Goal: Task Accomplishment & Management: Use online tool/utility

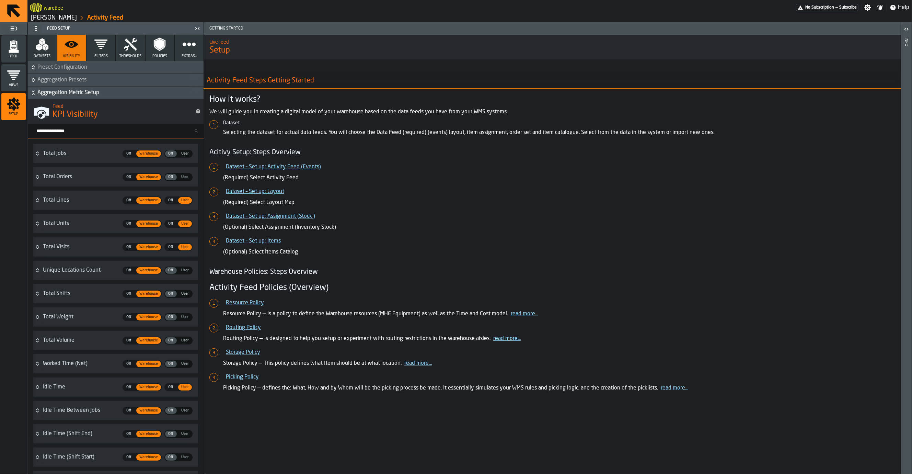
click at [23, 46] on div "Feed" at bounding box center [13, 48] width 24 height 19
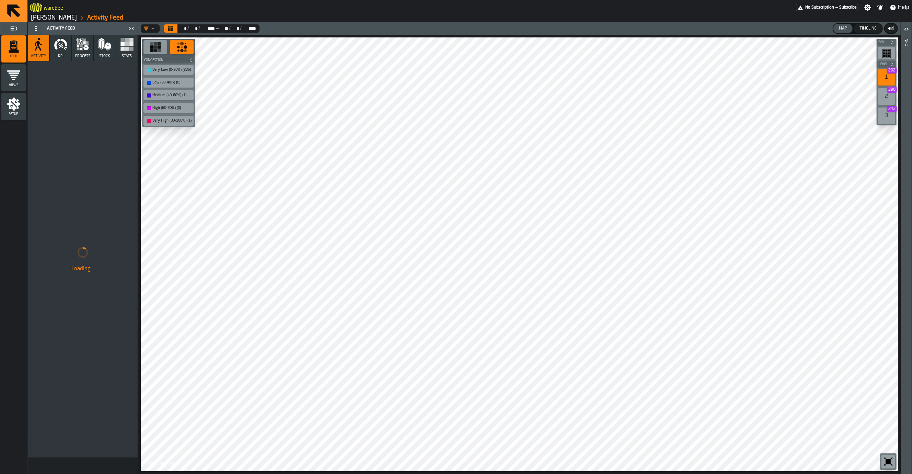
click at [175, 28] on button "Calendar" at bounding box center [171, 28] width 14 height 8
click at [159, 50] on rect "button-toolbar-undefined" at bounding box center [158, 50] width 3 height 3
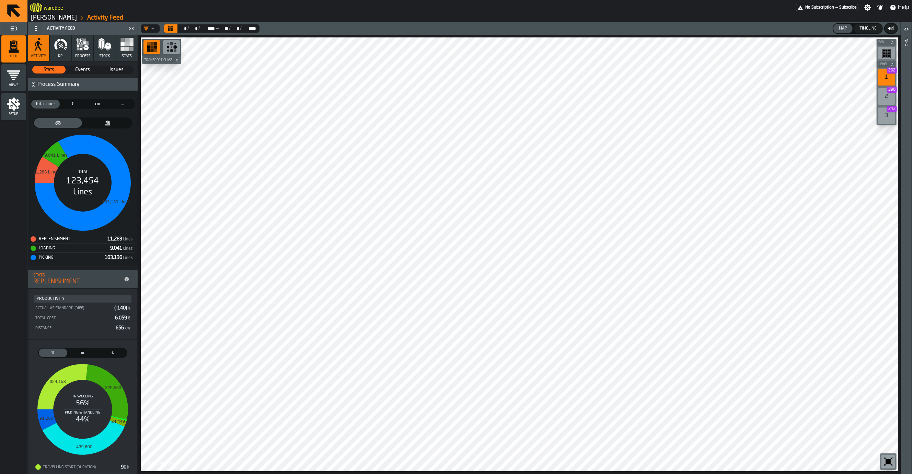
click at [18, 102] on icon "menu Setup" at bounding box center [14, 104] width 14 height 14
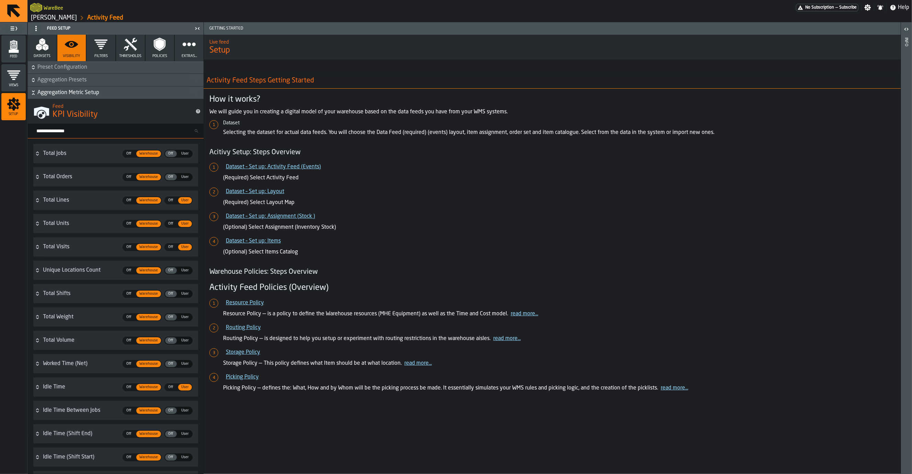
click at [16, 50] on polygon "menu Feed" at bounding box center [14, 50] width 10 height 4
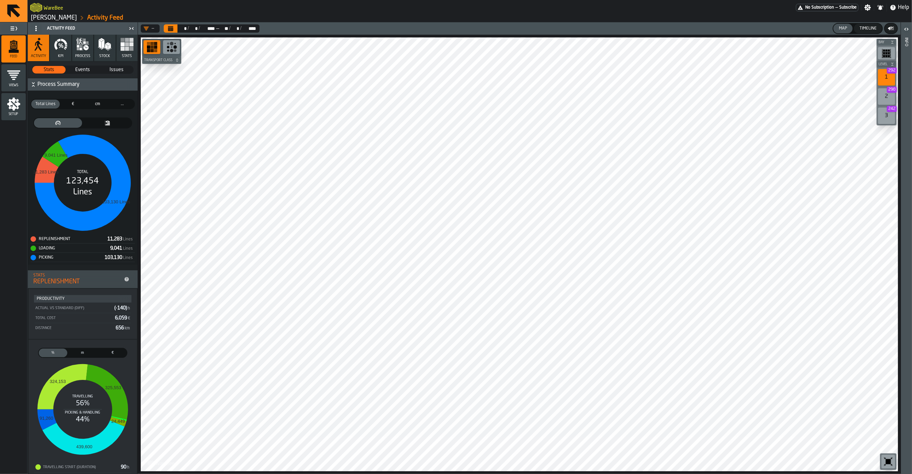
click at [66, 52] on button "KPI" at bounding box center [60, 48] width 21 height 26
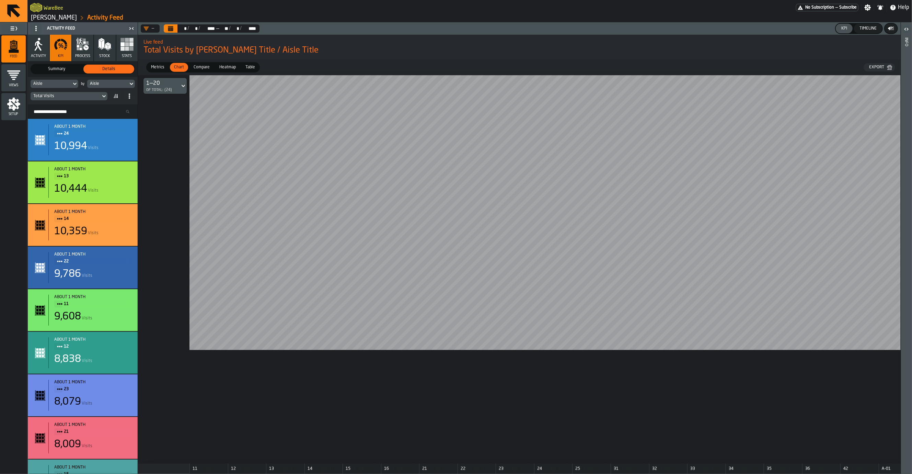
click at [35, 48] on icon "button" at bounding box center [39, 44] width 14 height 14
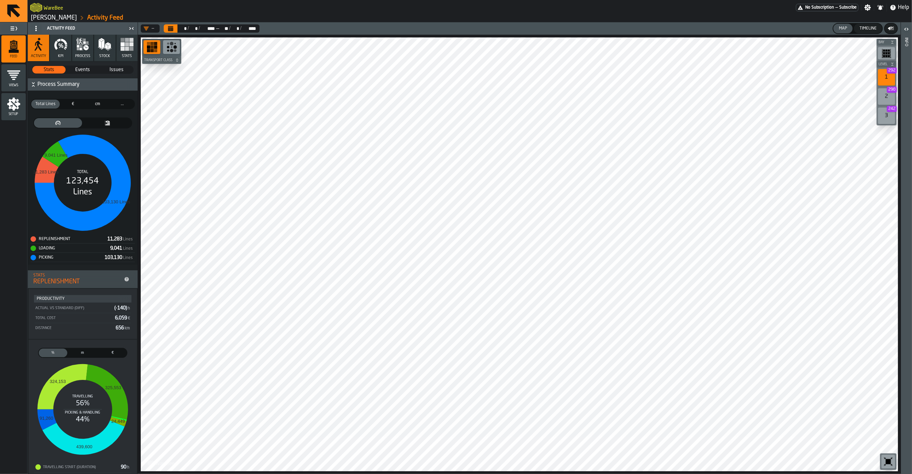
click at [67, 49] on icon "button" at bounding box center [61, 44] width 14 height 14
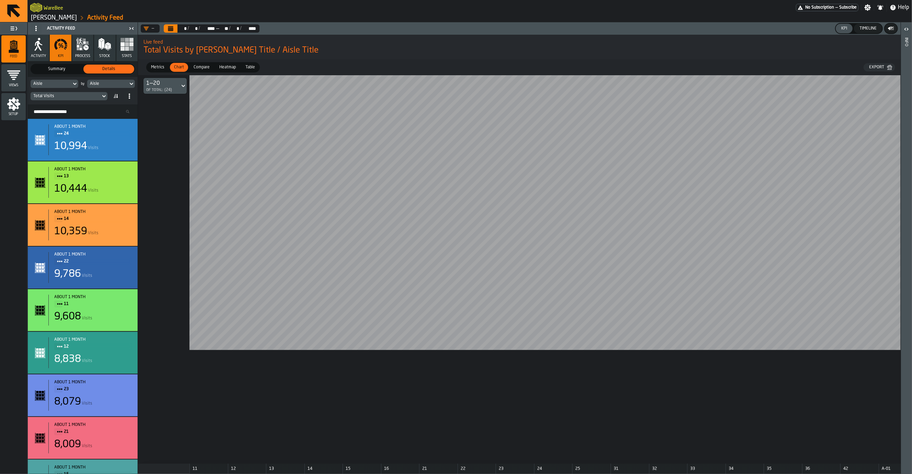
click at [59, 66] on div "Summary" at bounding box center [56, 69] width 51 height 9
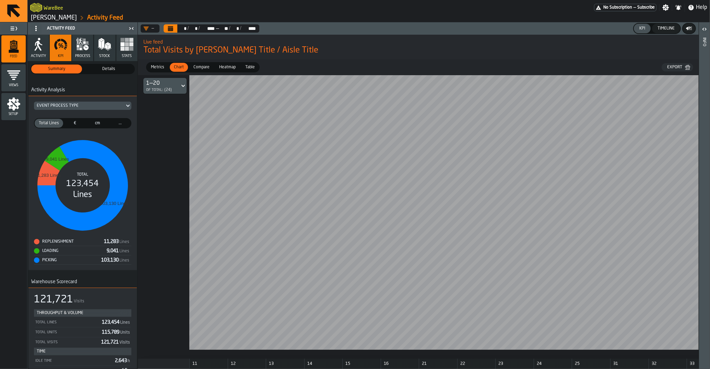
click at [39, 54] on span "Activity" at bounding box center [38, 56] width 15 height 4
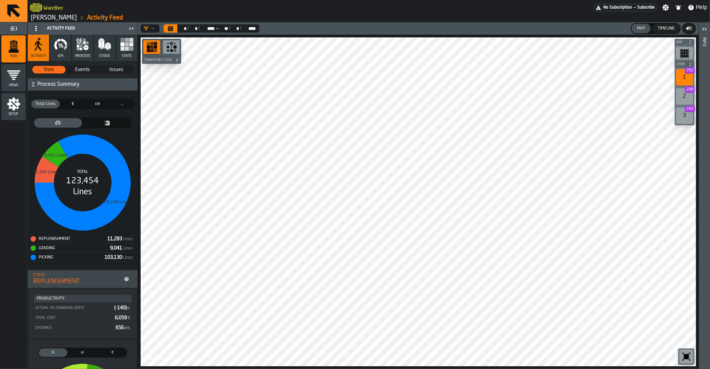
click at [79, 106] on span "€" at bounding box center [72, 104] width 21 height 6
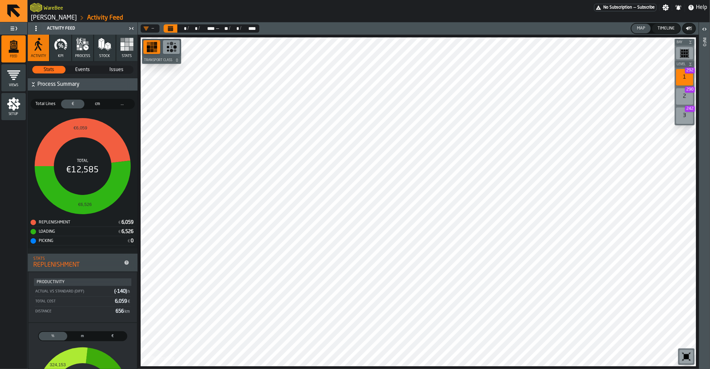
click at [49, 108] on div "Total Lines" at bounding box center [45, 104] width 28 height 9
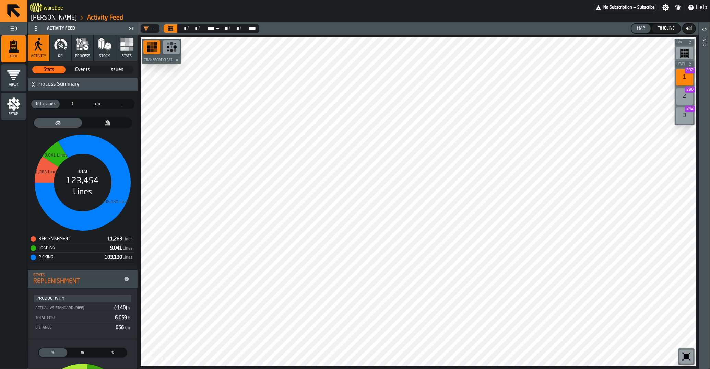
click at [68, 106] on span "€" at bounding box center [72, 104] width 21 height 6
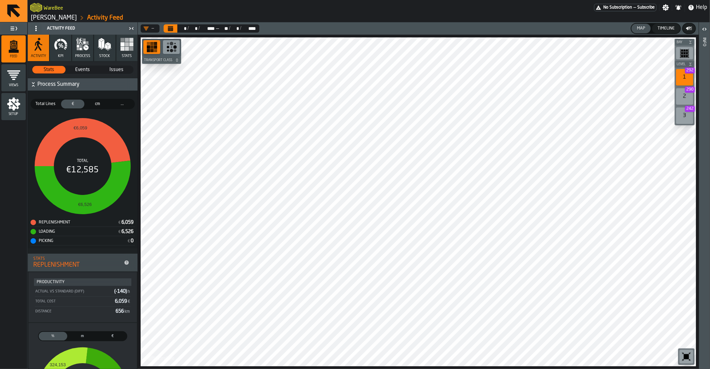
click at [51, 103] on span "Total Lines" at bounding box center [46, 104] width 26 height 6
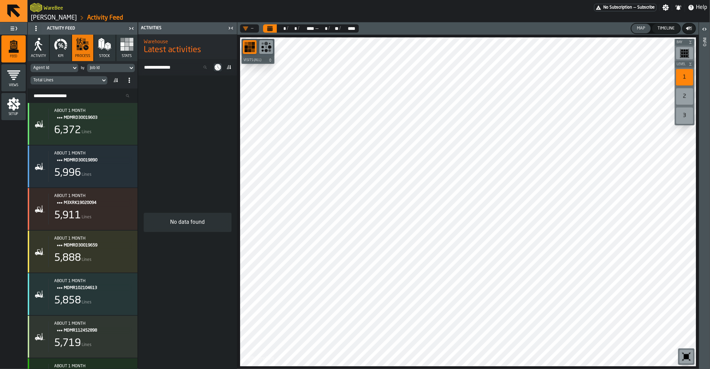
click at [63, 48] on icon "button" at bounding box center [61, 44] width 14 height 14
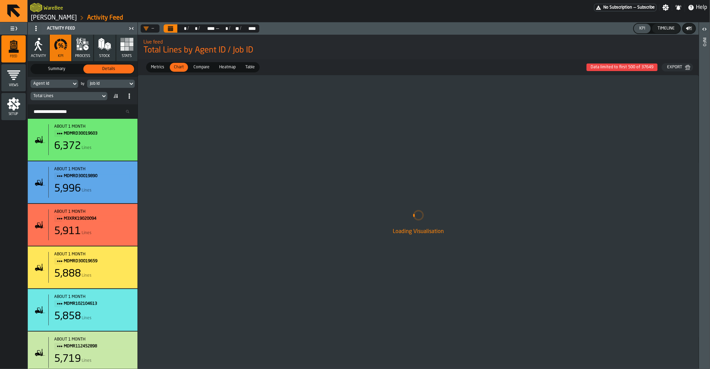
click at [167, 236] on div "Loading Visualisation" at bounding box center [418, 222] width 561 height 294
click at [66, 86] on div "Agent Id" at bounding box center [50, 83] width 35 height 5
click at [52, 85] on div "Agent Id" at bounding box center [50, 83] width 35 height 5
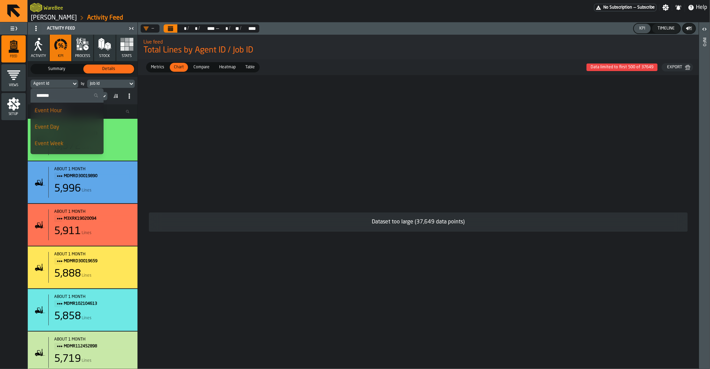
click at [52, 85] on div "Agent Id" at bounding box center [50, 83] width 35 height 5
click at [157, 0] on nav "WareBee No Subscription — Subscribe Settings Notifications Help" at bounding box center [368, 7] width 683 height 14
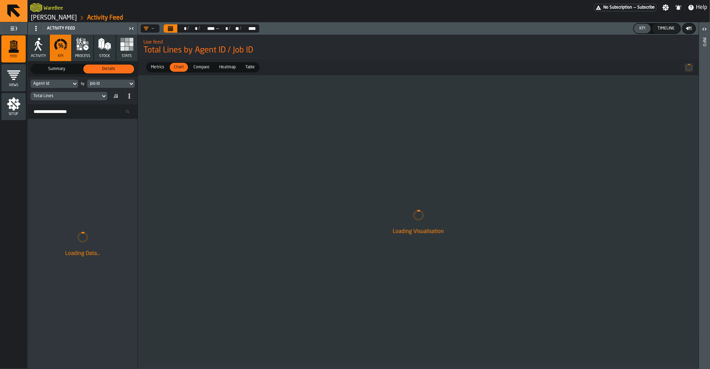
click at [62, 85] on div "Agent Id" at bounding box center [50, 83] width 35 height 5
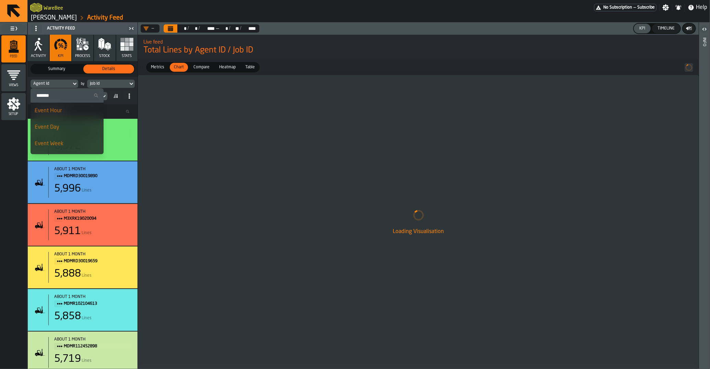
click at [71, 93] on input "Search" at bounding box center [67, 95] width 68 height 9
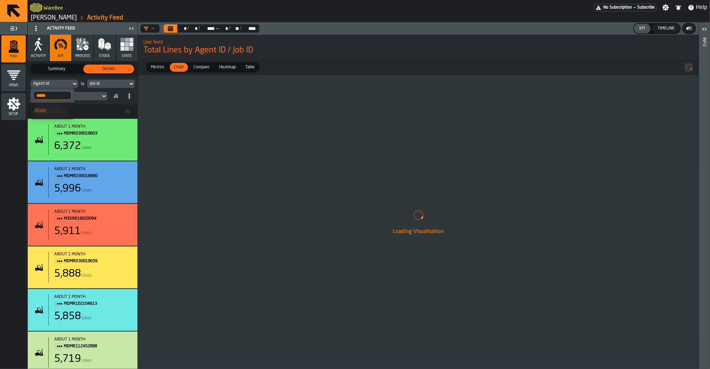
type input "*****"
click at [63, 108] on div "Aisle" at bounding box center [53, 111] width 36 height 8
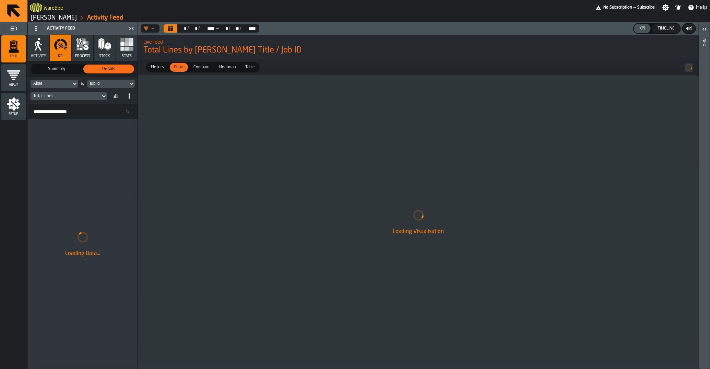
click at [105, 86] on div "Job Id" at bounding box center [107, 83] width 35 height 5
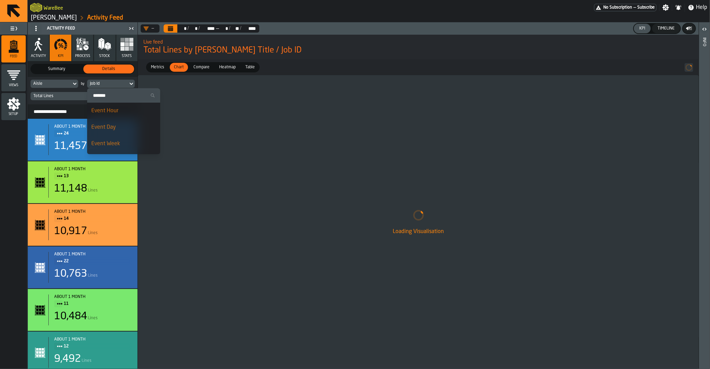
click at [104, 96] on input "Search" at bounding box center [124, 95] width 68 height 9
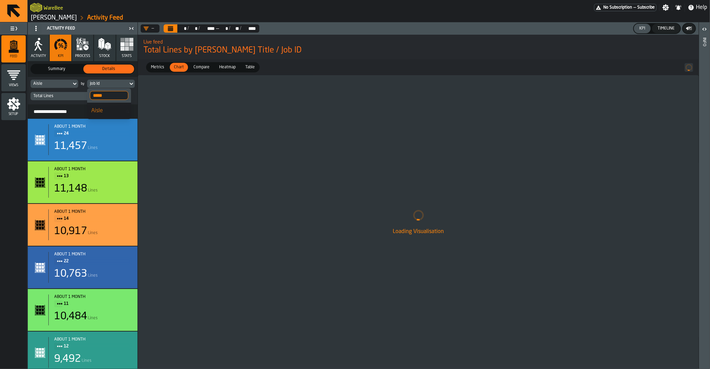
type input "*****"
click at [100, 108] on div "Aisle" at bounding box center [109, 111] width 36 height 8
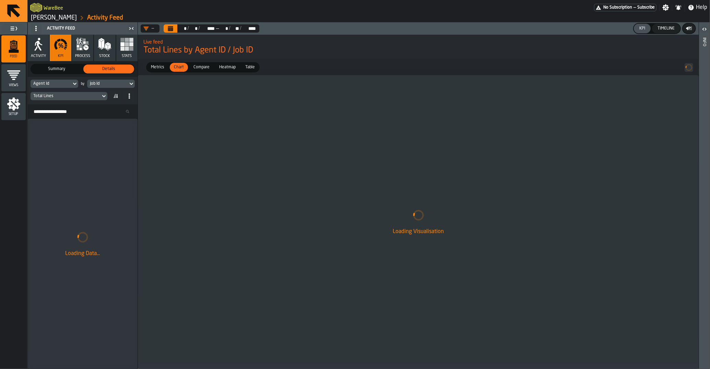
click at [172, 28] on icon "Calendar" at bounding box center [170, 28] width 5 height 5
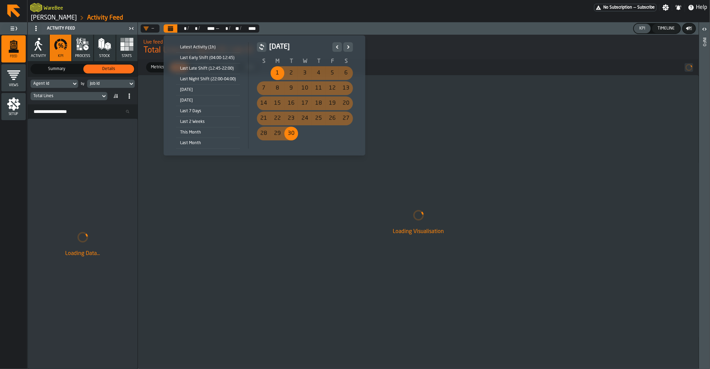
click at [278, 74] on div "1" at bounding box center [278, 73] width 14 height 14
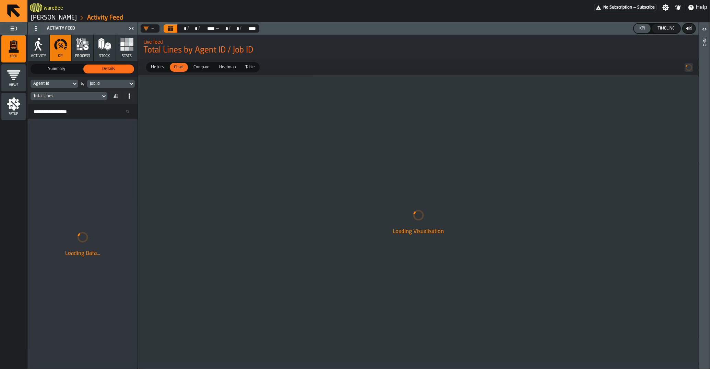
click at [62, 85] on div "Agent Id" at bounding box center [50, 83] width 35 height 5
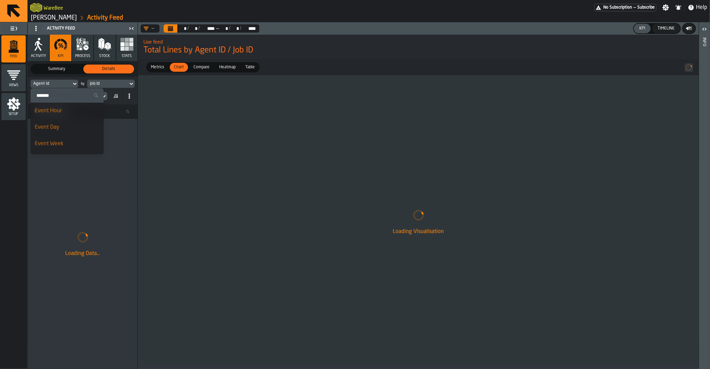
click at [159, 128] on div "Loading Visualisation" at bounding box center [418, 222] width 561 height 294
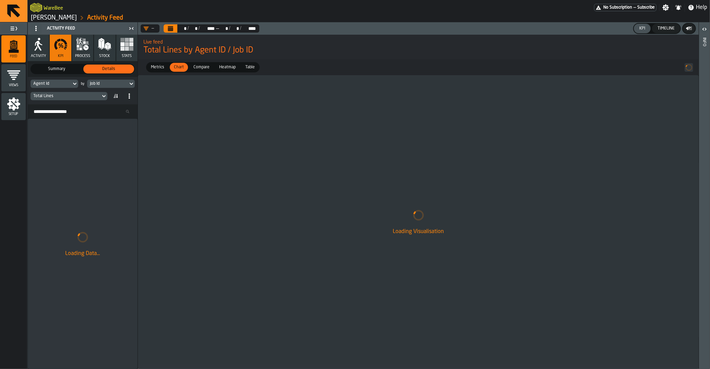
click at [50, 85] on div "Agent Id" at bounding box center [50, 83] width 35 height 5
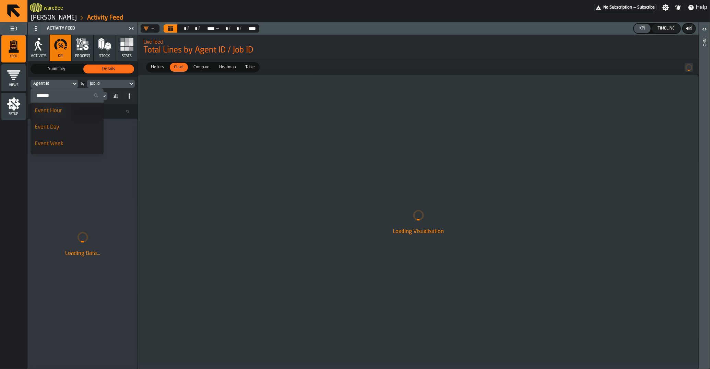
click at [52, 94] on input "Search" at bounding box center [67, 95] width 68 height 9
type input "*****"
click at [51, 112] on div "Aisle" at bounding box center [53, 111] width 36 height 8
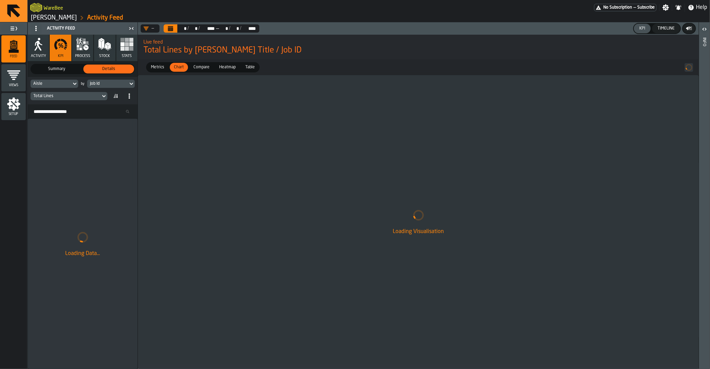
click at [101, 86] on div "Job Id" at bounding box center [107, 83] width 35 height 5
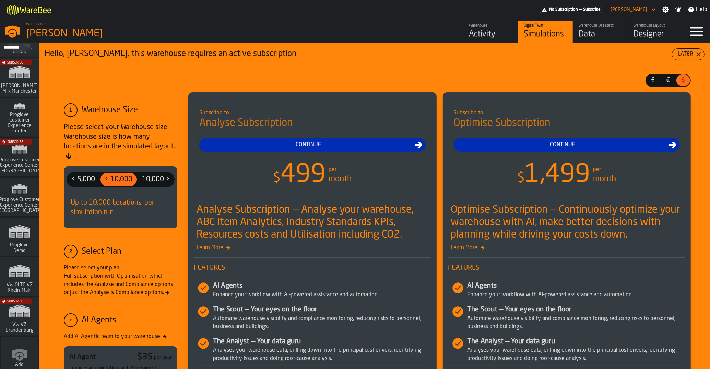
scroll to position [561, 0]
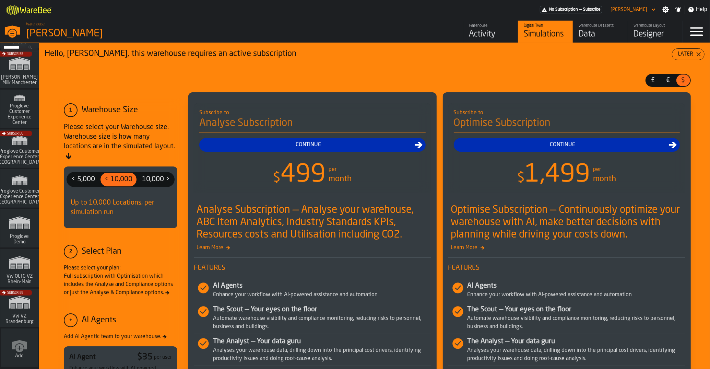
click at [23, 310] on div "Subscribe" at bounding box center [18, 310] width 38 height 40
click at [14, 261] on polygon "link-to-/wh/i/44979e6c-6f66-405e-9874-c1e29f02a54a/simulations" at bounding box center [19, 263] width 21 height 11
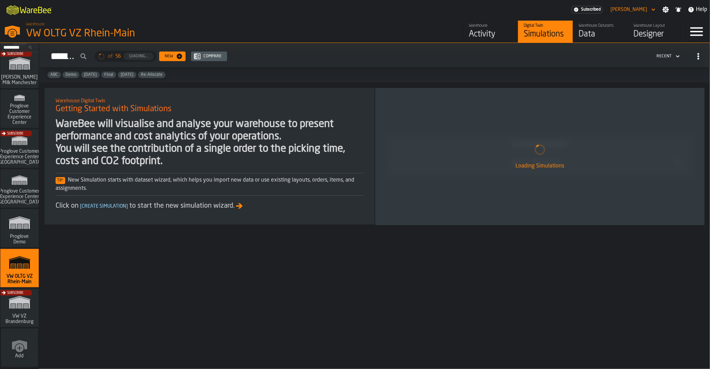
click at [490, 29] on div "Activity" at bounding box center [491, 34] width 44 height 11
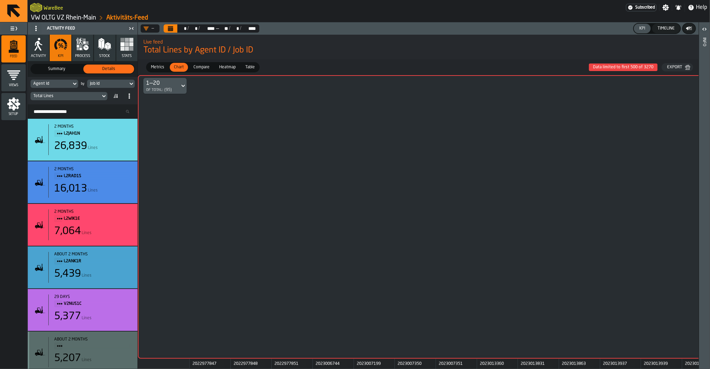
click at [121, 83] on div "Job Id" at bounding box center [107, 83] width 35 height 5
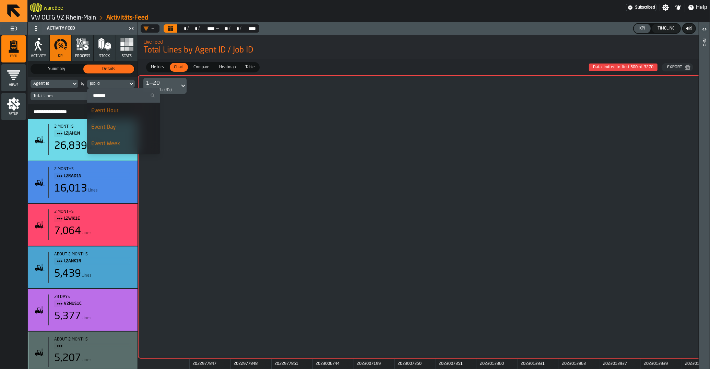
click at [115, 124] on div "Event Day" at bounding box center [123, 127] width 65 height 8
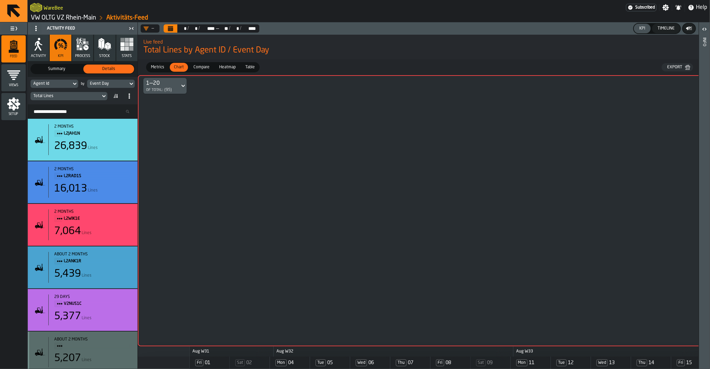
click at [172, 86] on div "1—20 of Total: (95)" at bounding box center [160, 85] width 28 height 13
click at [159, 102] on div "ALL" at bounding box center [166, 102] width 36 height 8
click at [170, 28] on icon "Calendar" at bounding box center [170, 28] width 5 height 3
click at [162, 63] on div "Metrics" at bounding box center [158, 67] width 22 height 9
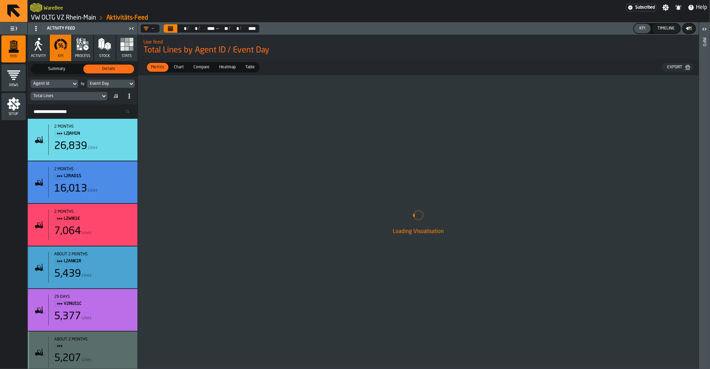
click at [185, 65] on span "Chart" at bounding box center [178, 67] width 15 height 6
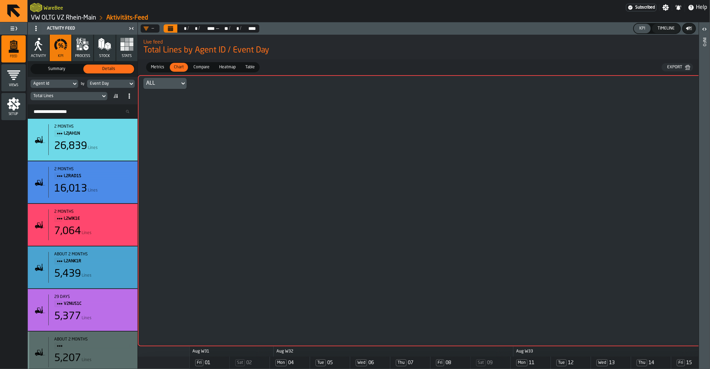
click at [197, 69] on span "Compare" at bounding box center [202, 67] width 22 height 6
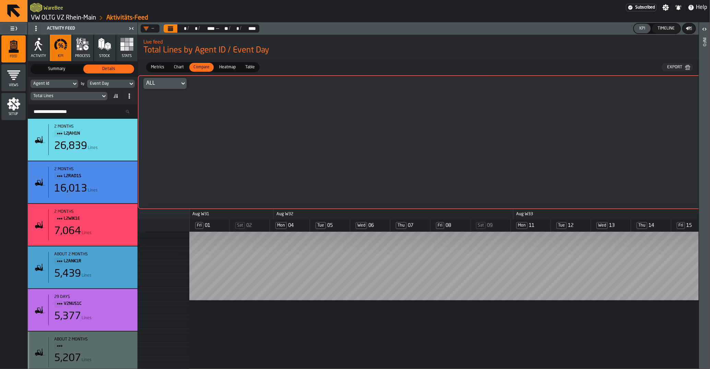
click at [175, 28] on button "Calendar" at bounding box center [171, 28] width 14 height 8
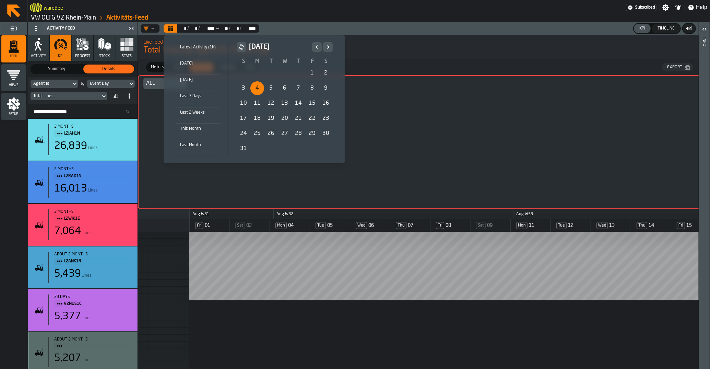
click at [257, 92] on div "4" at bounding box center [257, 88] width 14 height 14
click at [327, 49] on icon "Next" at bounding box center [328, 47] width 7 height 8
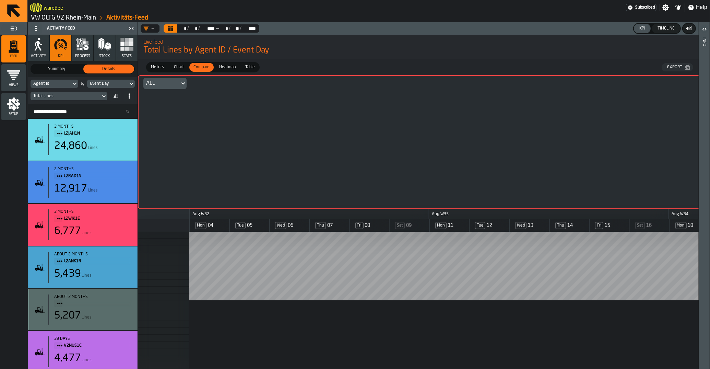
click at [176, 33] on button "Calendar" at bounding box center [171, 28] width 14 height 8
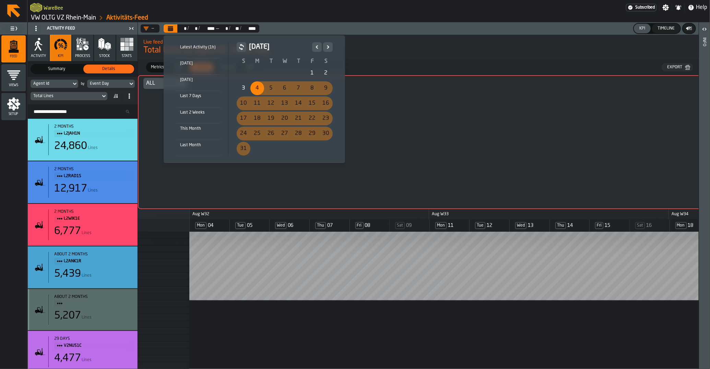
click at [260, 102] on div "11" at bounding box center [257, 103] width 14 height 14
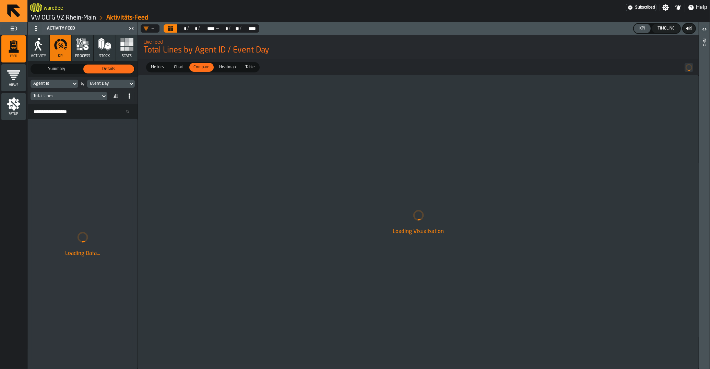
click at [173, 31] on icon "Calendar" at bounding box center [170, 28] width 5 height 3
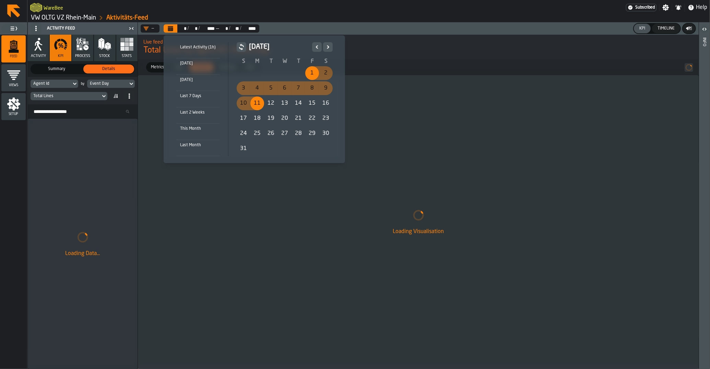
click at [257, 101] on div "11" at bounding box center [257, 103] width 14 height 14
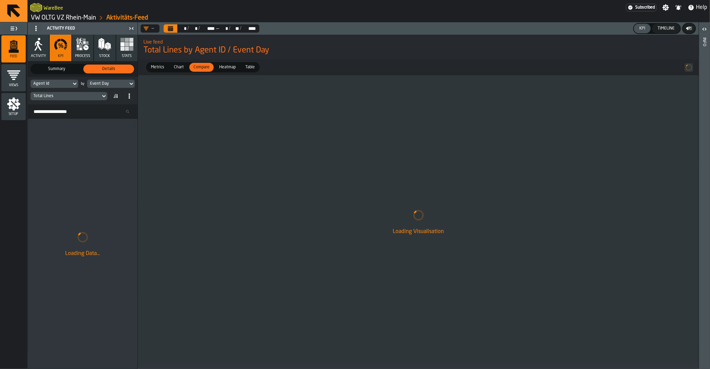
click at [167, 30] on button "Calendar" at bounding box center [171, 28] width 14 height 8
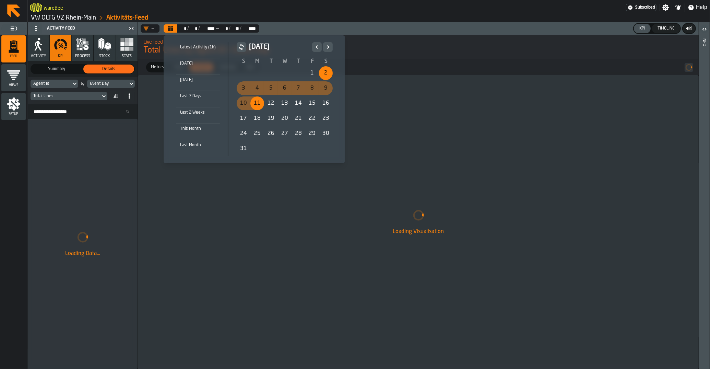
click at [254, 103] on div "11" at bounding box center [257, 103] width 14 height 14
click at [330, 49] on icon "Next" at bounding box center [328, 47] width 7 height 8
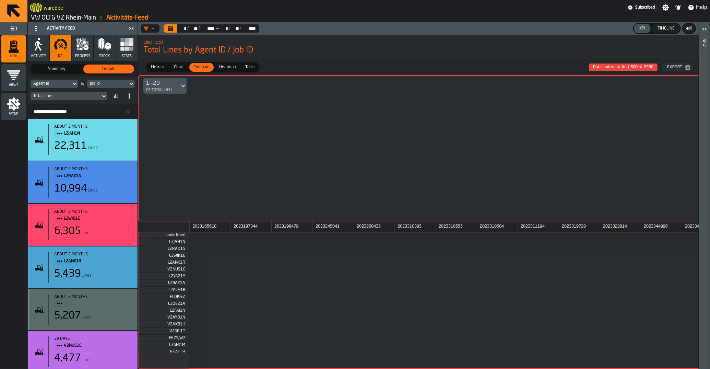
click at [184, 90] on icon at bounding box center [183, 86] width 7 height 8
click at [172, 98] on li "ALL" at bounding box center [165, 102] width 44 height 16
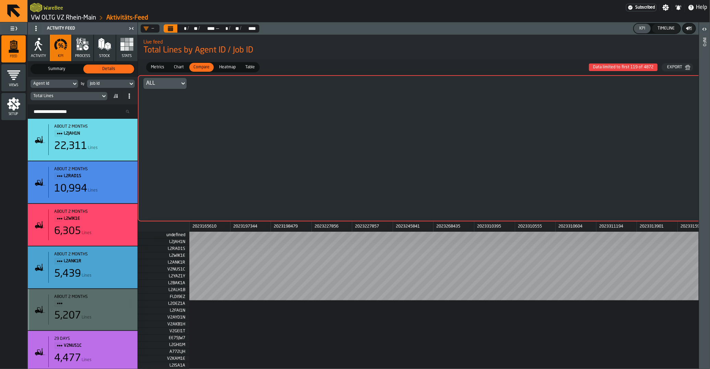
click at [170, 32] on button "Calendar" at bounding box center [171, 28] width 14 height 8
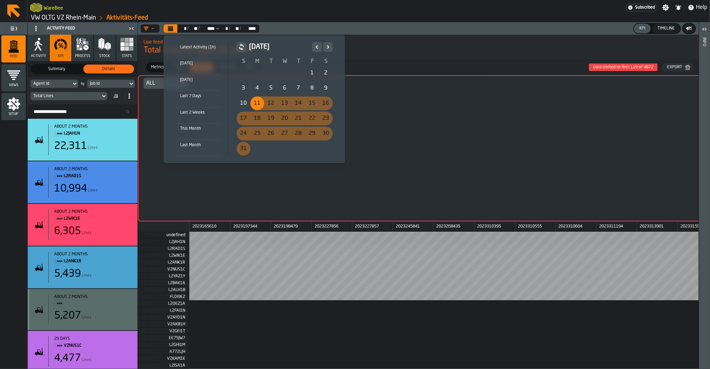
click at [253, 115] on div "18" at bounding box center [257, 119] width 14 height 14
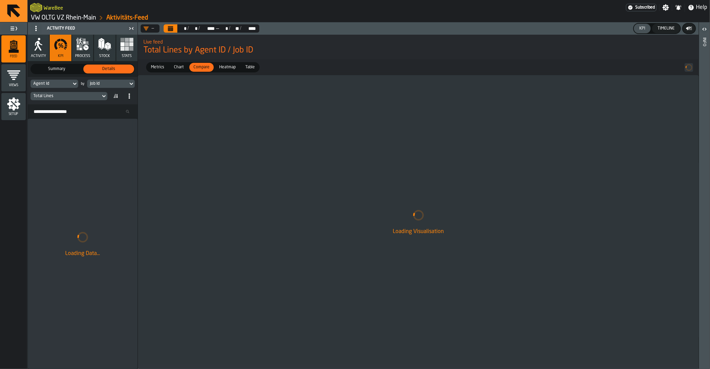
click at [68, 86] on div "Agent Id" at bounding box center [50, 83] width 35 height 5
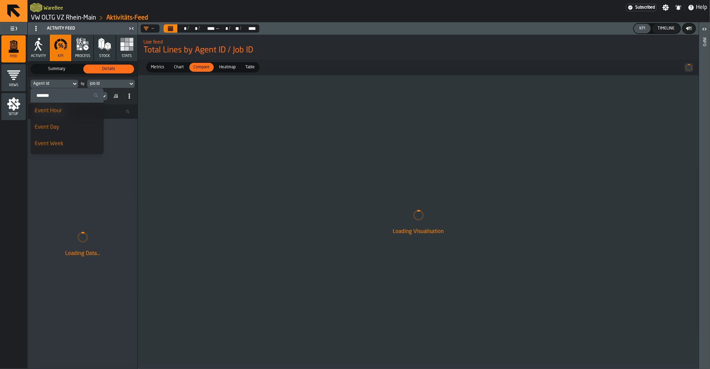
click at [286, 158] on div "Loading Visualisation" at bounding box center [418, 222] width 561 height 294
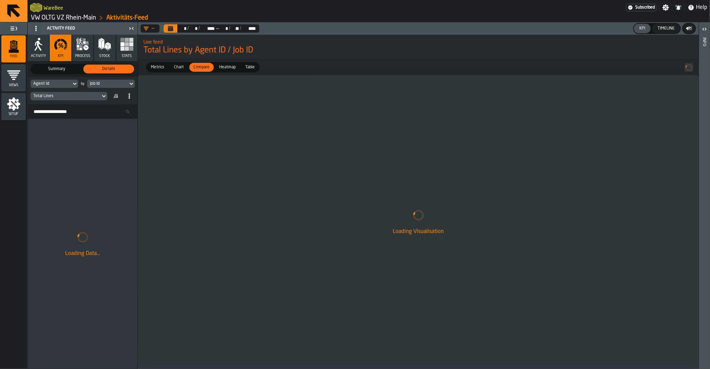
click at [62, 81] on div "Agent Id" at bounding box center [51, 84] width 41 height 8
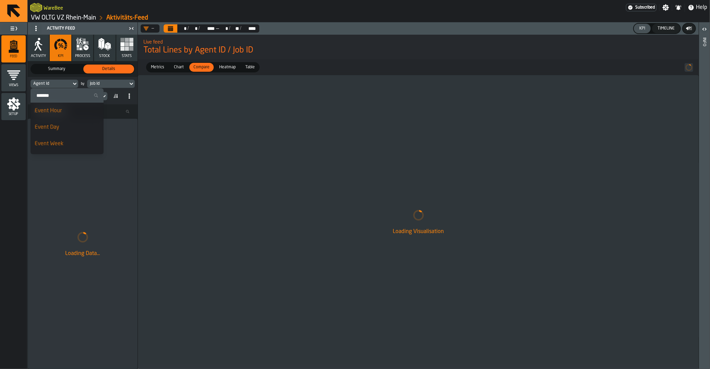
click at [55, 96] on input "Search" at bounding box center [67, 95] width 68 height 9
type input "******"
click at [42, 112] on div "Consignee" at bounding box center [53, 111] width 36 height 8
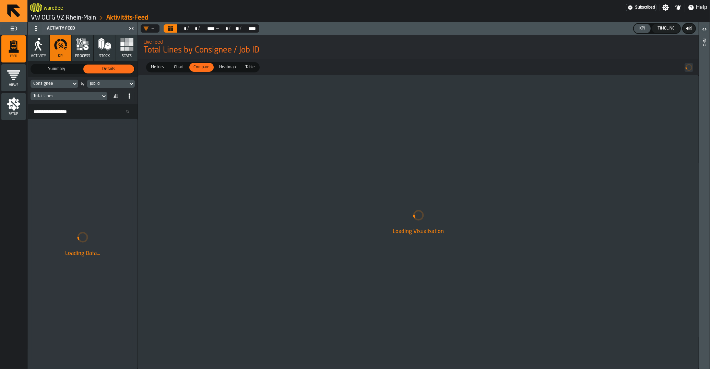
click at [101, 88] on div "Job Id" at bounding box center [111, 84] width 48 height 8
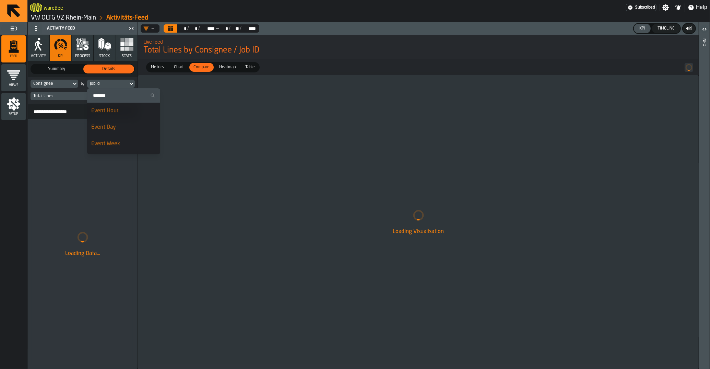
click at [105, 125] on div "Event Day" at bounding box center [123, 127] width 65 height 8
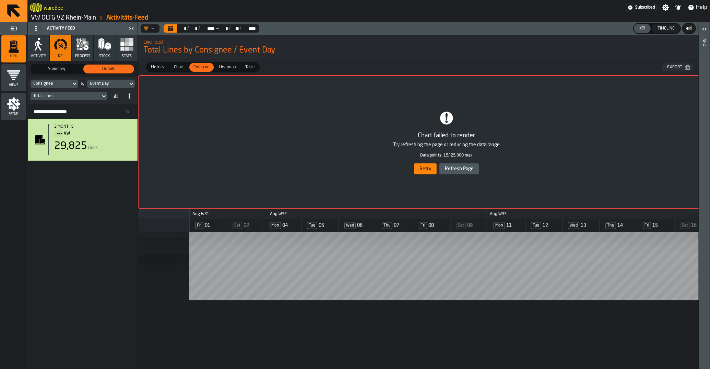
click at [423, 167] on button "Retry" at bounding box center [425, 168] width 23 height 11
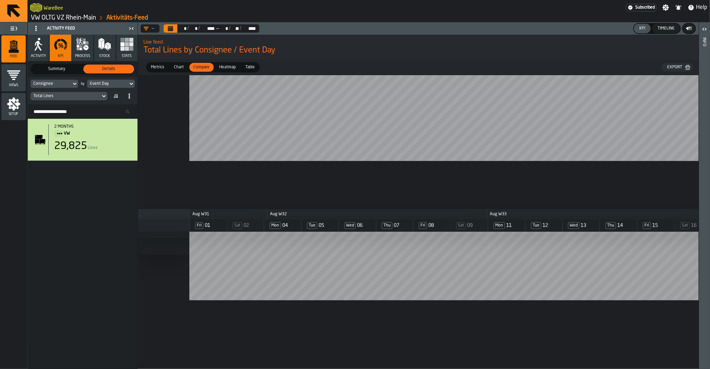
click at [171, 27] on icon "Calendar" at bounding box center [170, 26] width 5 height 1
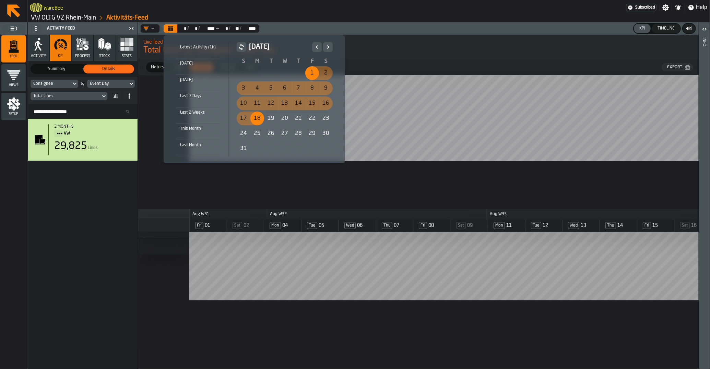
click at [308, 73] on div "1" at bounding box center [312, 73] width 14 height 14
click at [331, 50] on button "Next" at bounding box center [328, 47] width 10 height 10
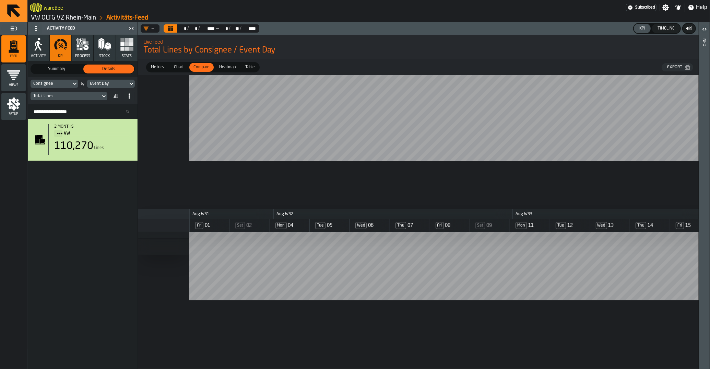
click at [182, 69] on span "Chart" at bounding box center [178, 67] width 15 height 6
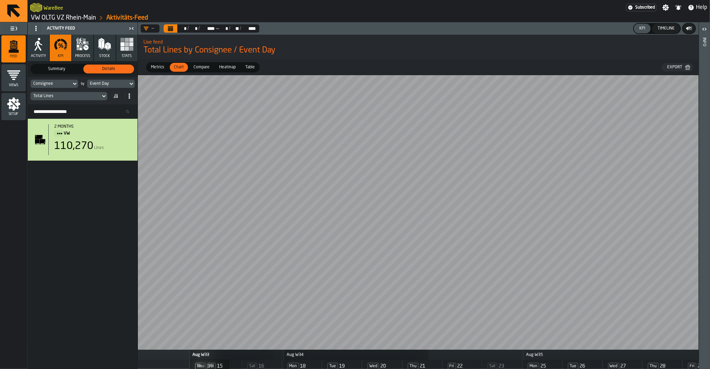
scroll to position [0, 460]
click at [72, 83] on icon at bounding box center [74, 84] width 7 height 8
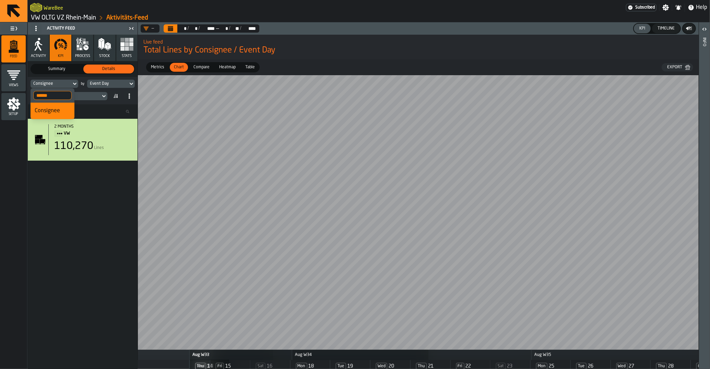
click at [62, 98] on input "******" at bounding box center [52, 95] width 38 height 9
type input "*****"
click at [53, 127] on div "Agent Id" at bounding box center [53, 127] width 36 height 8
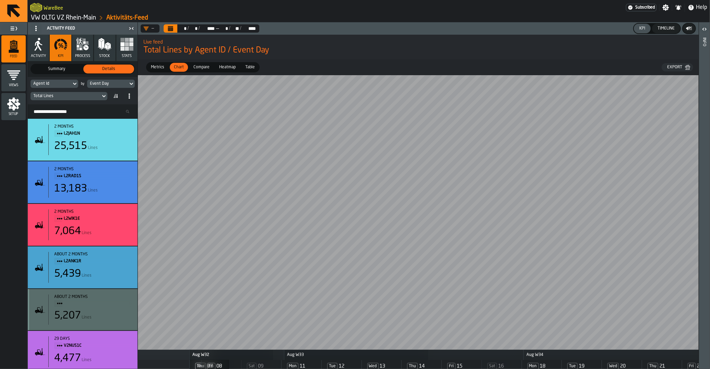
scroll to position [0, 162]
click at [51, 70] on span "Summary" at bounding box center [57, 69] width 48 height 6
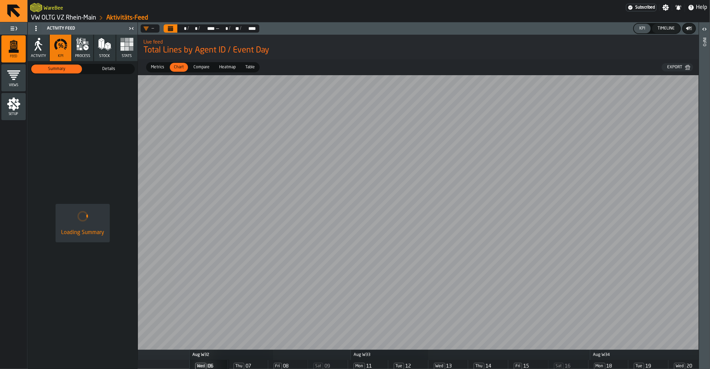
click at [162, 70] on span "Metrics" at bounding box center [157, 67] width 19 height 6
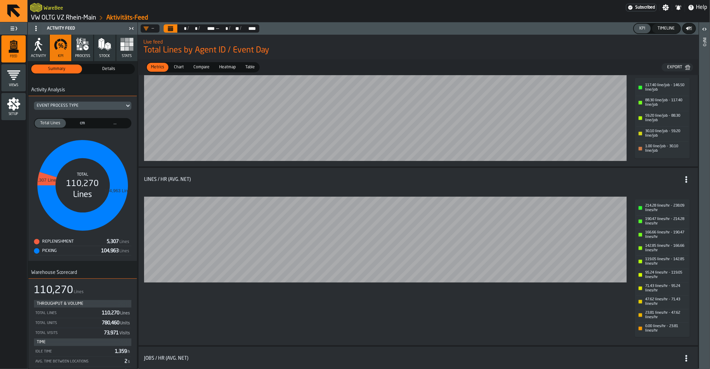
scroll to position [0, 0]
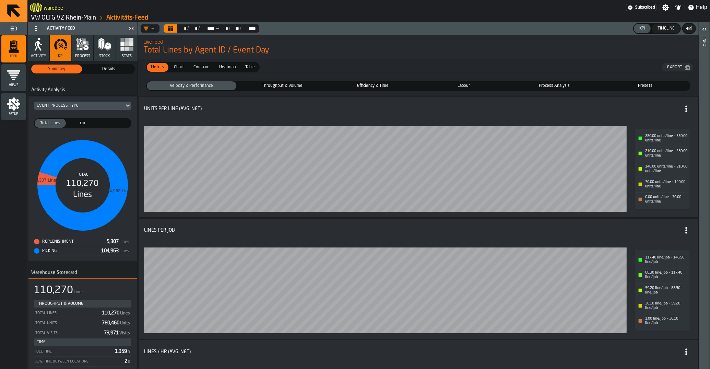
click at [277, 86] on span "Throughput & Volume" at bounding box center [282, 86] width 87 height 6
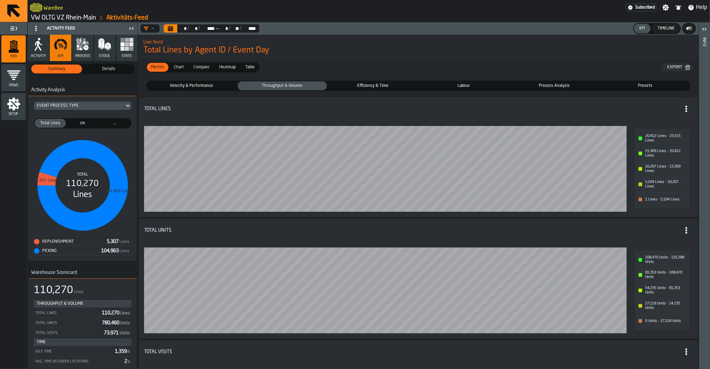
click at [356, 85] on span "Efficiency & Time" at bounding box center [373, 86] width 87 height 6
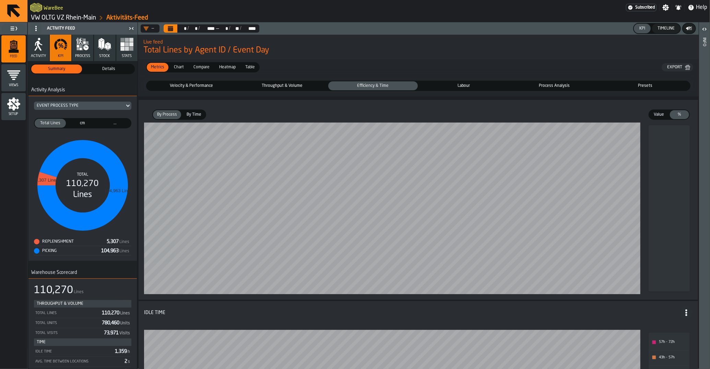
click at [458, 87] on span "Labour" at bounding box center [464, 86] width 87 height 6
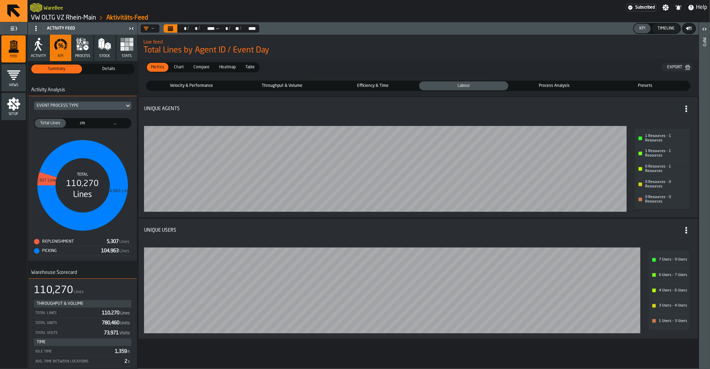
click at [149, 32] on div "—" at bounding box center [149, 28] width 16 height 8
click at [10, 110] on icon "menu Setup" at bounding box center [14, 104] width 14 height 14
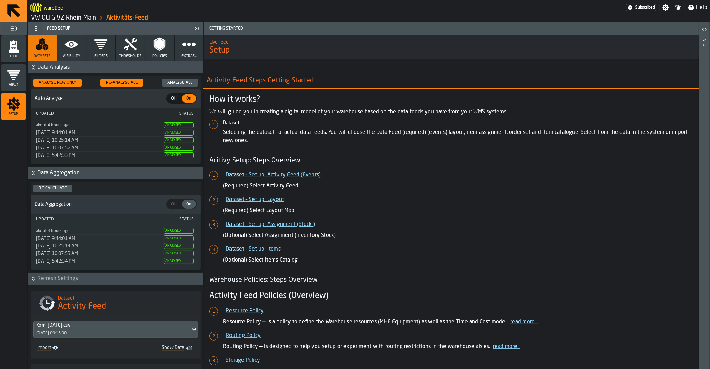
click at [76, 51] on button "Visibility" at bounding box center [71, 48] width 29 height 26
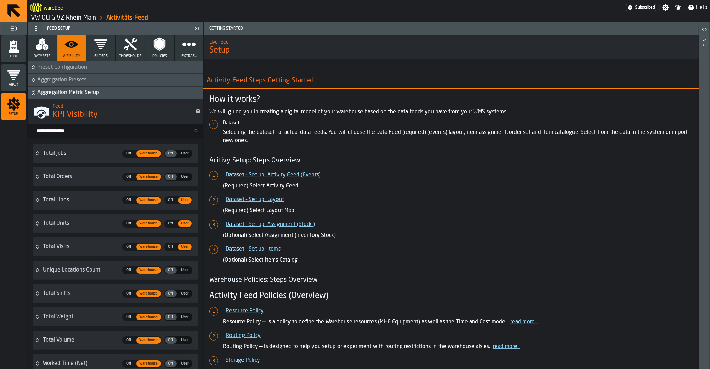
click at [103, 51] on button "Filters" at bounding box center [100, 48] width 29 height 26
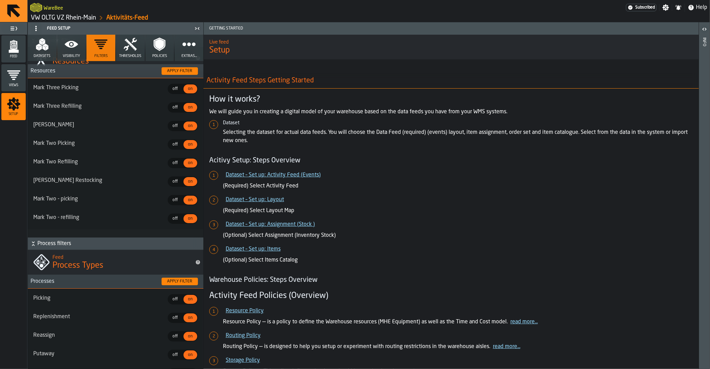
scroll to position [34, 0]
click at [178, 319] on span "off" at bounding box center [175, 317] width 11 height 6
click at [176, 336] on span "off" at bounding box center [175, 336] width 11 height 6
click at [177, 354] on span "off" at bounding box center [175, 354] width 11 height 6
click at [184, 282] on div "Apply filter" at bounding box center [179, 281] width 31 height 5
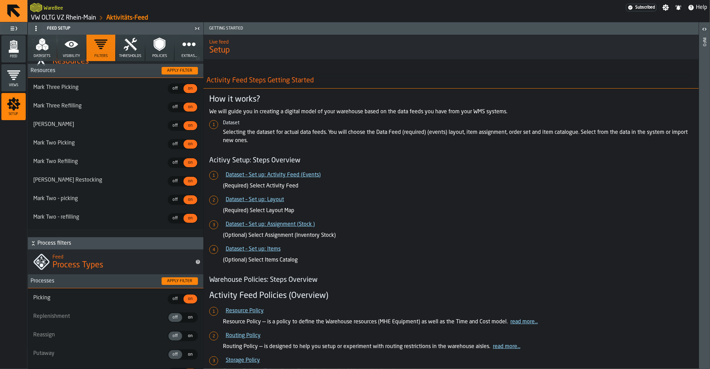
click at [23, 52] on div "Feed" at bounding box center [13, 48] width 24 height 19
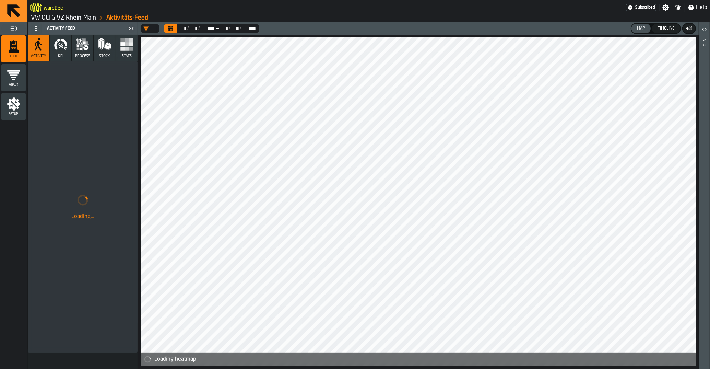
click at [62, 49] on icon "button" at bounding box center [61, 44] width 14 height 14
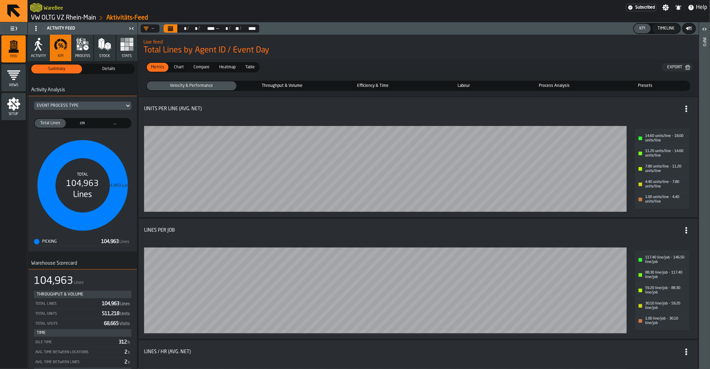
click at [448, 90] on div "Labour" at bounding box center [464, 85] width 90 height 9
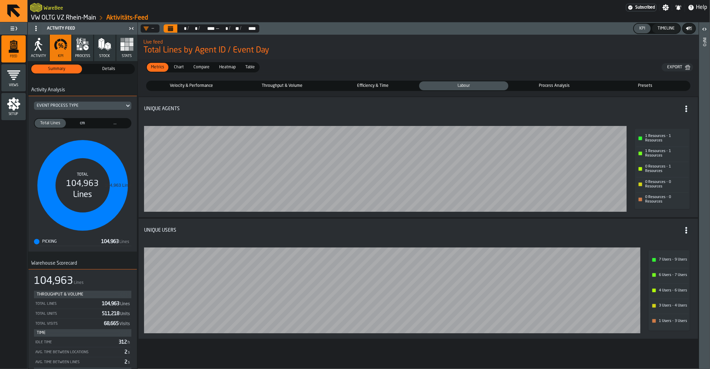
click at [542, 87] on span "Process Analysis" at bounding box center [554, 86] width 87 height 6
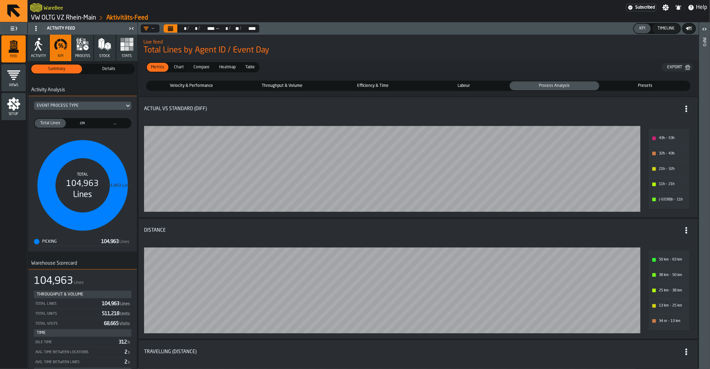
click at [284, 92] on fieldset "Velocity & Performance Velocity & Performance Throughput & Volume Throughput & …" at bounding box center [419, 86] width 556 height 16
click at [285, 89] on span "Throughput & Volume" at bounding box center [282, 86] width 87 height 6
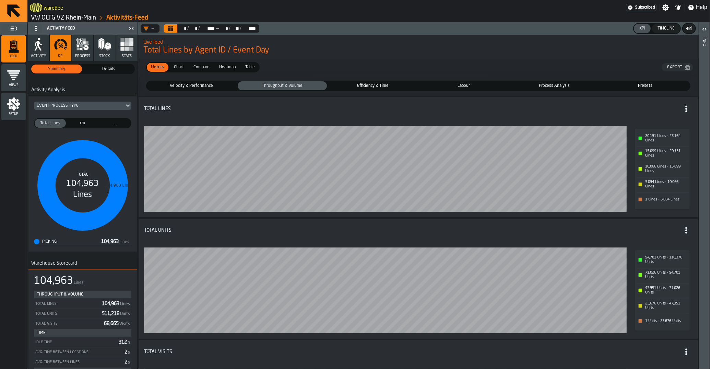
click at [363, 81] on label "Efficiency & Time Efficiency & Time" at bounding box center [373, 86] width 91 height 10
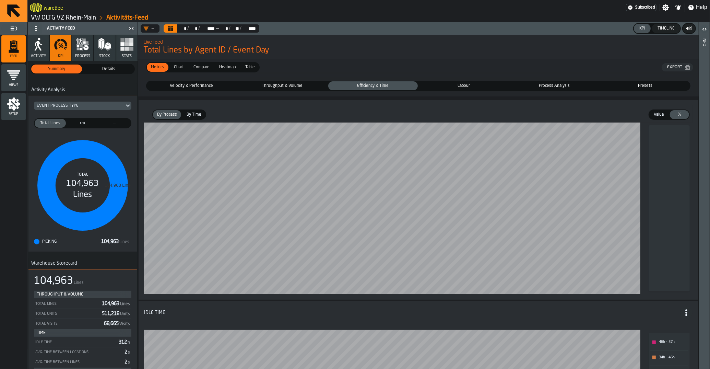
click at [361, 85] on span "Efficiency & Time" at bounding box center [373, 86] width 87 height 6
click at [280, 86] on span "Throughput & Volume" at bounding box center [282, 86] width 87 height 6
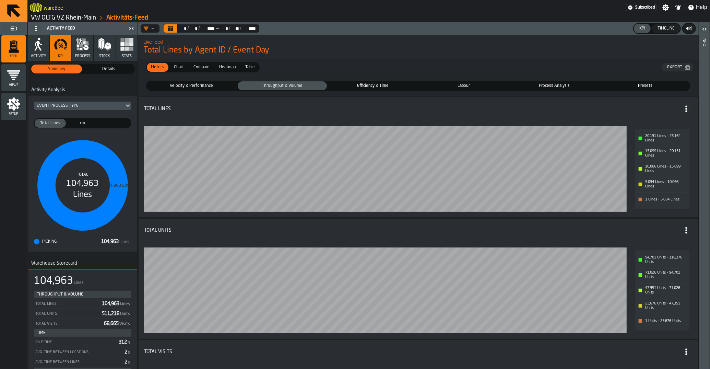
click at [451, 89] on span "Labour" at bounding box center [464, 86] width 87 height 6
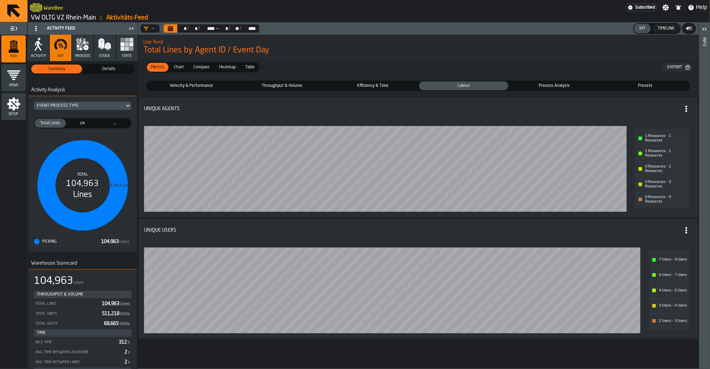
click at [114, 69] on span "Details" at bounding box center [109, 69] width 48 height 6
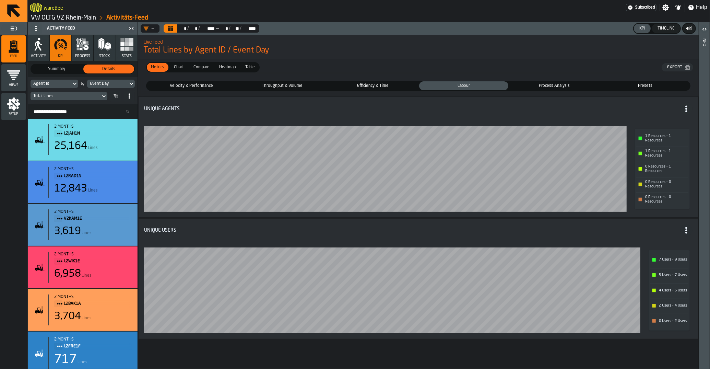
click at [73, 85] on icon at bounding box center [74, 84] width 7 height 8
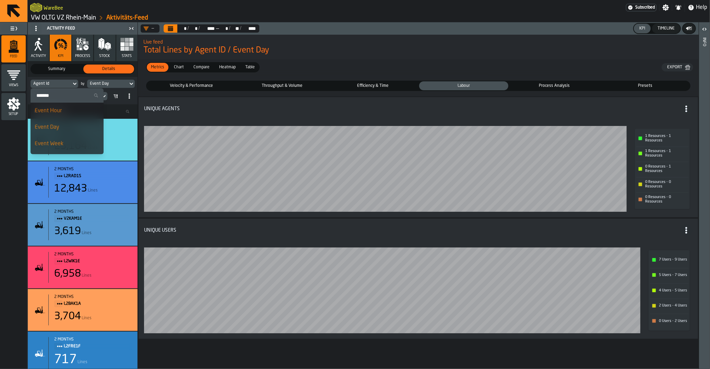
click at [71, 124] on li "Event Day" at bounding box center [67, 127] width 73 height 16
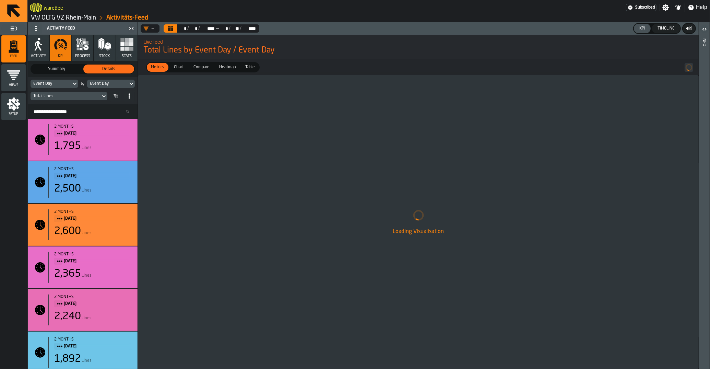
click at [105, 85] on div "Event Day" at bounding box center [107, 83] width 35 height 5
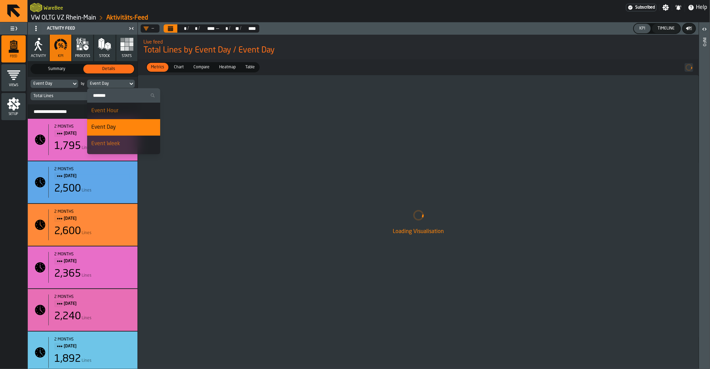
click at [112, 96] on input "Search" at bounding box center [124, 95] width 68 height 9
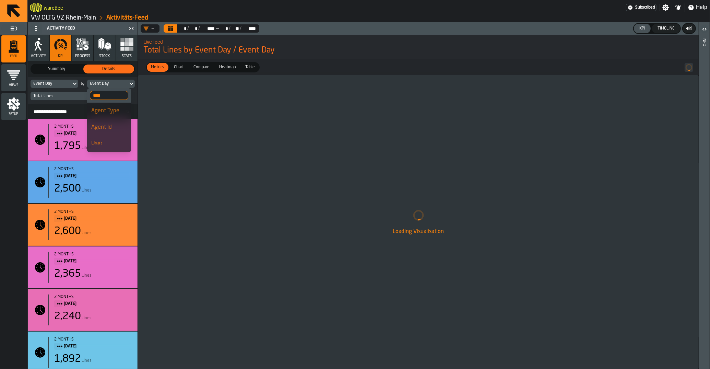
type input "****"
click at [110, 142] on div "User" at bounding box center [109, 144] width 36 height 8
click at [211, 68] on span "Compare" at bounding box center [202, 67] width 22 height 6
click at [159, 69] on span "Metrics" at bounding box center [157, 67] width 19 height 6
click at [72, 66] on span "Summary" at bounding box center [57, 69] width 48 height 6
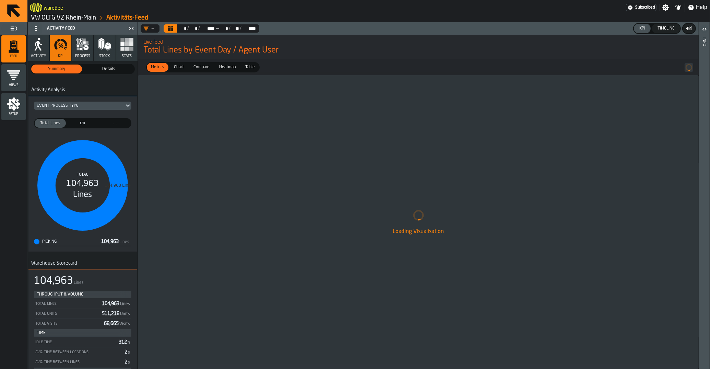
click at [109, 69] on span "Details" at bounding box center [109, 69] width 48 height 6
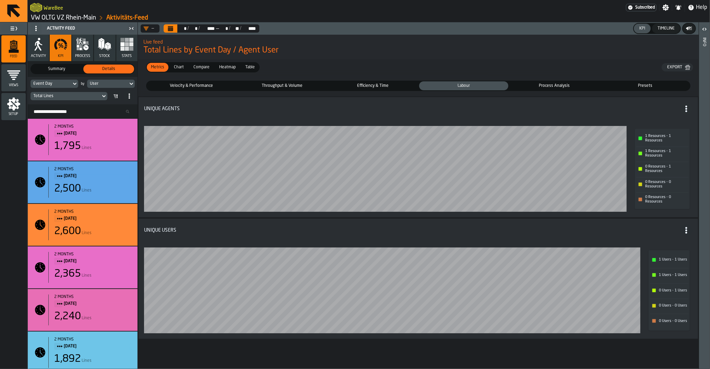
click at [357, 90] on div "Efficiency & Time" at bounding box center [373, 85] width 90 height 9
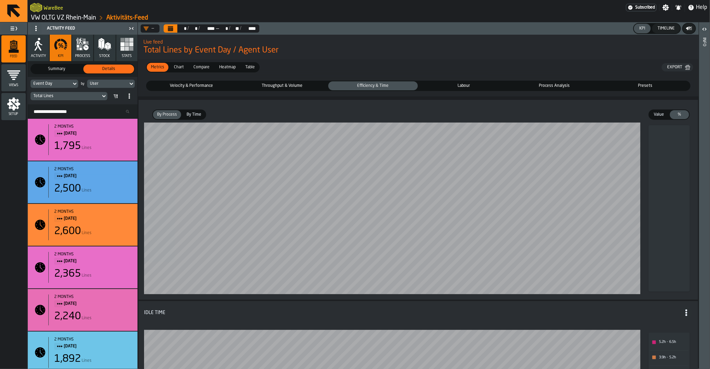
click at [194, 85] on span "Velocity & Performance" at bounding box center [191, 86] width 87 height 6
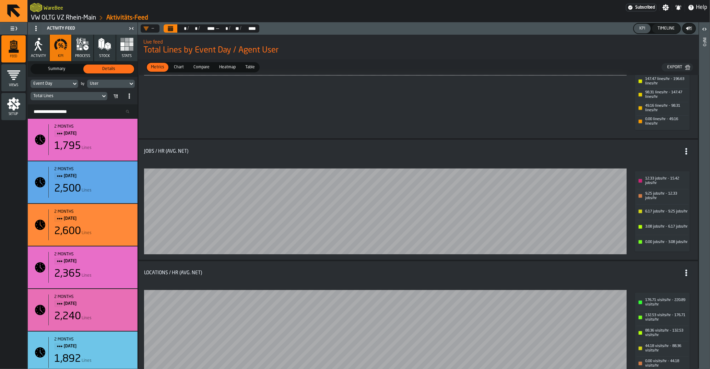
scroll to position [517, 0]
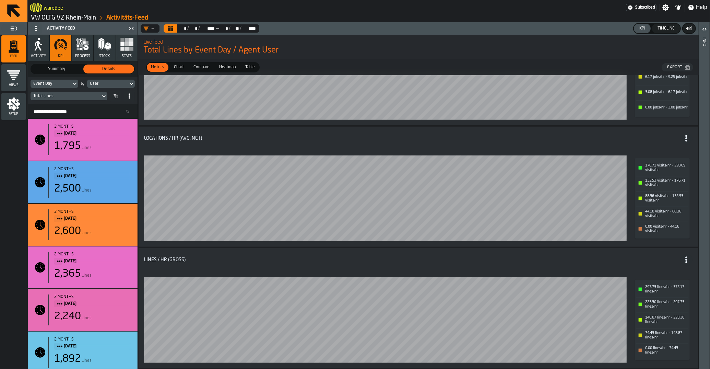
click at [179, 67] on span "Chart" at bounding box center [178, 67] width 15 height 6
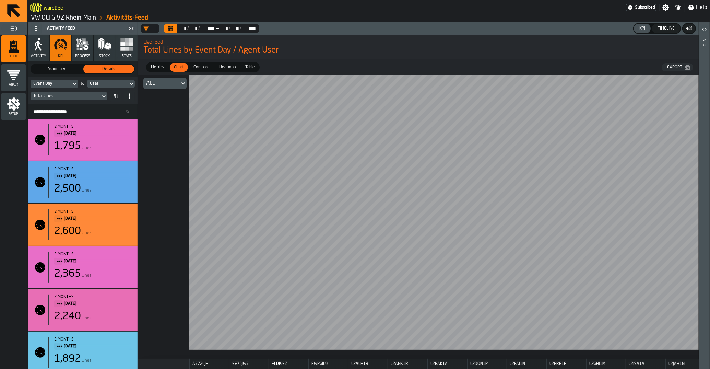
click at [202, 68] on span "Compare" at bounding box center [202, 67] width 22 height 6
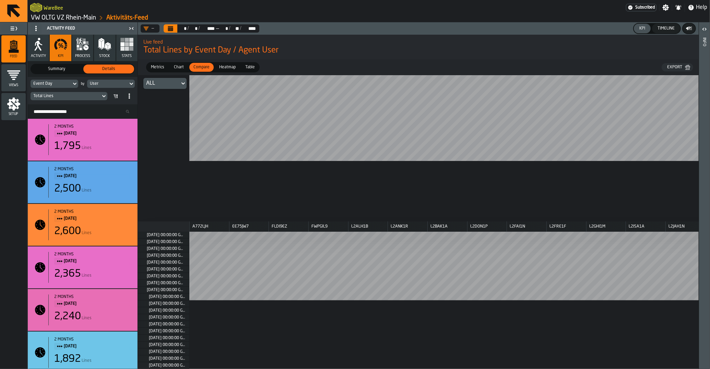
click at [157, 65] on span "Metrics" at bounding box center [157, 67] width 19 height 6
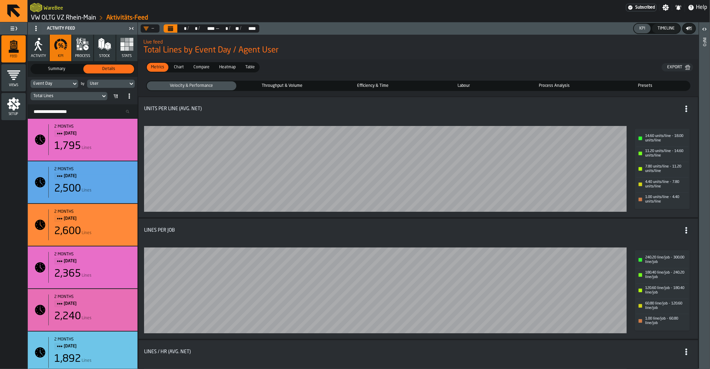
click at [302, 86] on span "Throughput & Volume" at bounding box center [282, 86] width 87 height 6
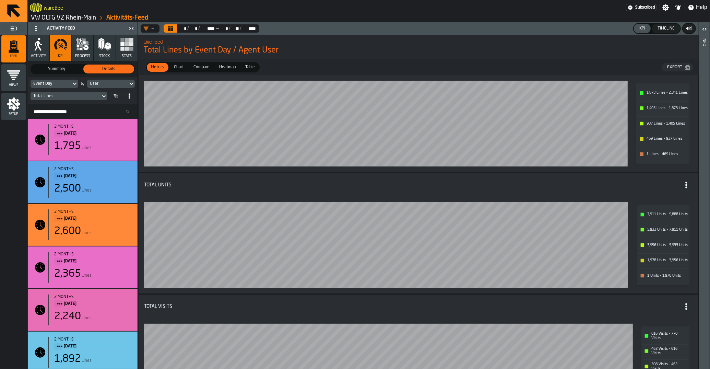
scroll to position [0, 0]
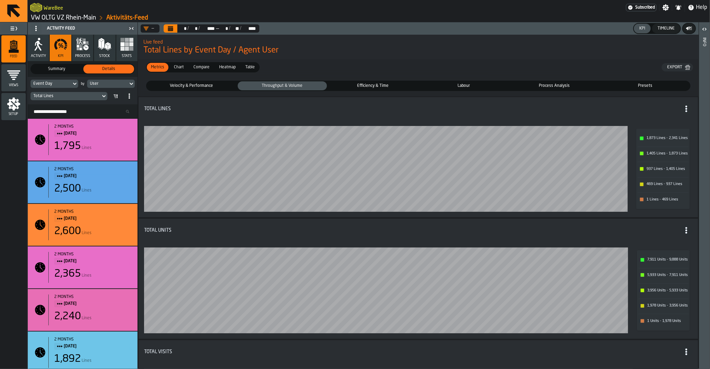
click at [374, 87] on span "Efficiency & Time" at bounding box center [373, 86] width 87 height 6
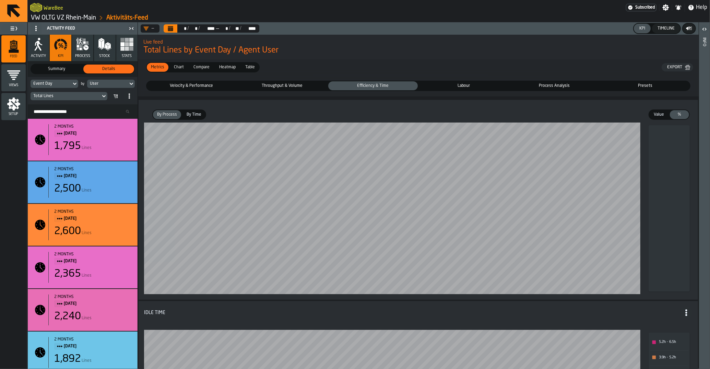
click at [448, 87] on span "Labour" at bounding box center [464, 86] width 87 height 6
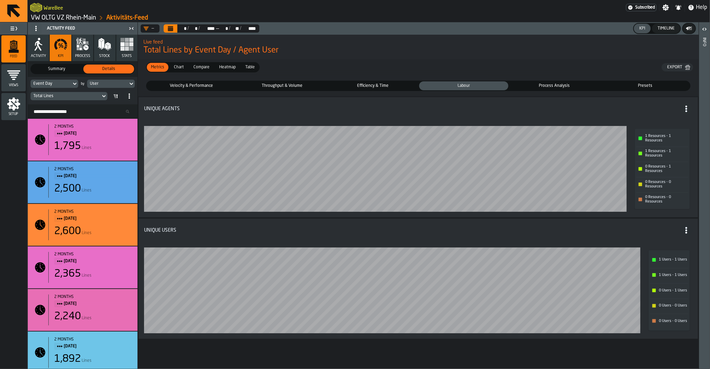
click at [554, 89] on span "Process Analysis" at bounding box center [554, 86] width 87 height 6
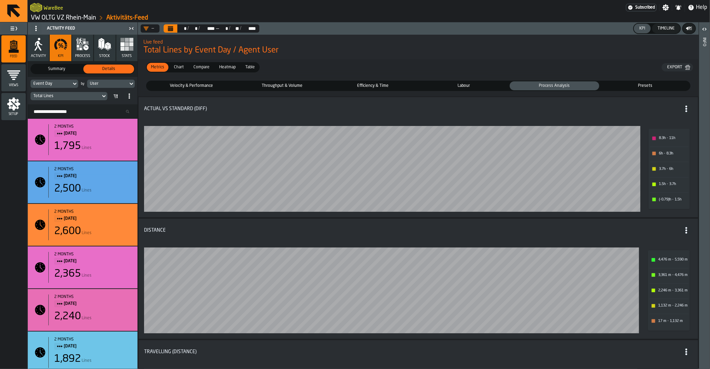
click at [650, 88] on span "Presets" at bounding box center [645, 86] width 87 height 6
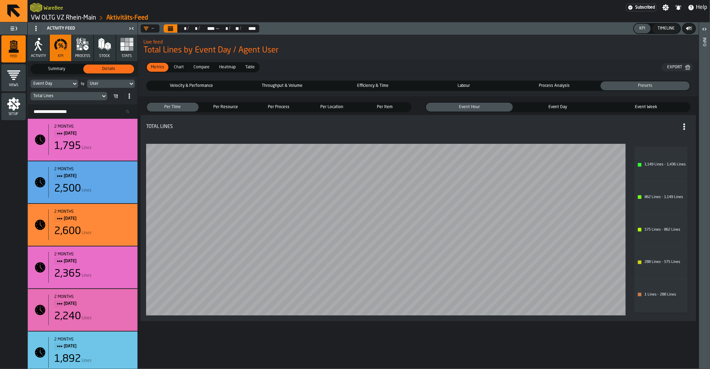
click at [569, 88] on span "Process Analysis" at bounding box center [554, 86] width 87 height 6
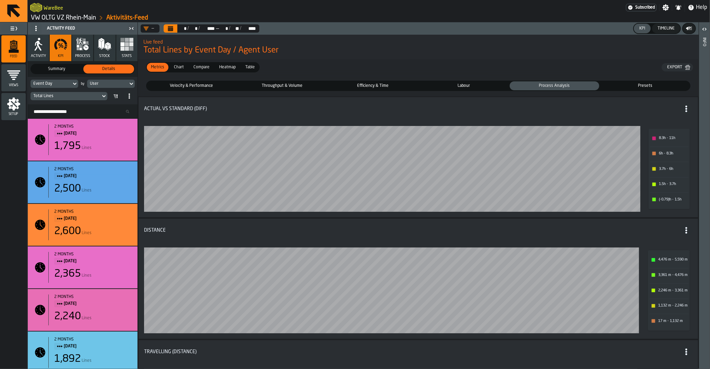
click at [303, 84] on span "Throughput & Volume" at bounding box center [282, 86] width 87 height 6
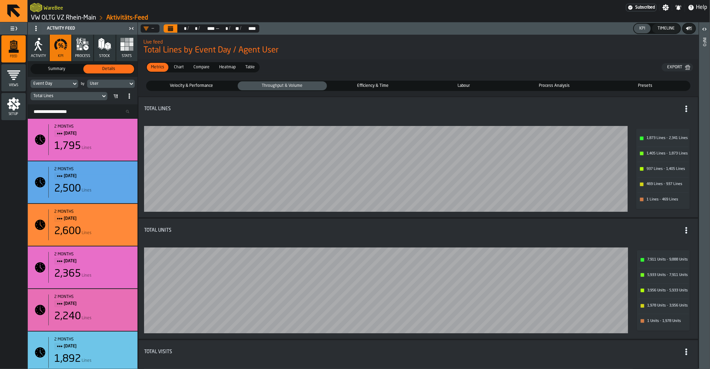
click at [183, 63] on div "Chart" at bounding box center [179, 67] width 18 height 9
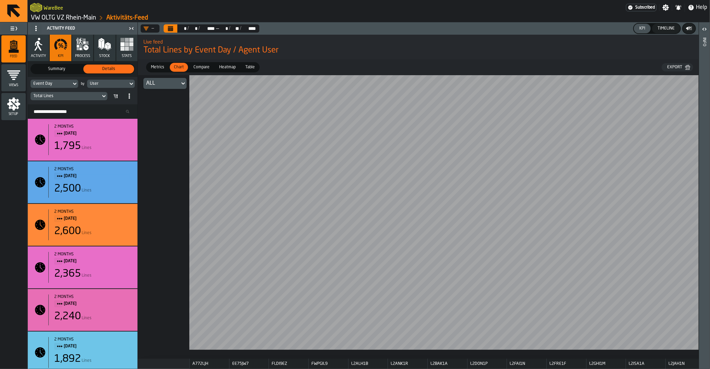
click at [160, 67] on span "Metrics" at bounding box center [157, 67] width 19 height 6
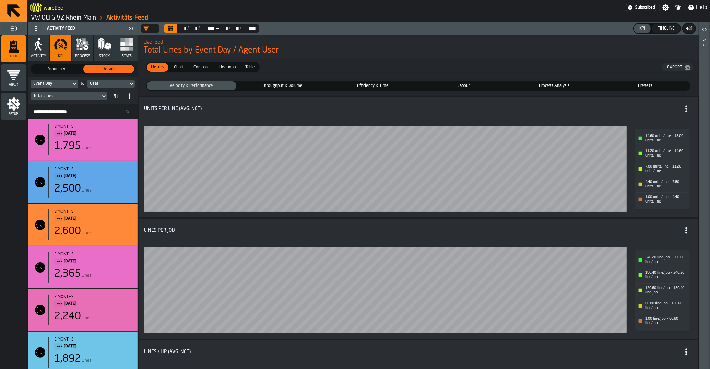
click at [295, 89] on div "Throughput & Volume" at bounding box center [283, 85] width 90 height 9
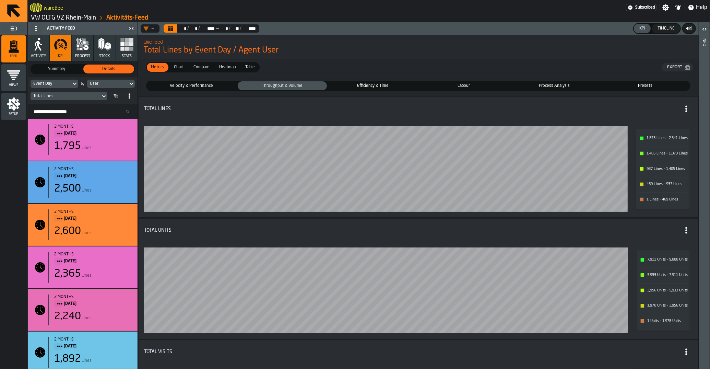
click at [349, 88] on span "Efficiency & Time" at bounding box center [373, 86] width 87 height 6
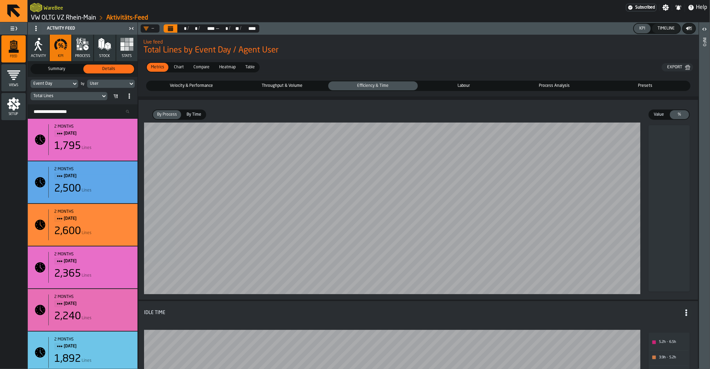
click at [196, 115] on span "By Time" at bounding box center [194, 115] width 20 height 6
click at [175, 114] on span "By Process" at bounding box center [166, 115] width 25 height 6
click at [201, 116] on span "By Time" at bounding box center [194, 115] width 20 height 6
click at [166, 111] on div "By Process" at bounding box center [167, 114] width 28 height 9
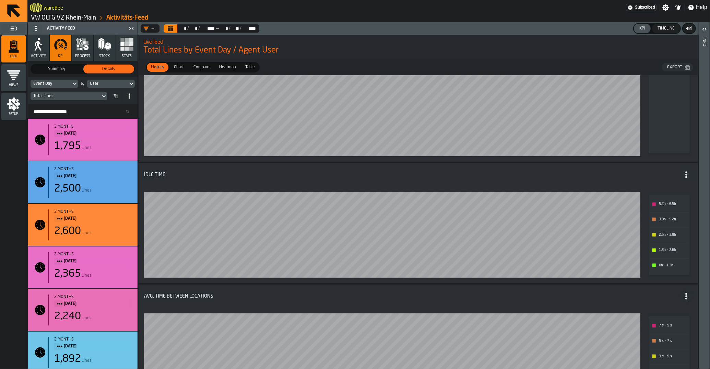
scroll to position [296, 0]
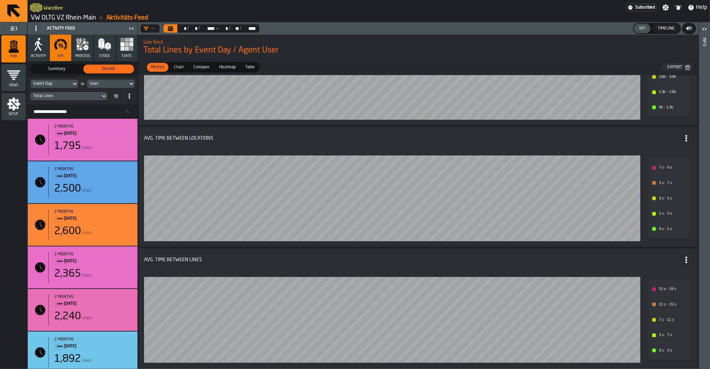
click at [12, 101] on icon "menu Setup" at bounding box center [13, 103] width 13 height 13
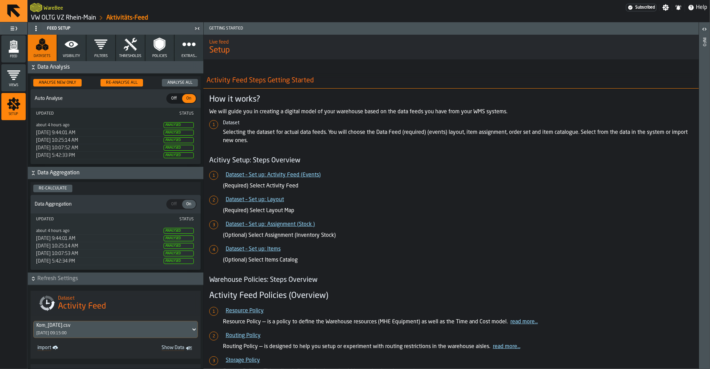
click at [74, 50] on icon "button" at bounding box center [72, 44] width 14 height 14
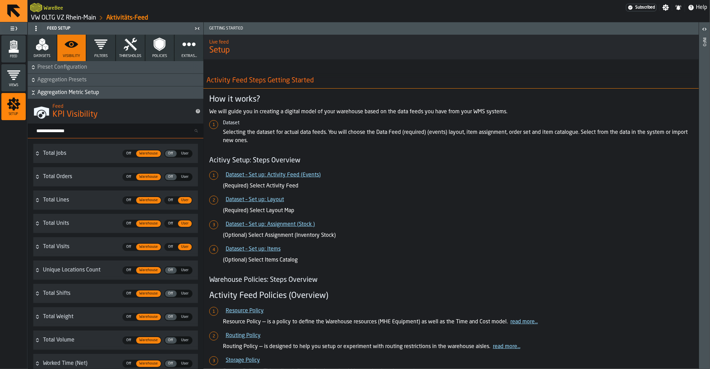
click at [73, 131] on input "Search metric..." at bounding box center [118, 130] width 170 height 9
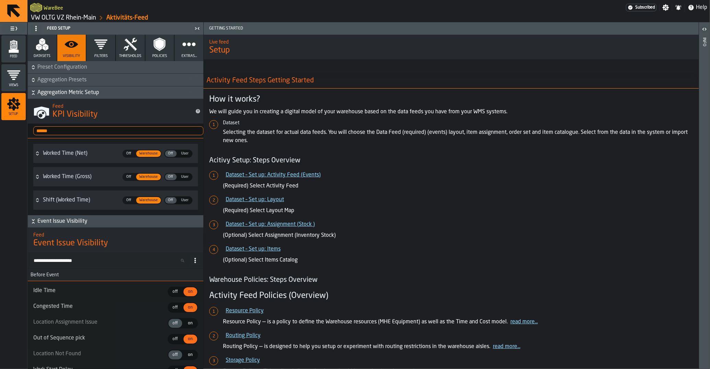
type input "******"
click at [23, 47] on div "Feed" at bounding box center [13, 48] width 24 height 19
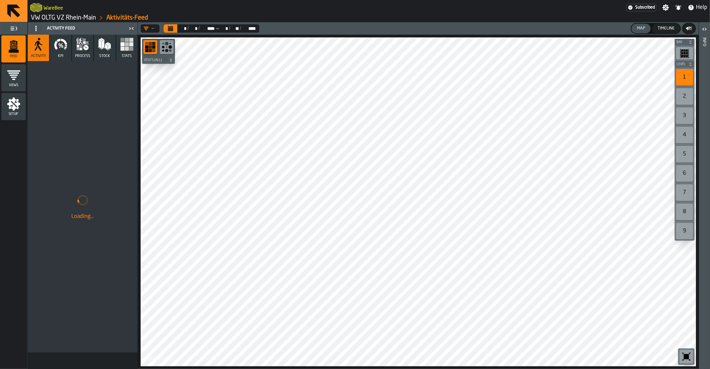
click at [56, 47] on icon "button" at bounding box center [55, 44] width 3 height 9
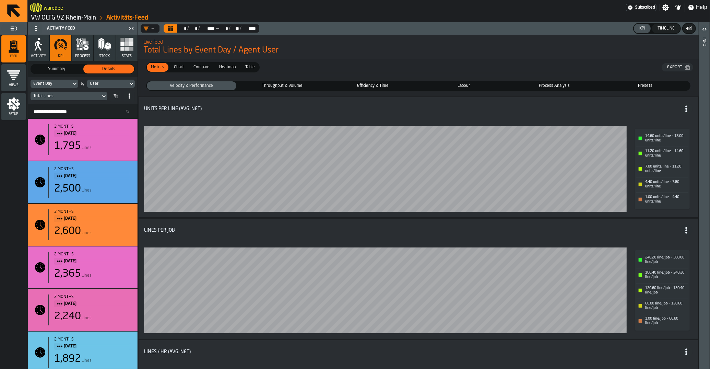
click at [349, 86] on span "Efficiency & Time" at bounding box center [373, 86] width 87 height 6
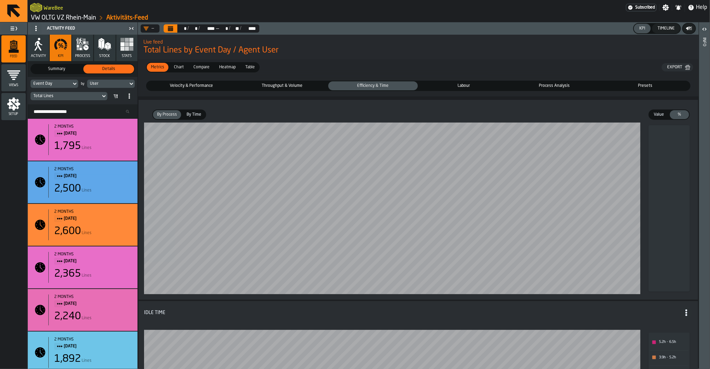
click at [91, 93] on div "Total Lines" at bounding box center [66, 96] width 70 height 8
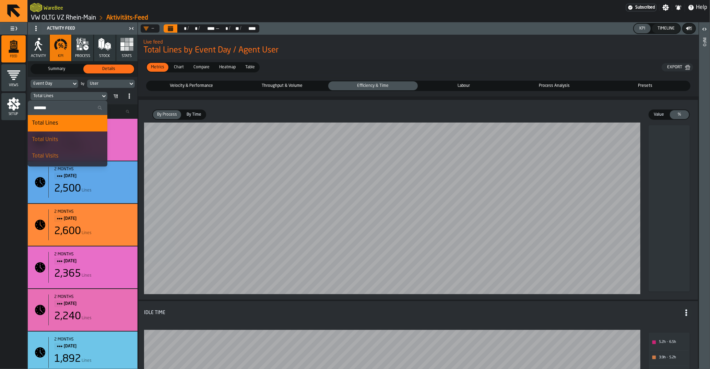
click at [85, 106] on input "Search" at bounding box center [68, 107] width 74 height 9
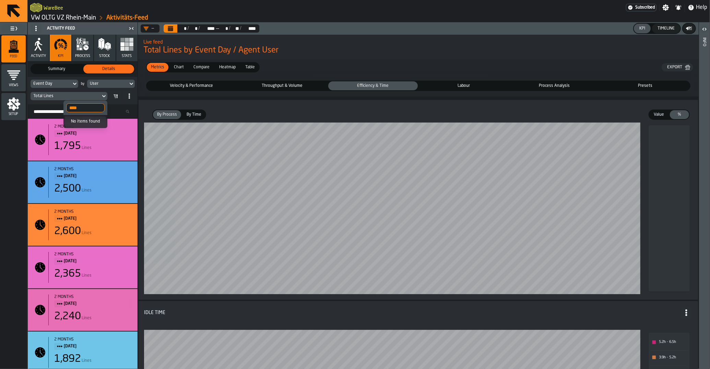
type input "****"
click at [16, 118] on div "Setup" at bounding box center [13, 106] width 24 height 27
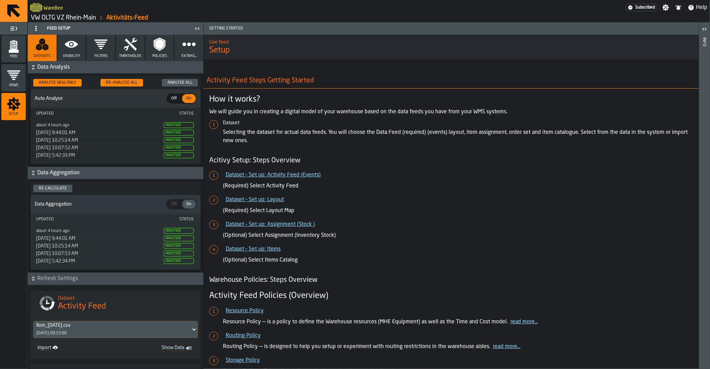
click at [69, 59] on button "Visibility" at bounding box center [71, 48] width 29 height 26
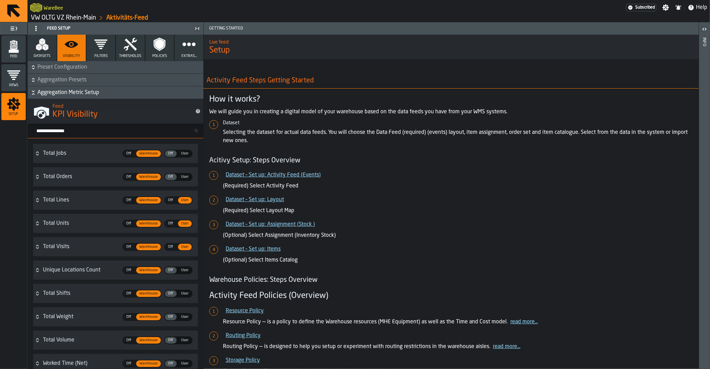
click at [79, 129] on input "Search metric..." at bounding box center [118, 130] width 170 height 9
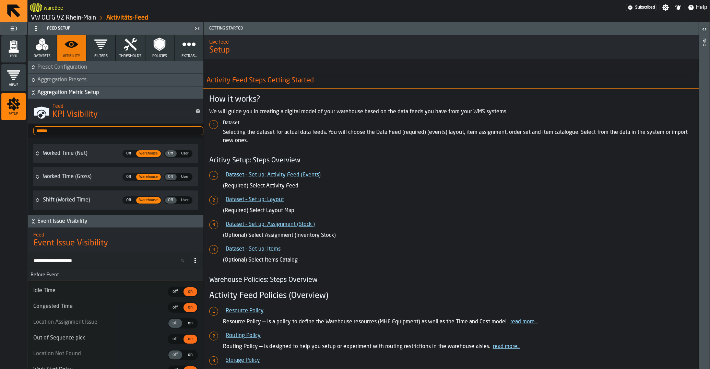
type input "******"
click at [185, 156] on span "User" at bounding box center [184, 154] width 13 height 6
click at [186, 178] on span "User" at bounding box center [184, 177] width 13 height 6
click at [17, 56] on span "Feed" at bounding box center [13, 57] width 24 height 4
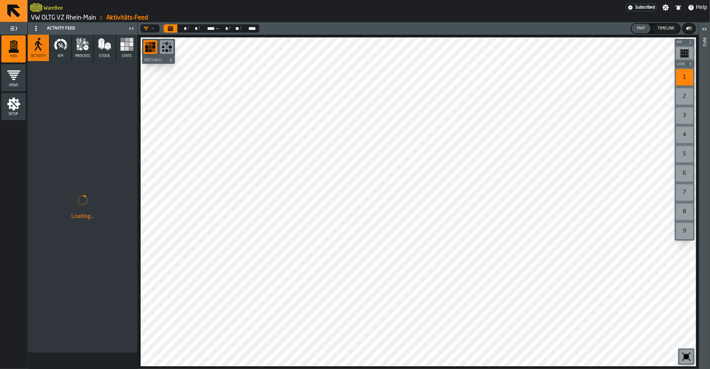
click at [67, 49] on icon "button" at bounding box center [61, 44] width 14 height 14
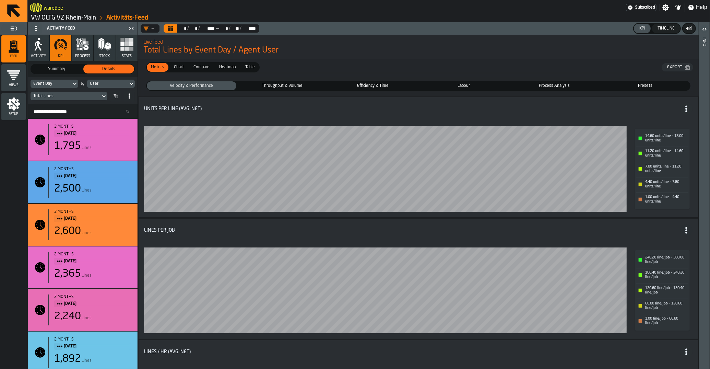
click at [354, 89] on span "Efficiency & Time" at bounding box center [373, 86] width 87 height 6
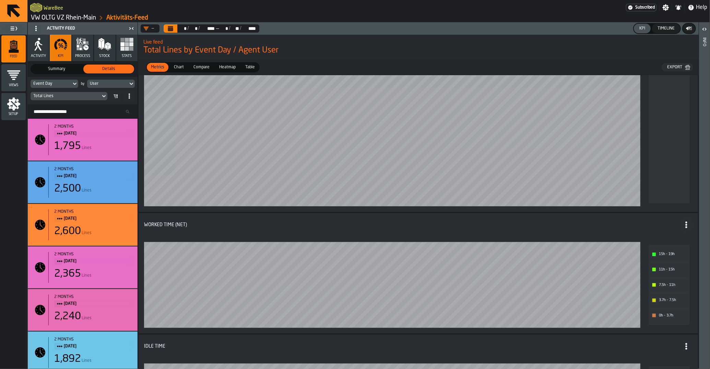
scroll to position [103, 0]
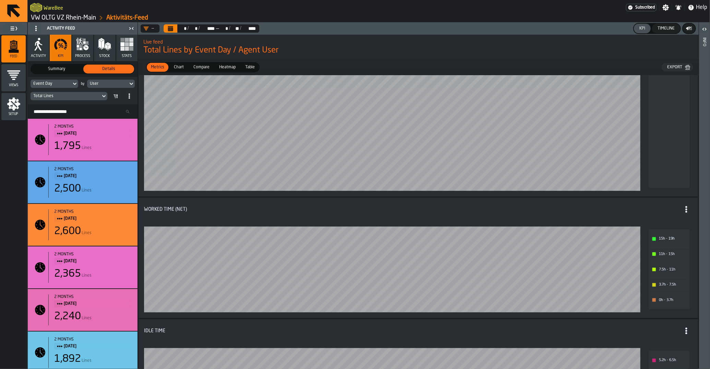
click at [107, 85] on div "User" at bounding box center [107, 83] width 35 height 5
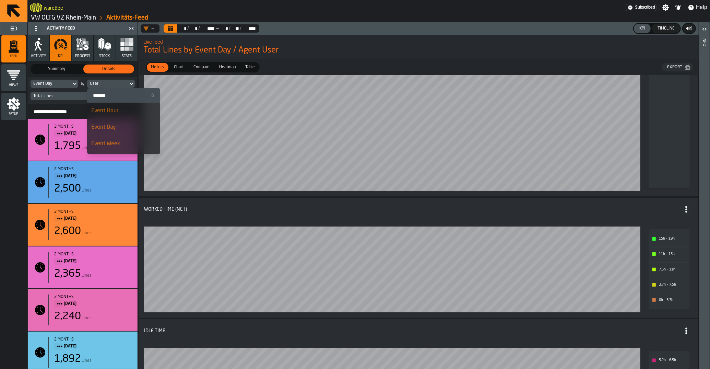
click at [111, 97] on input "Search" at bounding box center [124, 95] width 68 height 9
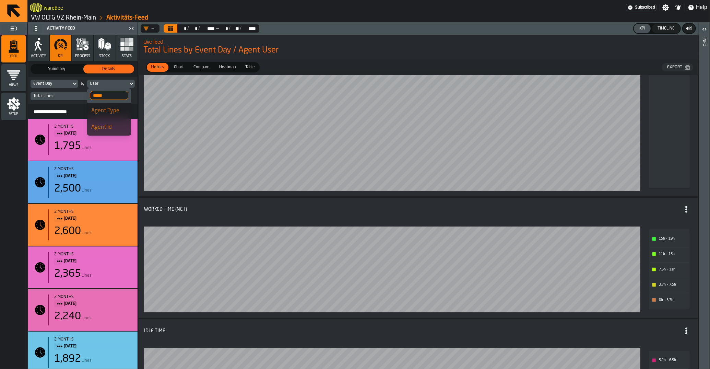
type input "*****"
click at [113, 112] on div "Agent Type" at bounding box center [109, 111] width 36 height 8
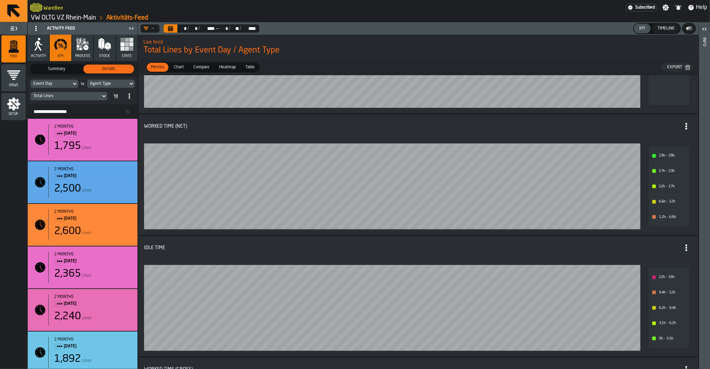
scroll to position [207, 0]
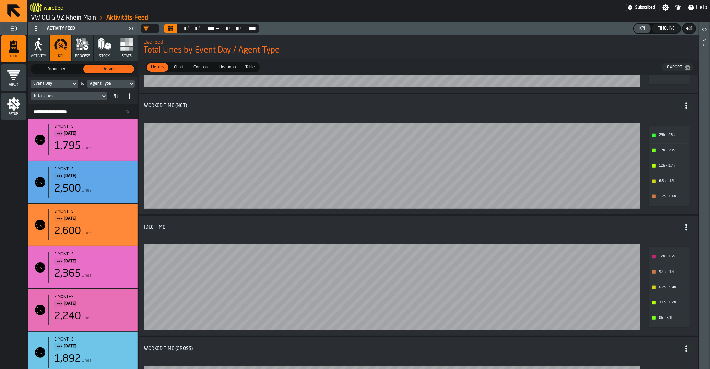
click at [19, 100] on icon "menu Setup" at bounding box center [14, 104] width 14 height 14
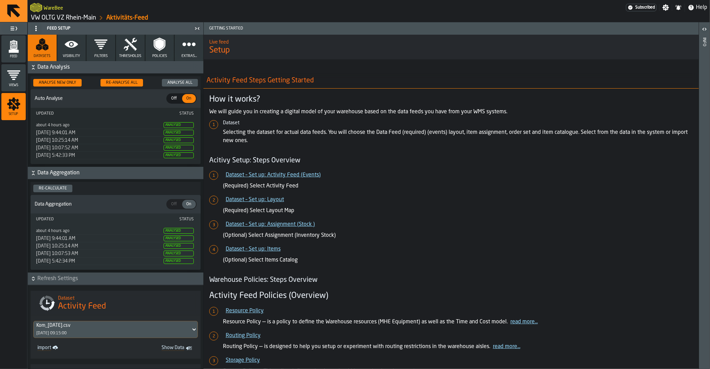
click at [73, 44] on circle "button" at bounding box center [71, 44] width 3 height 3
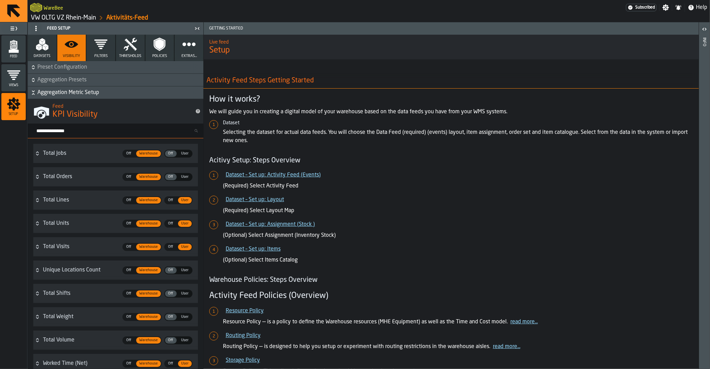
click at [96, 54] on button "Filters" at bounding box center [100, 48] width 29 height 26
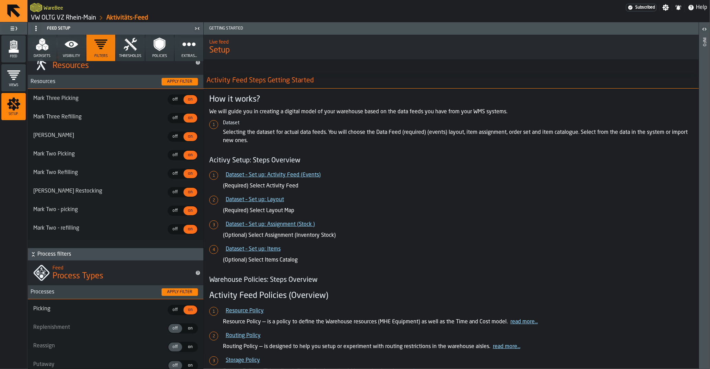
scroll to position [34, 0]
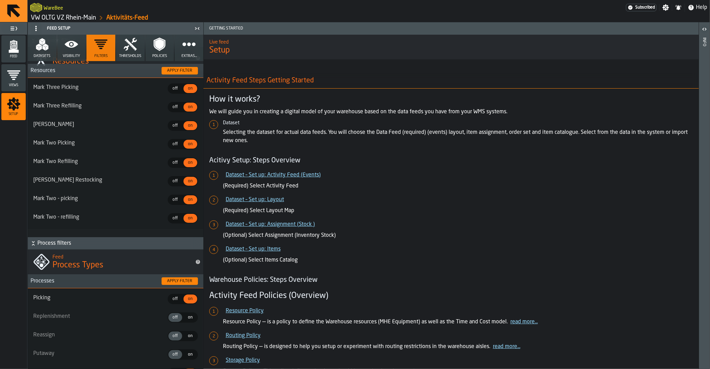
click at [188, 316] on span "on" at bounding box center [190, 317] width 11 height 6
click at [189, 287] on h3 "Processes Apply filter" at bounding box center [116, 281] width 176 height 14
click at [187, 283] on div "Apply filter" at bounding box center [179, 281] width 31 height 5
click at [22, 56] on span "Feed" at bounding box center [13, 57] width 24 height 4
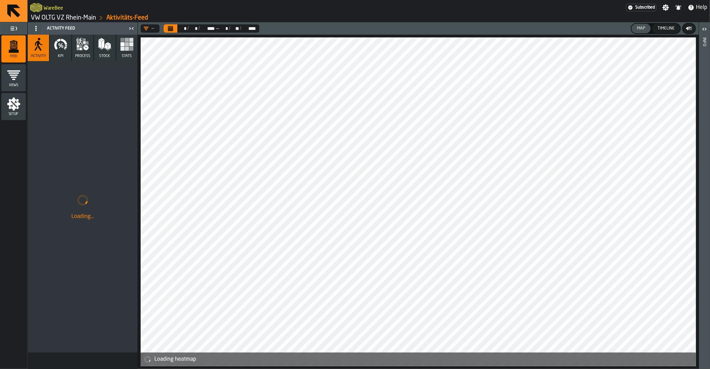
click at [62, 52] on button "KPI" at bounding box center [60, 48] width 21 height 26
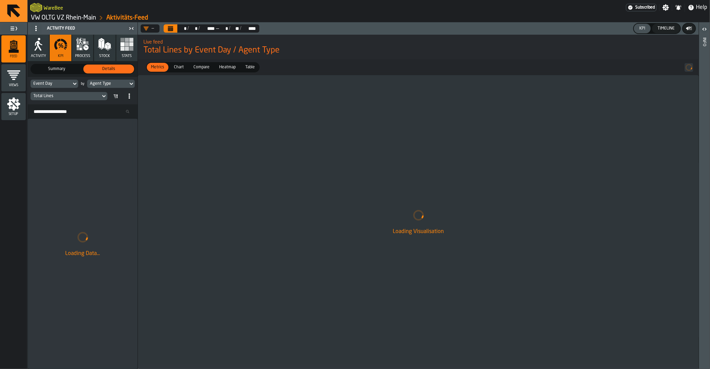
click at [100, 82] on div "Agent Type" at bounding box center [107, 83] width 35 height 5
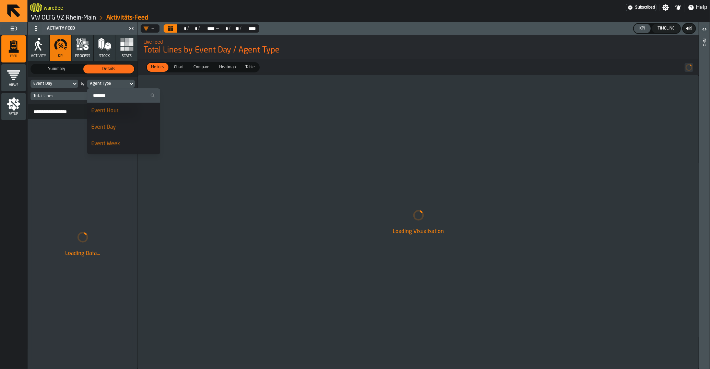
click at [188, 104] on div "Loading Visualisation" at bounding box center [418, 222] width 561 height 294
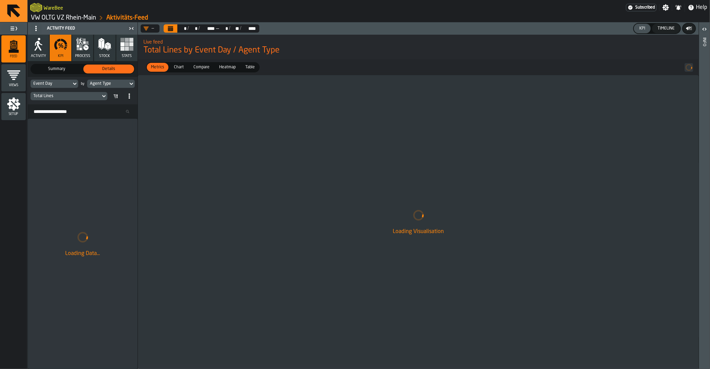
click at [179, 69] on span "Chart" at bounding box center [178, 67] width 15 height 6
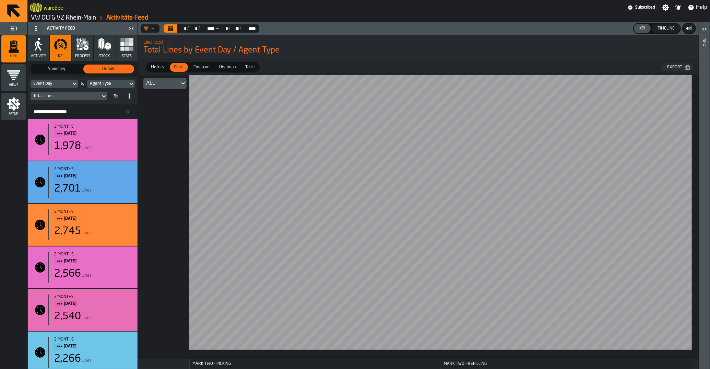
click at [164, 66] on span "Metrics" at bounding box center [157, 67] width 19 height 6
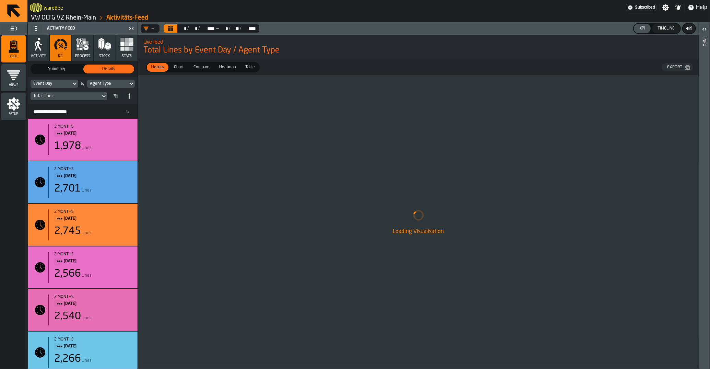
click at [200, 70] on span "Compare" at bounding box center [202, 67] width 22 height 6
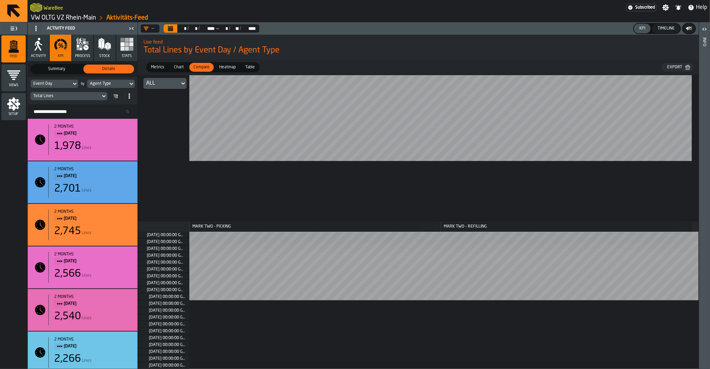
click at [220, 71] on div "Heatmap" at bounding box center [227, 67] width 25 height 9
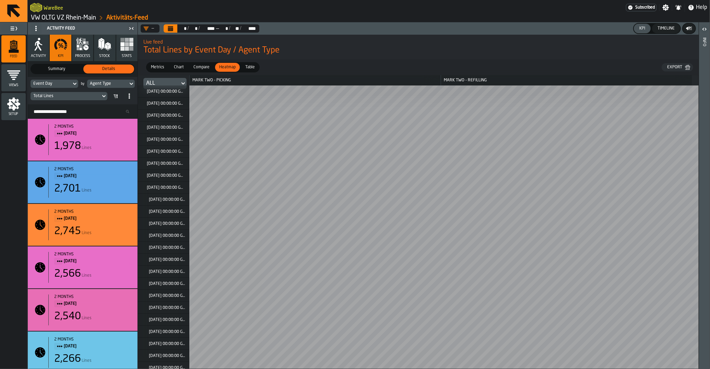
click at [184, 71] on div "Chart" at bounding box center [179, 67] width 18 height 9
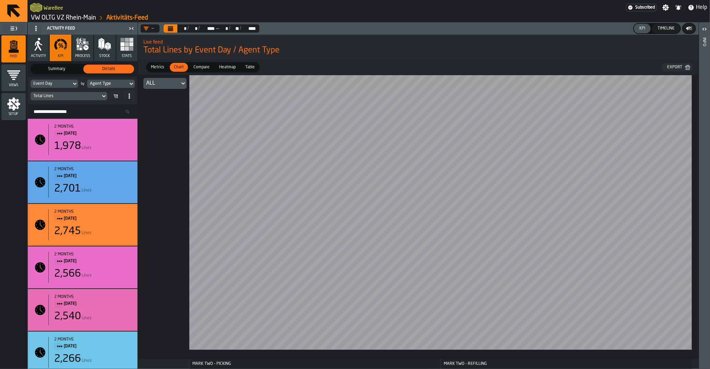
click at [52, 85] on div "Event Day" at bounding box center [50, 83] width 35 height 5
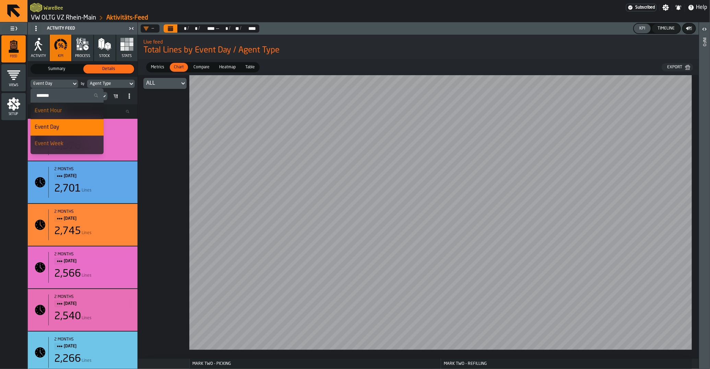
click at [53, 96] on input "Search" at bounding box center [67, 95] width 68 height 9
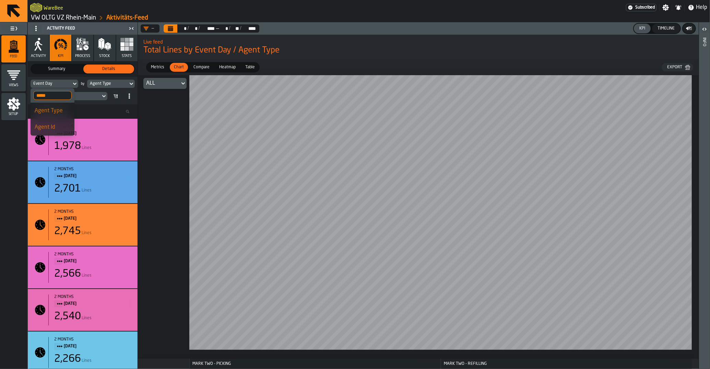
type input "*****"
click at [55, 105] on li "Agent Type" at bounding box center [53, 111] width 44 height 16
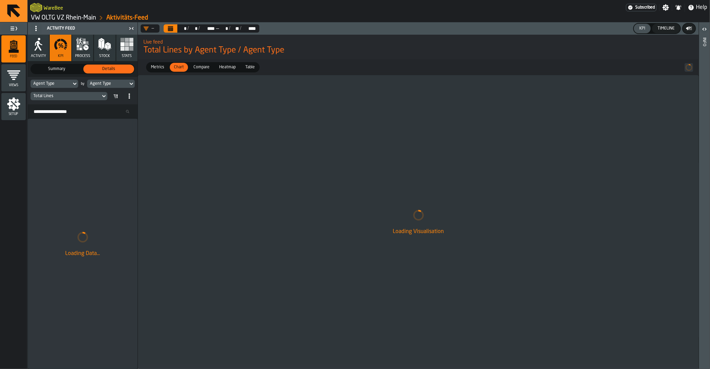
click at [101, 84] on div "Agent Type" at bounding box center [107, 83] width 35 height 5
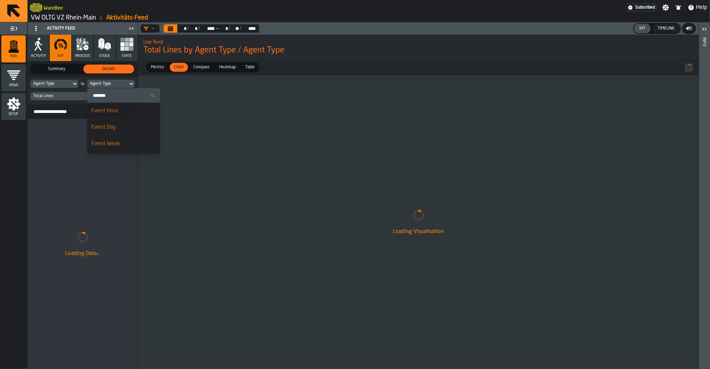
click at [92, 182] on div "Loading Data..." at bounding box center [83, 244] width 110 height 250
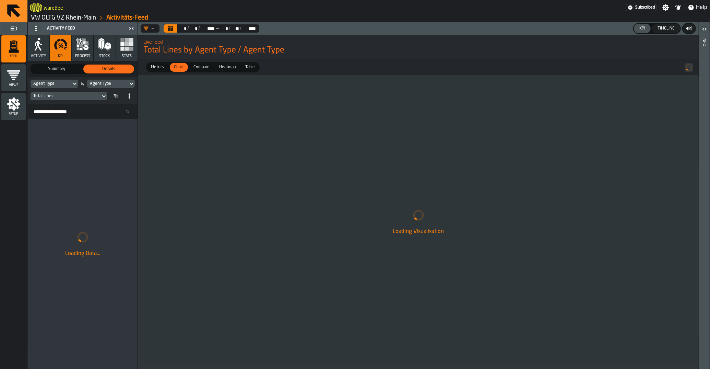
click at [118, 83] on div "Agent Type" at bounding box center [107, 83] width 35 height 5
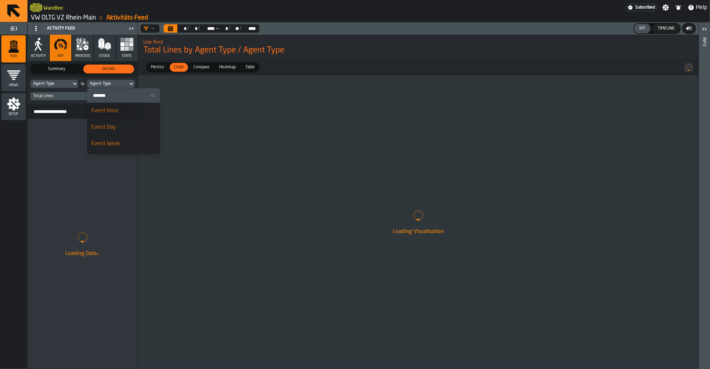
click at [118, 126] on div "Event Day" at bounding box center [123, 127] width 65 height 8
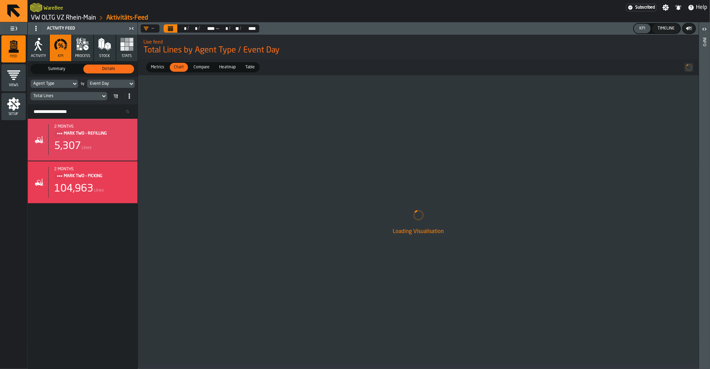
click at [168, 27] on icon "Calendar" at bounding box center [170, 26] width 5 height 1
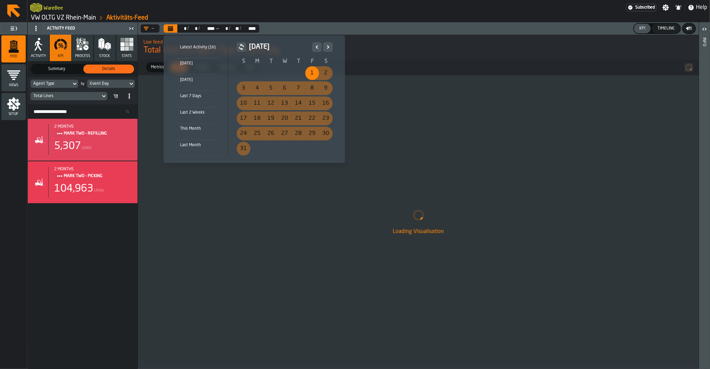
click at [308, 73] on div "1" at bounding box center [312, 73] width 14 height 14
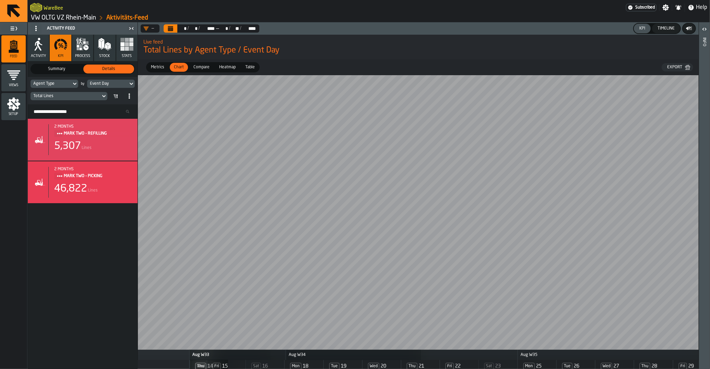
scroll to position [0, 468]
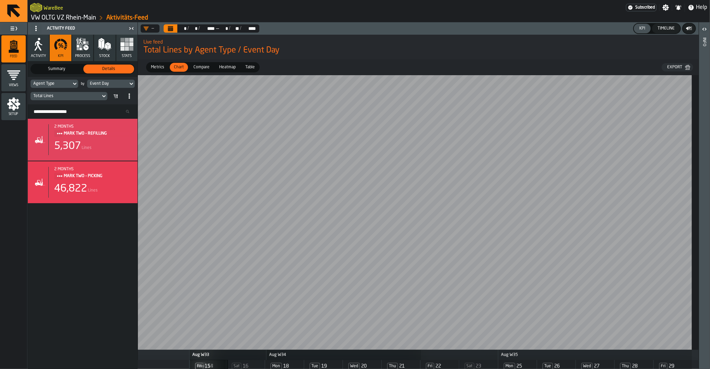
click at [107, 89] on div "Agent Type by Event Day Total Lines" at bounding box center [83, 90] width 110 height 27
click at [109, 84] on div "Event Day" at bounding box center [107, 83] width 35 height 5
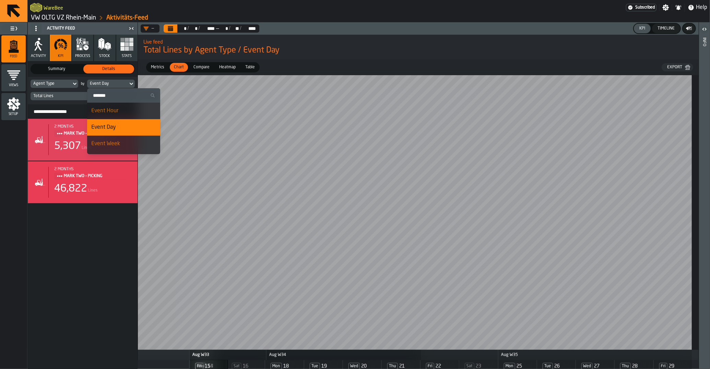
click at [106, 99] on input "Search" at bounding box center [124, 95] width 68 height 9
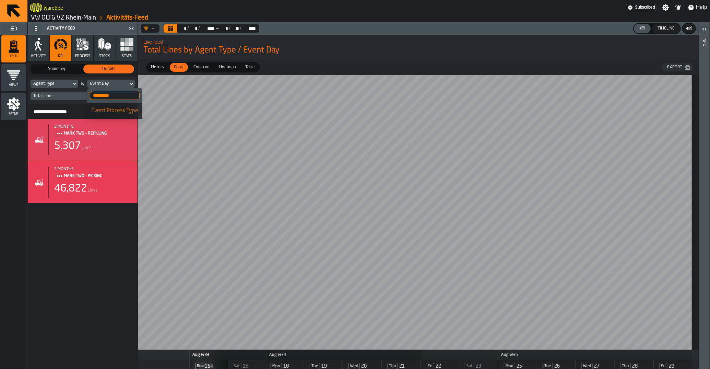
type input "*********"
click at [121, 114] on div "Event Process Type" at bounding box center [114, 111] width 47 height 8
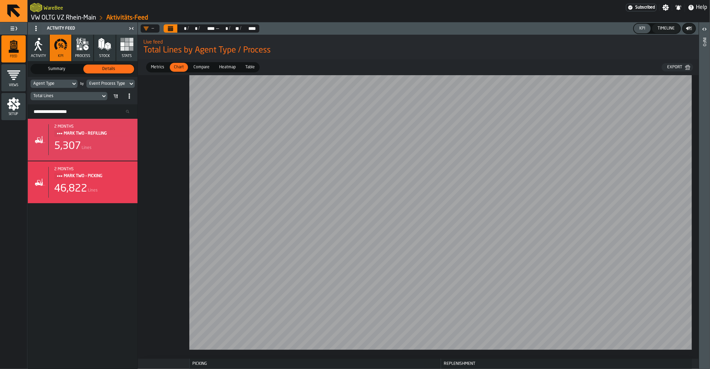
click at [162, 69] on span "Metrics" at bounding box center [157, 67] width 19 height 6
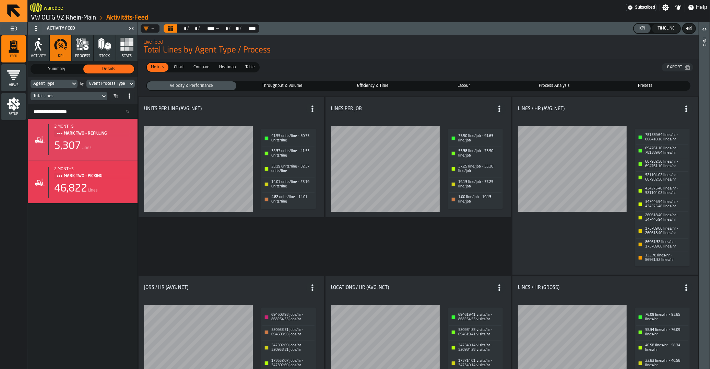
click at [62, 18] on link "VW OLTG VZ Rhein-Main" at bounding box center [63, 18] width 65 height 8
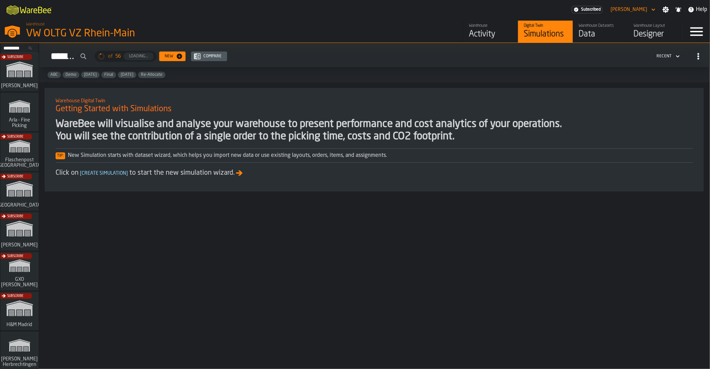
click at [590, 35] on div "Data" at bounding box center [601, 34] width 44 height 11
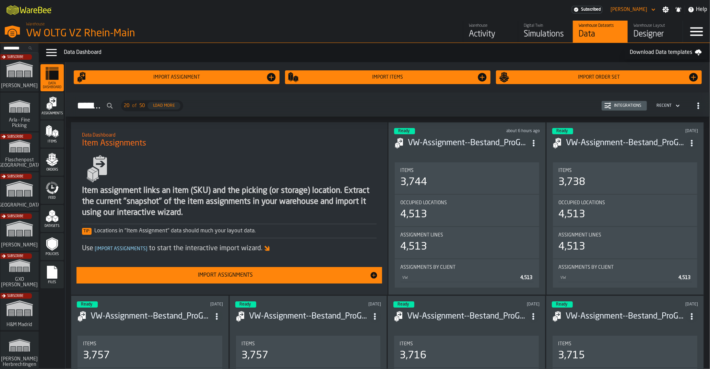
click at [52, 184] on icon "menu Feed" at bounding box center [54, 183] width 8 height 5
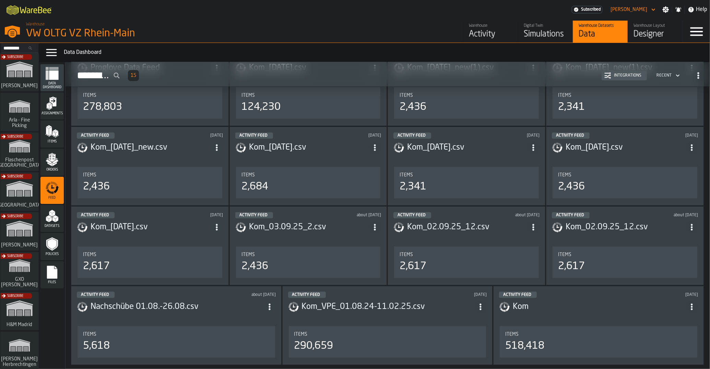
scroll to position [102, 0]
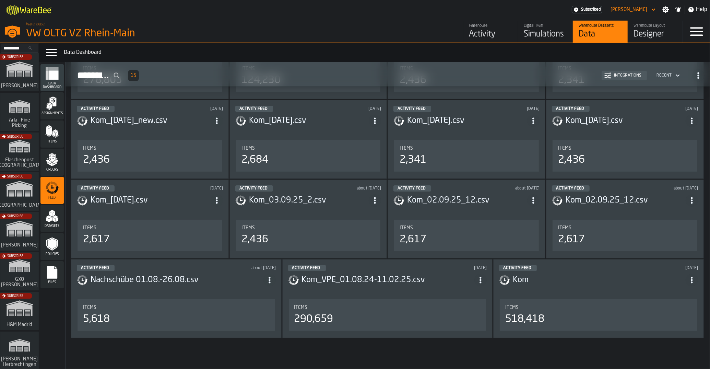
click at [238, 272] on header "Activity Feed about 1 month ago Nachschübe 01.08.-26.08.csv" at bounding box center [176, 278] width 199 height 27
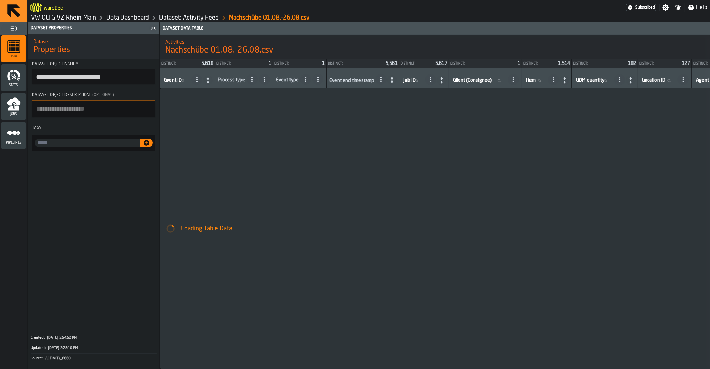
click at [17, 104] on icon "menu Jobs" at bounding box center [13, 101] width 13 height 8
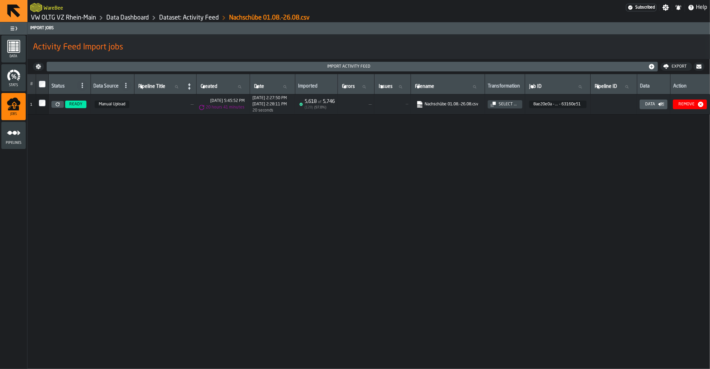
click at [160, 109] on td "—" at bounding box center [165, 104] width 62 height 20
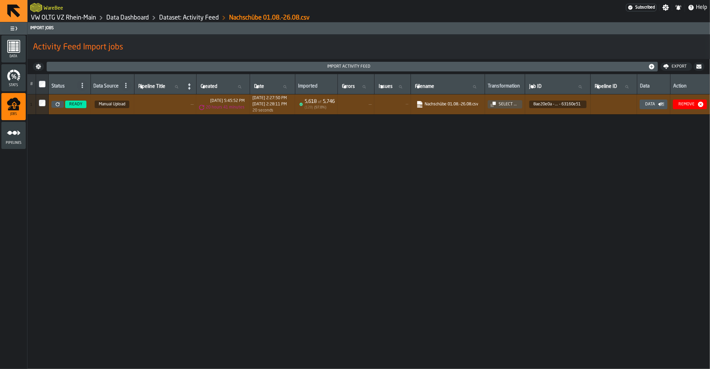
click at [510, 107] on div "Select ..." at bounding box center [508, 104] width 24 height 5
click at [49, 16] on link "VW OLTG VZ Rhein-Main" at bounding box center [63, 18] width 65 height 8
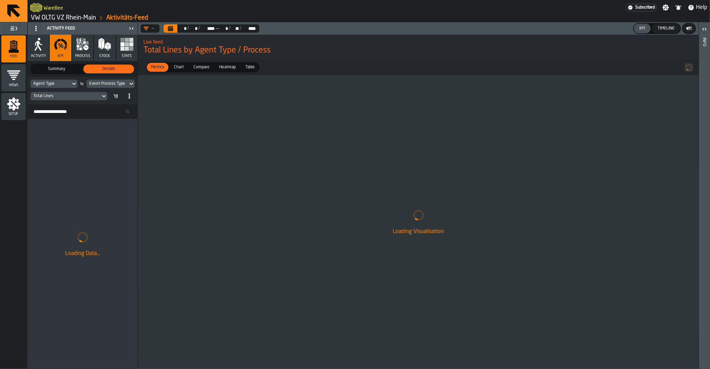
click at [49, 16] on link "VW OLTG VZ Rhein-Main" at bounding box center [63, 18] width 65 height 8
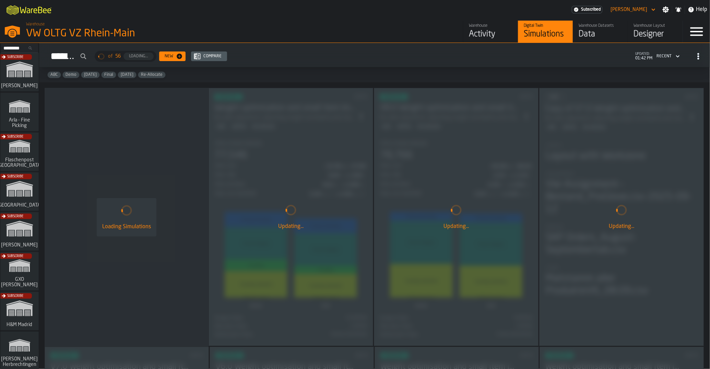
click at [611, 35] on div "Data" at bounding box center [601, 34] width 44 height 11
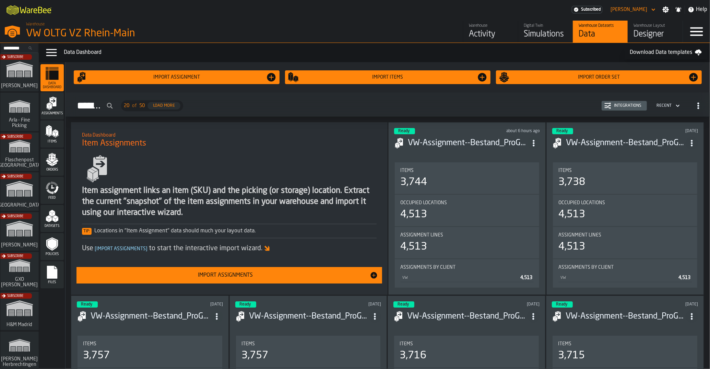
click at [563, 38] on div "Simulations" at bounding box center [546, 34] width 44 height 11
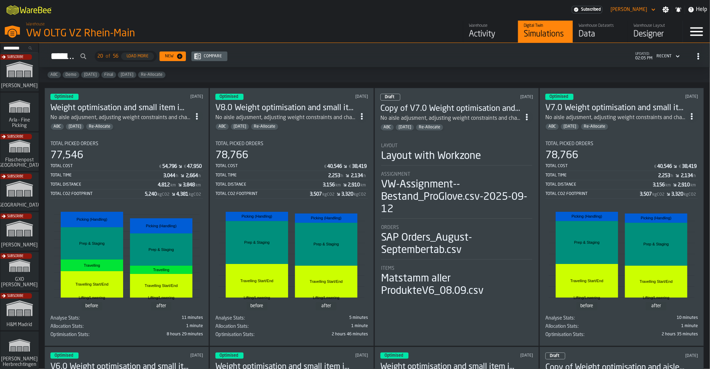
click at [111, 79] on div "ABC Demo Feb/25 Final Jan/25 Re-Allocate" at bounding box center [374, 74] width 671 height 15
click at [110, 78] on div "Final" at bounding box center [108, 74] width 15 height 7
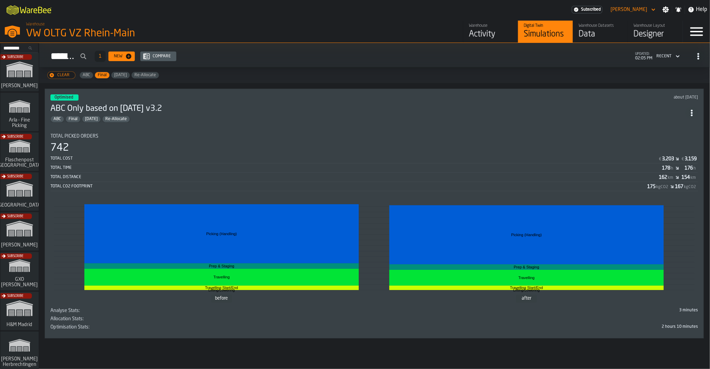
click at [101, 74] on span "Final" at bounding box center [102, 75] width 14 height 5
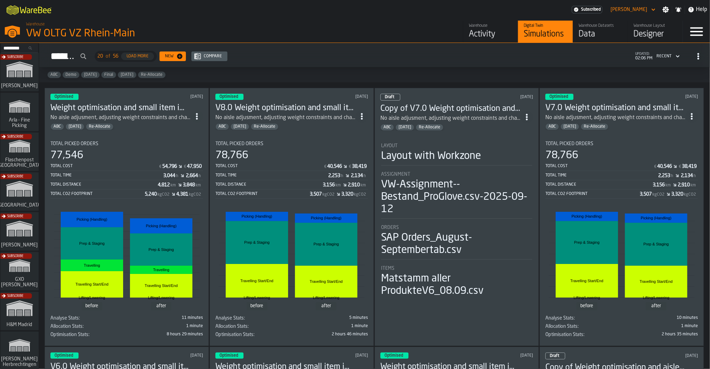
click at [143, 106] on h3 "Weight optimisation and small item improvement V.4.0" at bounding box center [120, 108] width 140 height 11
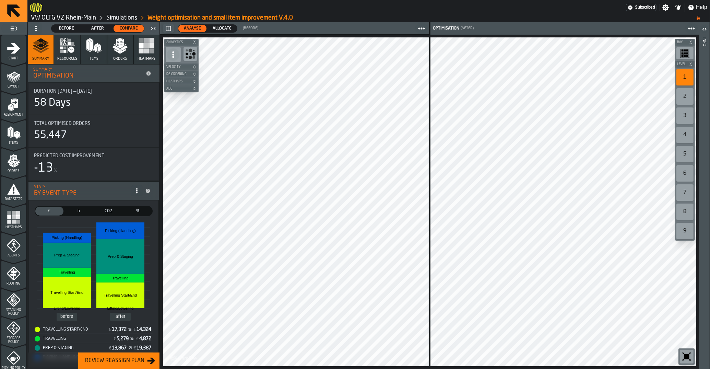
click at [216, 30] on span "Allocate" at bounding box center [222, 28] width 24 height 6
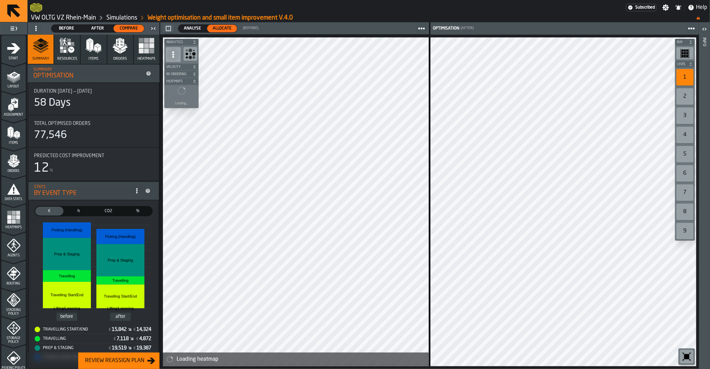
click at [196, 27] on span "Analyse" at bounding box center [192, 28] width 23 height 6
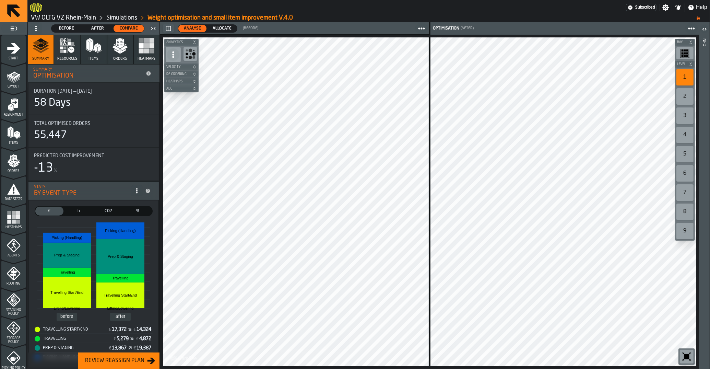
click at [15, 110] on icon "menu Assignment" at bounding box center [14, 105] width 14 height 14
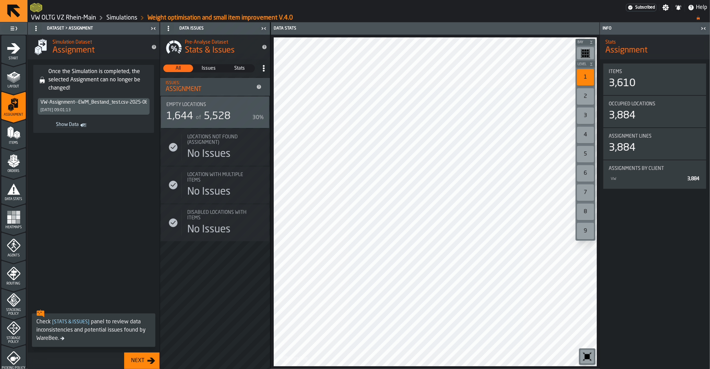
click at [102, 107] on div "VW-Assignment--EWM_Bestand_test.csv-2025-08-01 01/08/2025, 09:01:13" at bounding box center [94, 106] width 112 height 16
click at [66, 106] on div "VW-Assignment--EWM_Bestand_test.csv-2025-08-01 01/08/2025, 09:01:13" at bounding box center [94, 106] width 112 height 16
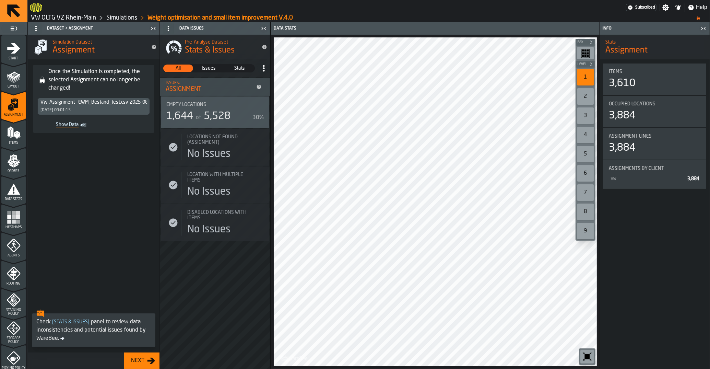
click at [65, 103] on div "VW-Assignment--EWM_Bestand_test.csv-2025-08-01" at bounding box center [97, 102] width 115 height 5
click at [0, 0] on icon "Show Data" at bounding box center [0, 0] width 0 height 0
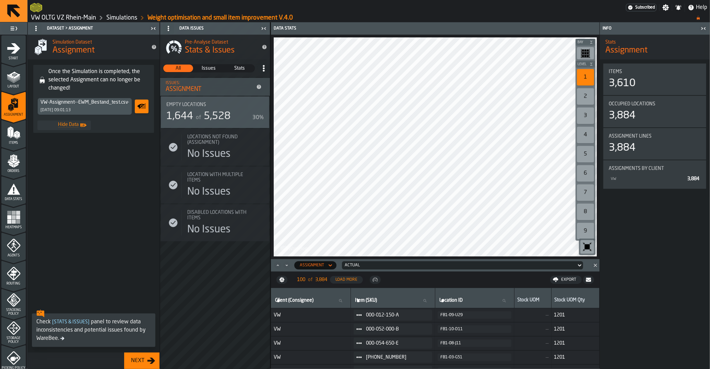
click at [144, 105] on icon "Show Data" at bounding box center [141, 106] width 7 height 4
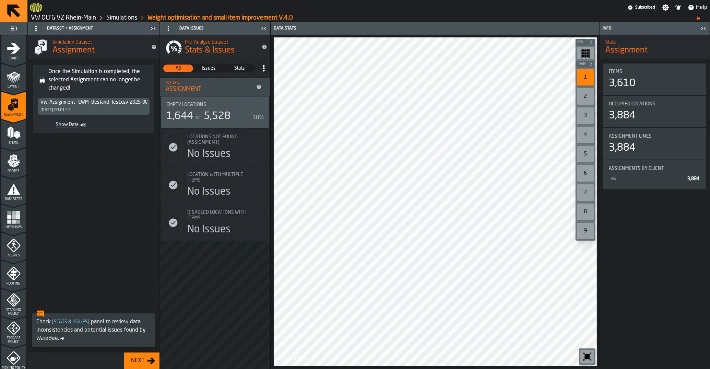
click at [89, 105] on div "VW-Assignment--EWM_Bestand_test.csv-2025-08-01 01/08/2025, 09:01:13" at bounding box center [94, 106] width 112 height 16
click at [51, 109] on div "01/08/2025, 09:01:13" at bounding box center [55, 110] width 30 height 5
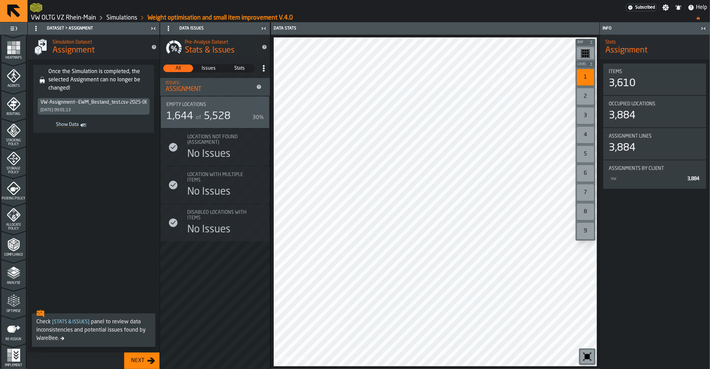
scroll to position [173, 0]
click at [109, 17] on link "Simulations" at bounding box center [121, 18] width 31 height 8
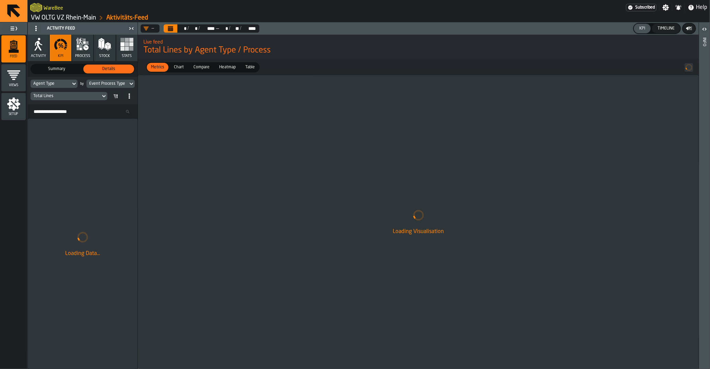
click at [81, 17] on link "VW OLTG VZ Rhein-Main" at bounding box center [63, 18] width 65 height 8
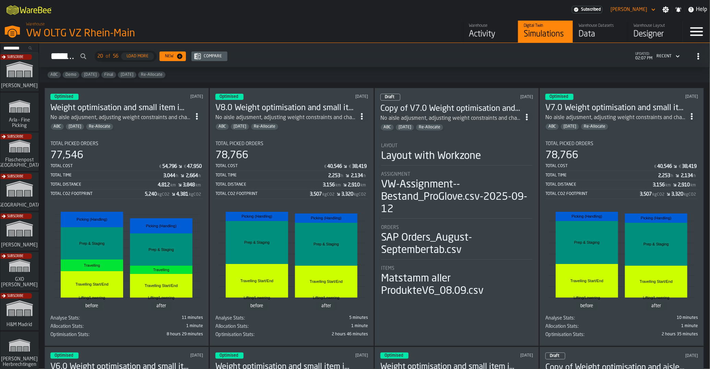
drag, startPoint x: 172, startPoint y: 117, endPoint x: 186, endPoint y: 127, distance: 17.8
click at [186, 127] on div "Weight optimisation and small item improvement V.4.0 No aisle adjusment, adjust…" at bounding box center [120, 116] width 140 height 27
click at [176, 58] on div "New" at bounding box center [169, 56] width 14 height 5
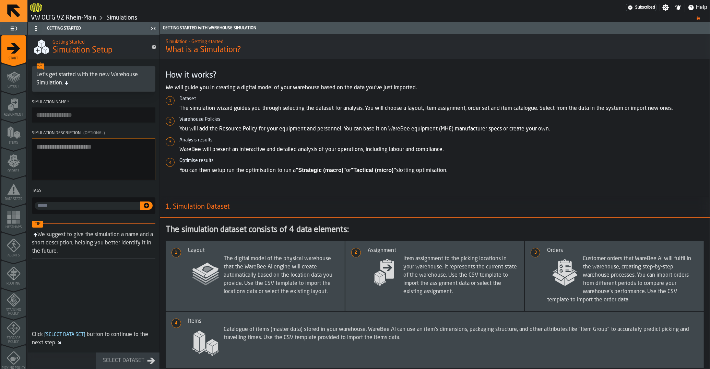
click at [90, 120] on input "Simulation Name *" at bounding box center [94, 114] width 124 height 15
type input "*"
type input "**********"
click at [138, 158] on textarea "Simulation Description (Optional)" at bounding box center [94, 159] width 124 height 42
click at [135, 357] on div "Select Dataset" at bounding box center [123, 361] width 47 height 8
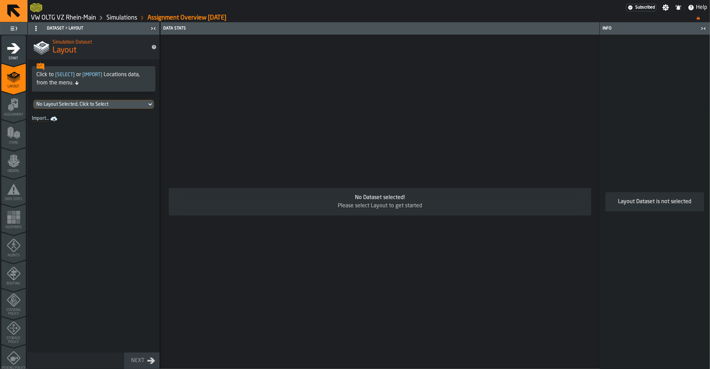
click at [82, 106] on div "No Layout Selected, Click to Select" at bounding box center [90, 104] width 108 height 5
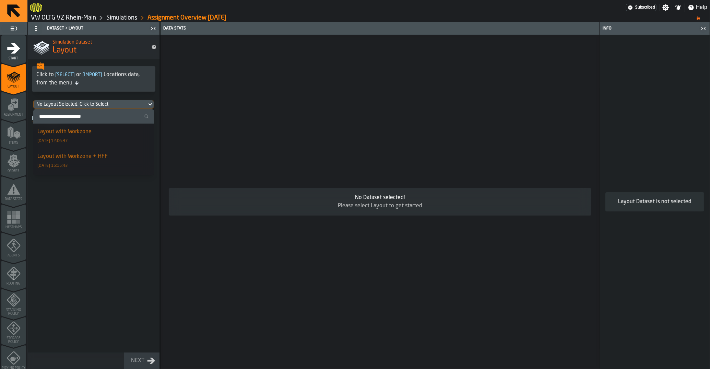
click at [137, 20] on link "Simulations" at bounding box center [121, 18] width 31 height 8
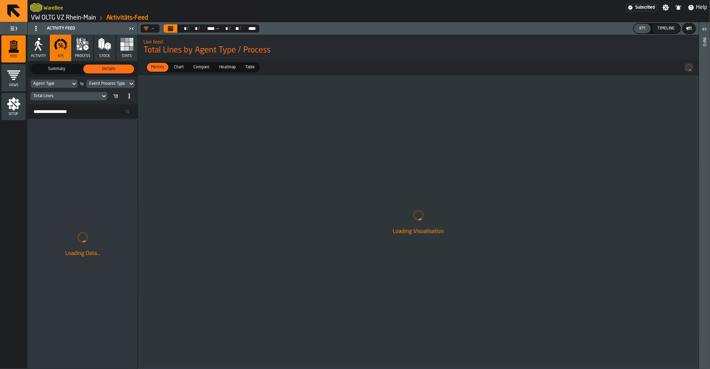
click at [84, 20] on link "VW OLTG VZ Rhein-Main" at bounding box center [63, 18] width 65 height 8
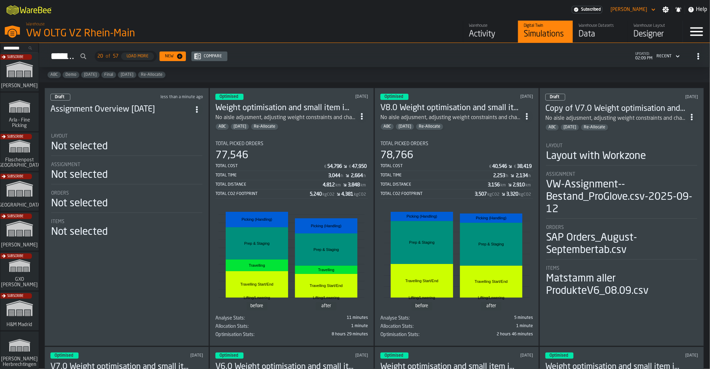
click at [197, 115] on header "Draft less than a minute ago Assignment Overview 08.10.2025" at bounding box center [126, 107] width 153 height 27
click at [198, 107] on icon "ItemListCard-DashboardItemContainer" at bounding box center [197, 109] width 7 height 7
click at [192, 141] on div "Delete" at bounding box center [184, 138] width 36 height 8
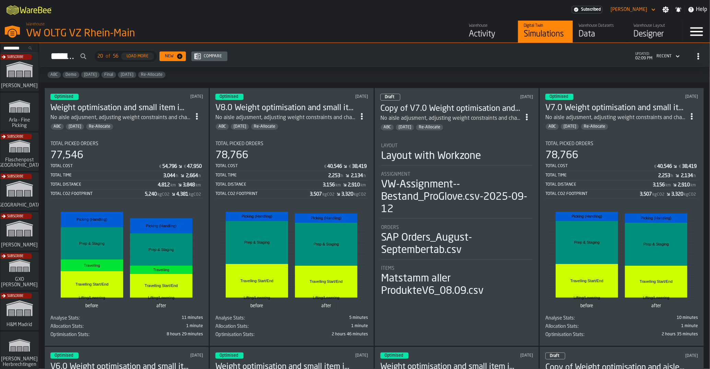
click at [200, 119] on span "ItemListCard-DashboardItemContainer" at bounding box center [197, 116] width 12 height 12
click at [188, 159] on div "Duplicate" at bounding box center [184, 161] width 36 height 8
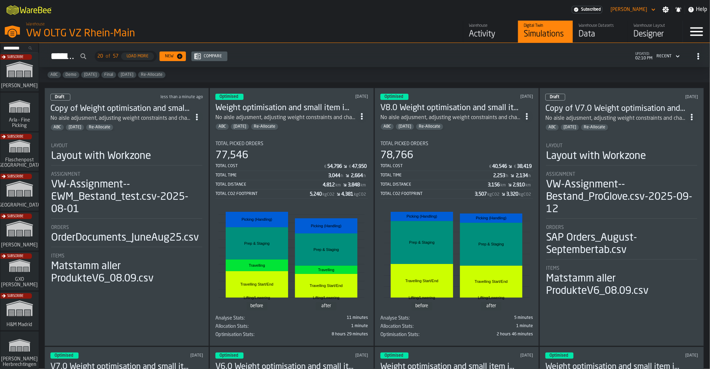
click at [175, 122] on div "Copy of Weight optimisation and small item improvement V.4.0 No aisle adjusment…" at bounding box center [120, 116] width 140 height 27
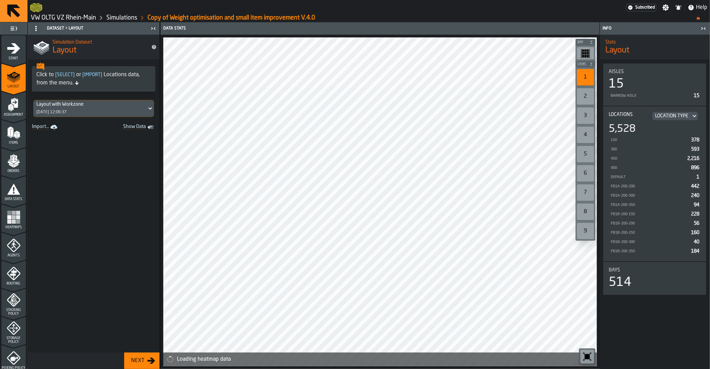
click at [13, 57] on span "Start" at bounding box center [13, 59] width 24 height 4
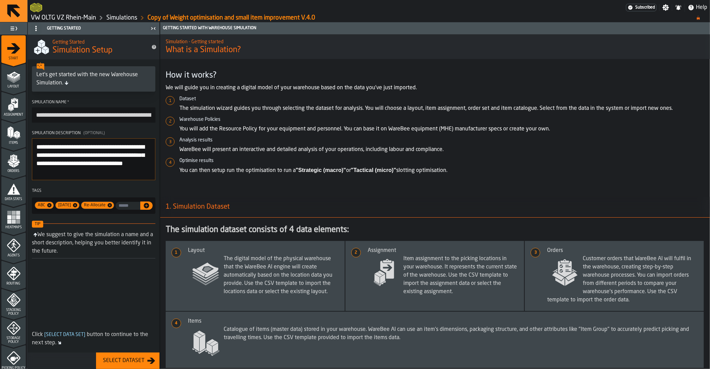
click at [79, 82] on div "Let's get started with the new Warehouse Simulation." at bounding box center [93, 79] width 115 height 16
click at [83, 118] on input "**********" at bounding box center [94, 114] width 124 height 15
click at [84, 117] on input "**********" at bounding box center [94, 114] width 124 height 15
type input "**********"
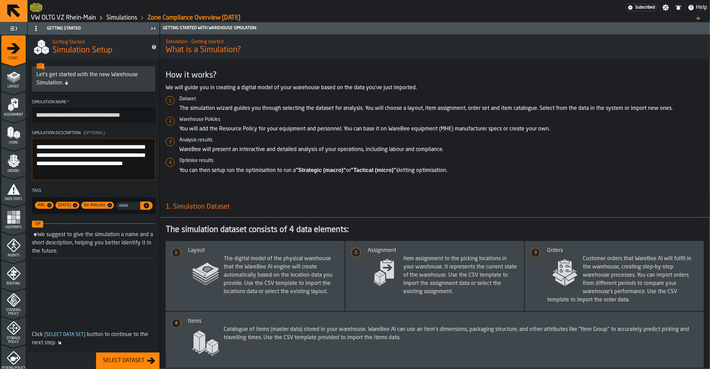
type input "**********"
click at [85, 167] on textarea "**********" at bounding box center [94, 159] width 124 height 42
type textarea "**********"
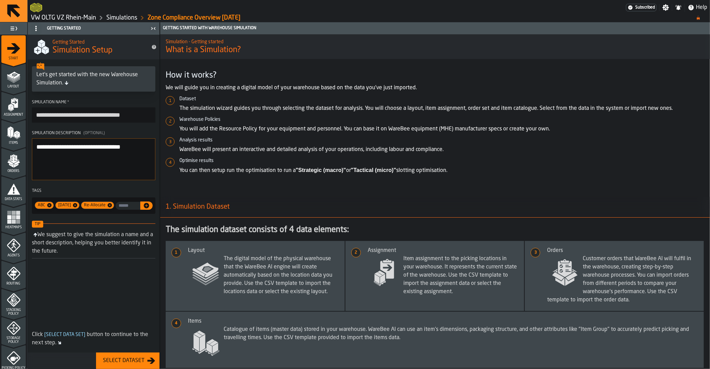
click at [127, 358] on div "Select Dataset" at bounding box center [123, 361] width 47 height 8
click at [129, 355] on button "Select Dataset" at bounding box center [127, 360] width 63 height 16
click at [134, 360] on div "Select Dataset" at bounding box center [123, 361] width 47 height 8
click at [17, 80] on icon "menu Layout" at bounding box center [14, 77] width 14 height 14
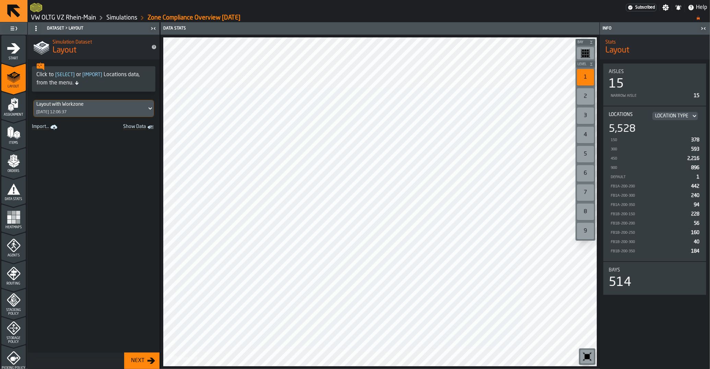
click at [14, 110] on icon "menu Assignment" at bounding box center [14, 105] width 14 height 14
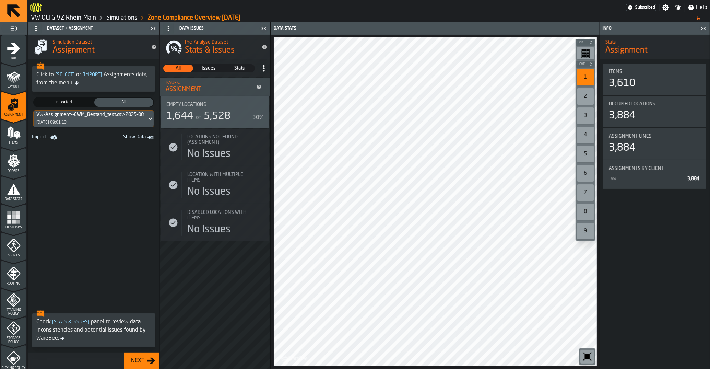
click at [58, 122] on div "[DATE] 09:01:13" at bounding box center [51, 122] width 30 height 5
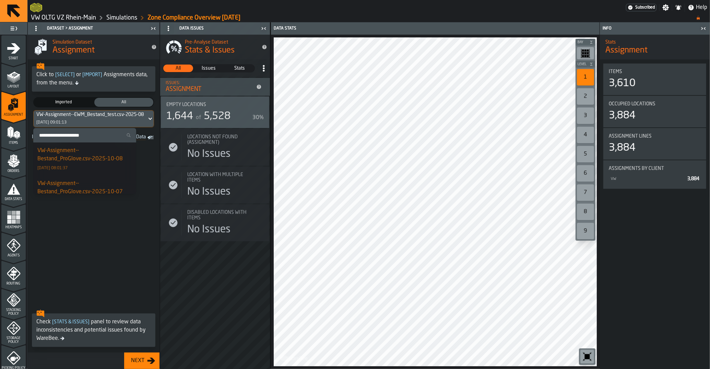
click at [61, 162] on div "VW-Assignment--Bestand_ProGlove.csv-2025-10-08" at bounding box center [84, 155] width 95 height 16
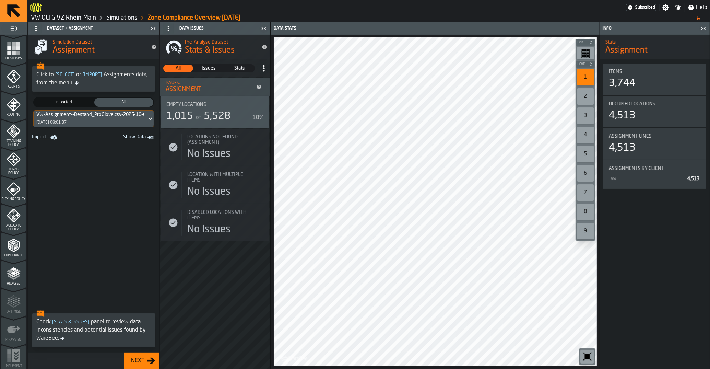
scroll to position [173, 0]
click at [121, 157] on span at bounding box center [94, 224] width 132 height 164
click at [104, 126] on div "VW-Assignment--Bestand_ProGlove.csv-2025-10-08 [DATE] 08:01:37" at bounding box center [90, 118] width 113 height 16
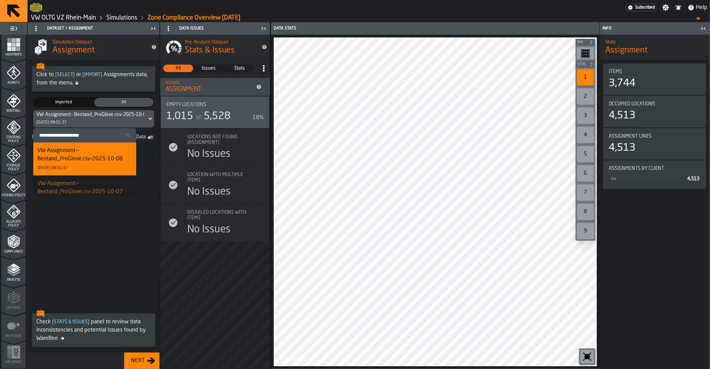
click at [75, 234] on span at bounding box center [94, 224] width 132 height 164
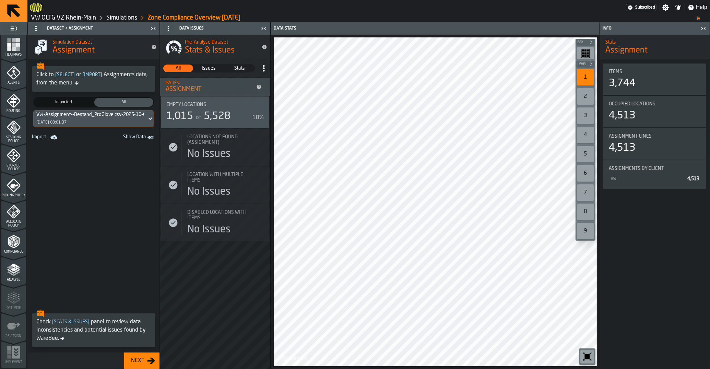
click at [120, 288] on span at bounding box center [94, 224] width 132 height 164
click at [81, 16] on link "VW OLTG VZ Rhein-Main" at bounding box center [63, 18] width 65 height 8
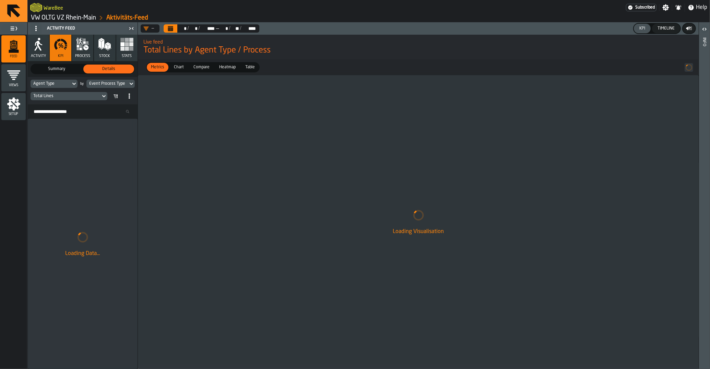
click at [78, 18] on link "VW OLTG VZ Rhein-Main" at bounding box center [63, 18] width 65 height 8
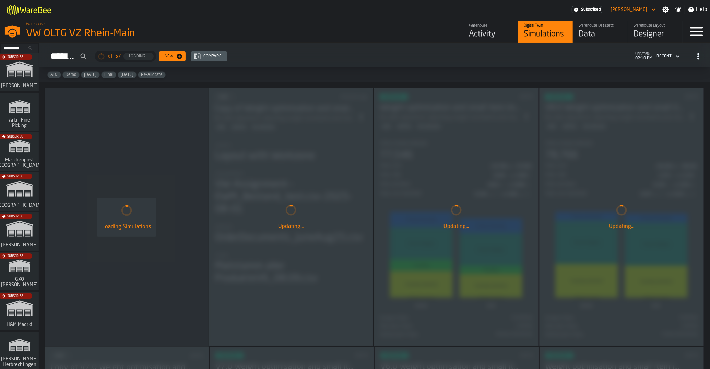
click at [581, 40] on link "Warehouse Datasets Data" at bounding box center [600, 32] width 55 height 22
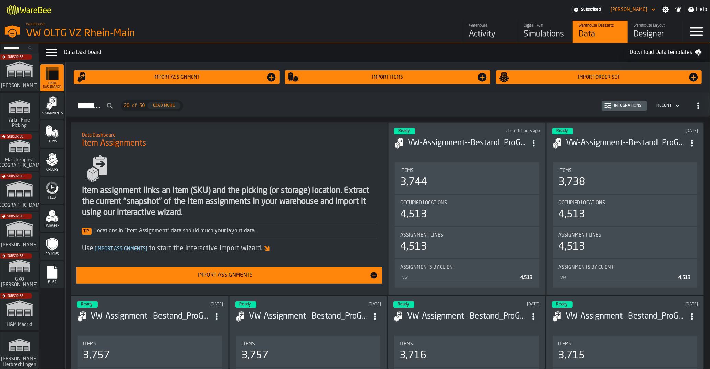
click at [62, 274] on div "Files" at bounding box center [51, 274] width 23 height 19
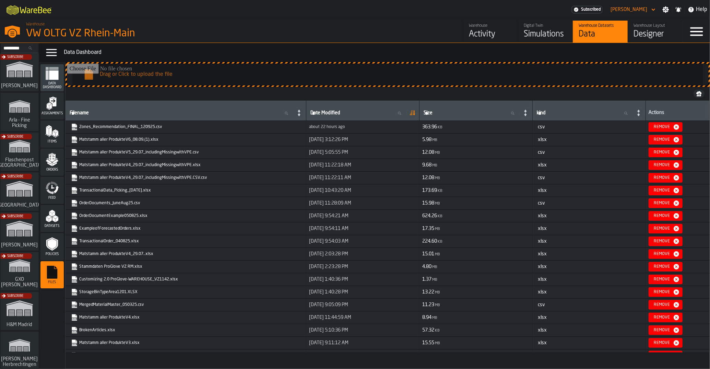
click at [56, 214] on icon "menu Datasets" at bounding box center [52, 216] width 14 height 14
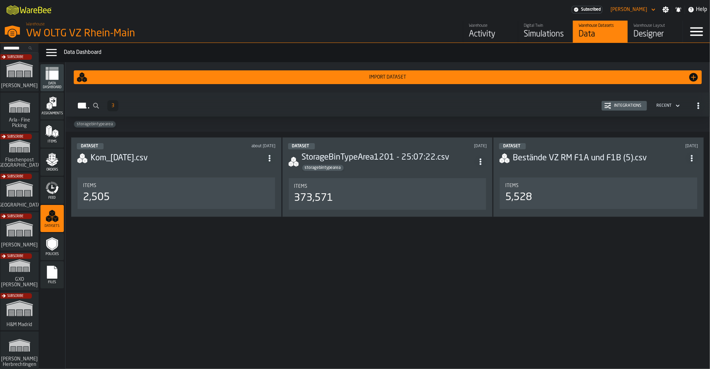
click at [257, 79] on div "Import Dataset" at bounding box center [387, 76] width 601 height 5
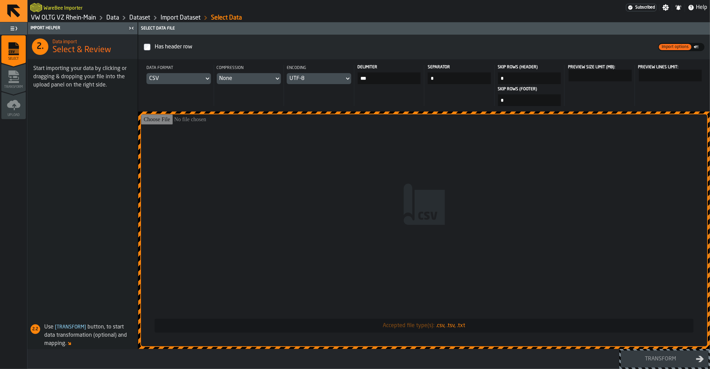
type input "**********"
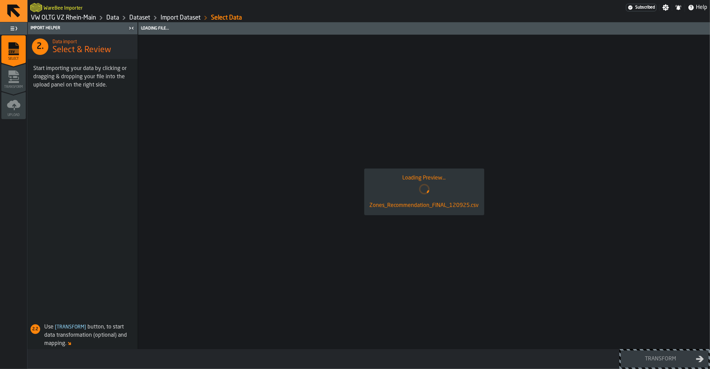
click at [507, 240] on div "Loading Preview... Zones_Recommendation_FINAL_120925.csv" at bounding box center [424, 192] width 572 height 314
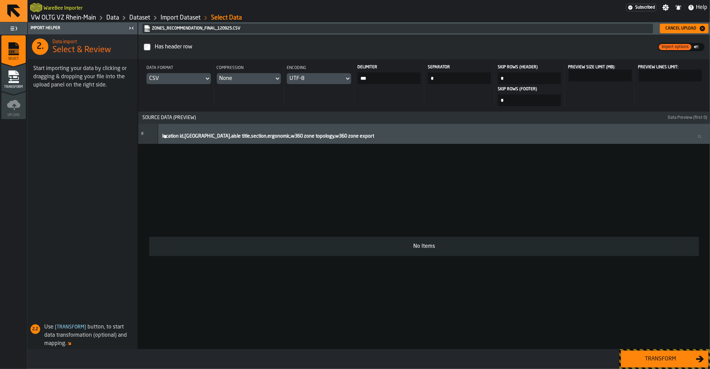
click at [641, 360] on div "Transform" at bounding box center [661, 359] width 71 height 8
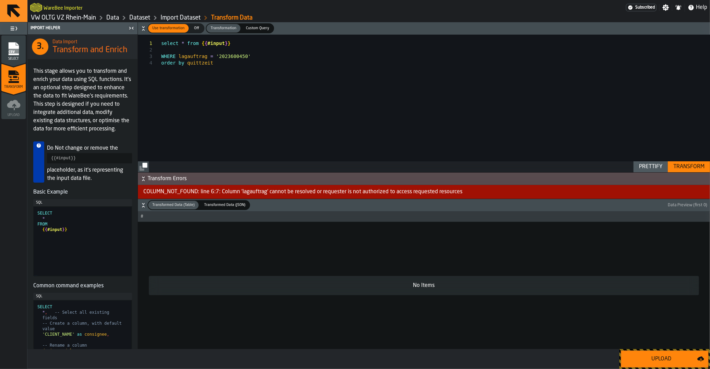
click at [195, 20] on link "Import Dataset" at bounding box center [181, 18] width 40 height 8
click at [181, 16] on link "Import Dataset" at bounding box center [181, 18] width 40 height 8
click at [139, 16] on link "Dataset" at bounding box center [139, 18] width 21 height 8
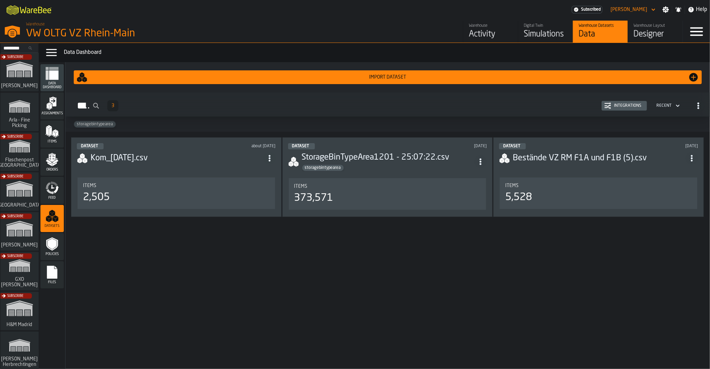
click at [303, 80] on div "Import Dataset" at bounding box center [387, 76] width 601 height 5
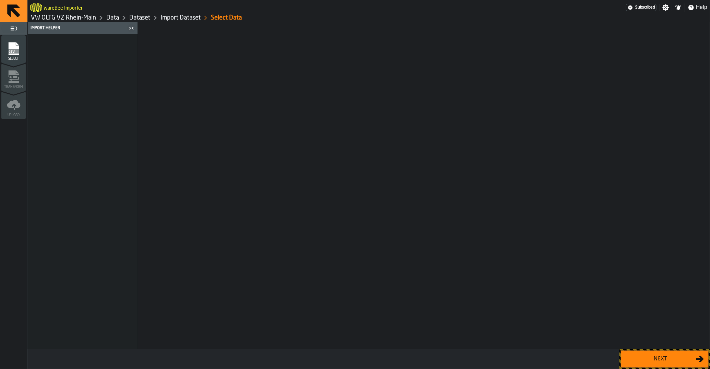
click at [659, 358] on div "Next" at bounding box center [661, 359] width 71 height 8
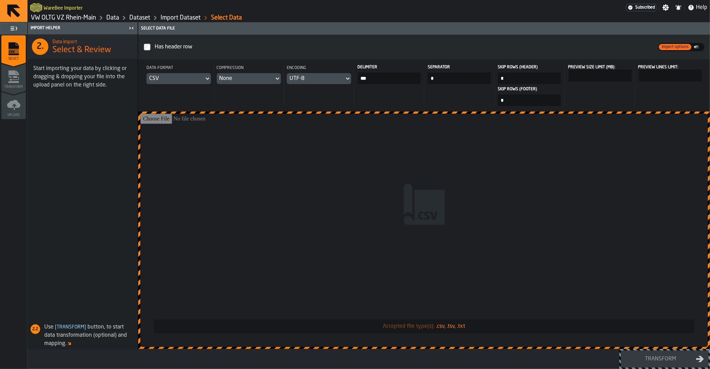
click at [363, 187] on input "Accepted file type(s): .csv, .tsv, .txt" at bounding box center [424, 230] width 568 height 233
type input "**********"
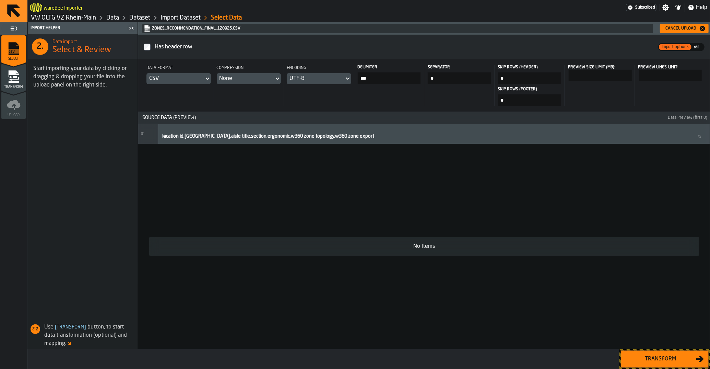
click at [379, 81] on input "***" at bounding box center [389, 78] width 63 height 12
click at [450, 203] on div "# location id,sku,aisle title,section,ergonomic,w360 zone topology,w360 zone ex…" at bounding box center [424, 236] width 572 height 225
click at [395, 79] on input "Delimiter" at bounding box center [389, 78] width 63 height 12
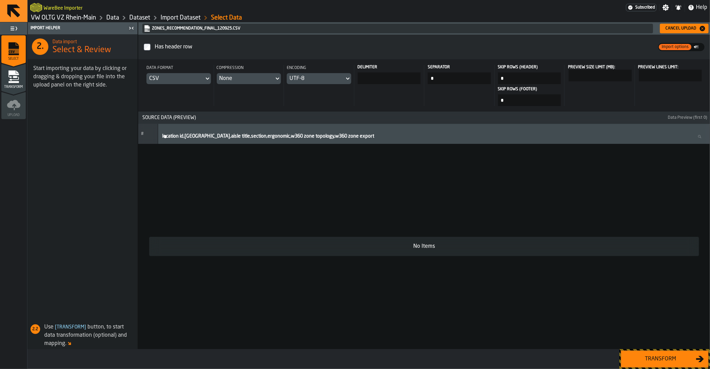
type input "*"
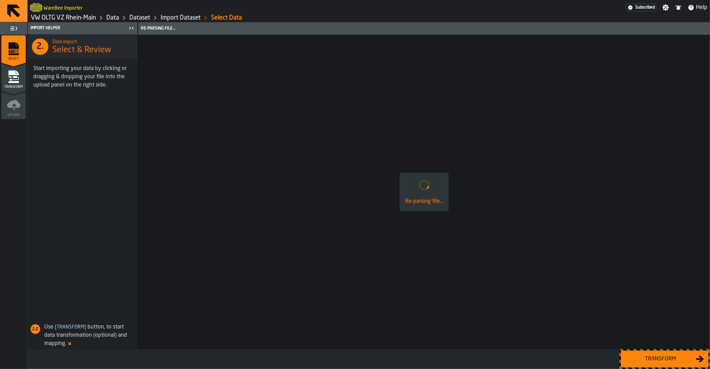
click at [405, 226] on div "Re-parsing file..." at bounding box center [424, 192] width 572 height 314
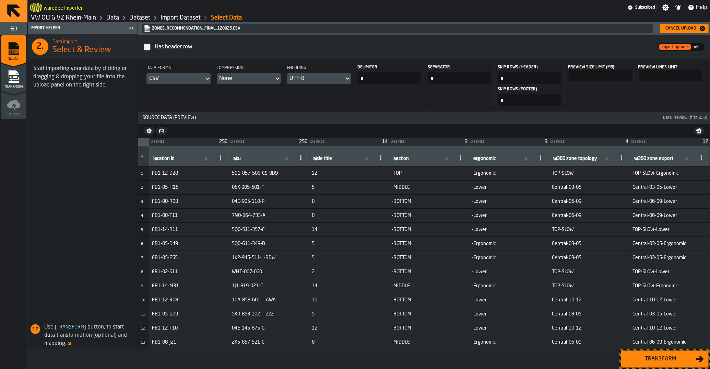
click at [640, 353] on button "Transform" at bounding box center [665, 358] width 88 height 17
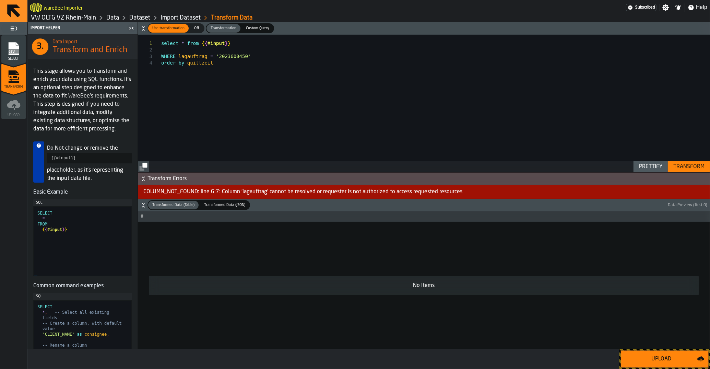
click at [195, 29] on span "Off" at bounding box center [196, 28] width 11 height 6
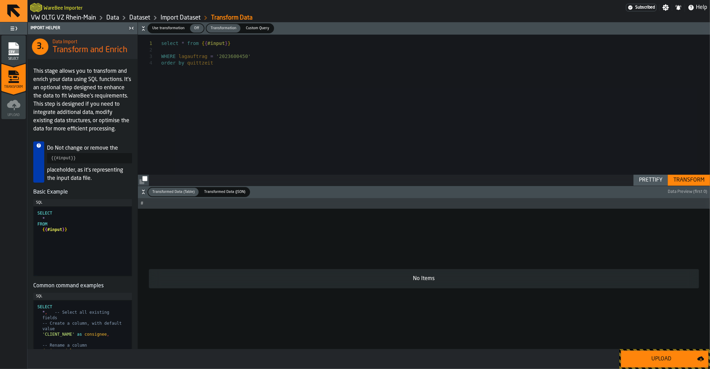
click at [650, 357] on div "Upload" at bounding box center [662, 359] width 72 height 8
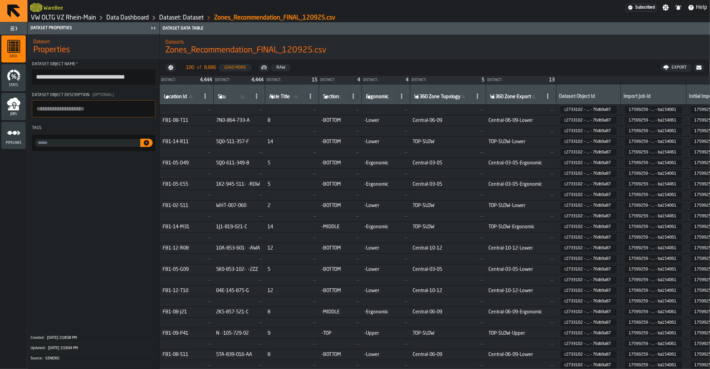
click at [76, 105] on textarea "Dataset object description (Optional)" at bounding box center [94, 108] width 124 height 17
click at [68, 147] on input "input-value-" at bounding box center [88, 143] width 106 height 8
type input "*"
click at [98, 143] on input "**********" at bounding box center [88, 143] width 106 height 8
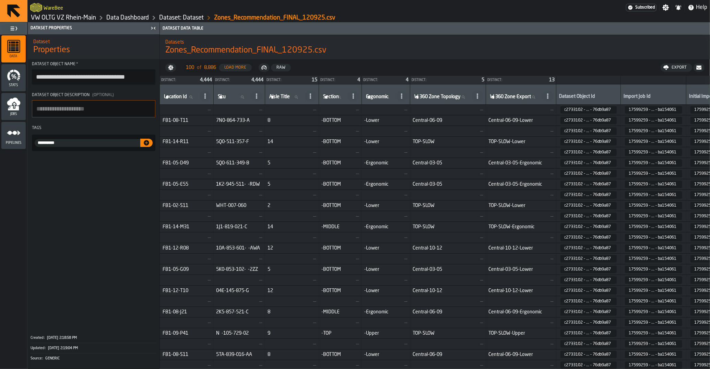
type input "**********"
click at [70, 184] on span at bounding box center [94, 242] width 132 height 176
click at [148, 144] on icon "button-" at bounding box center [146, 142] width 5 height 5
click at [117, 19] on link "Data Dashboard" at bounding box center [127, 18] width 43 height 8
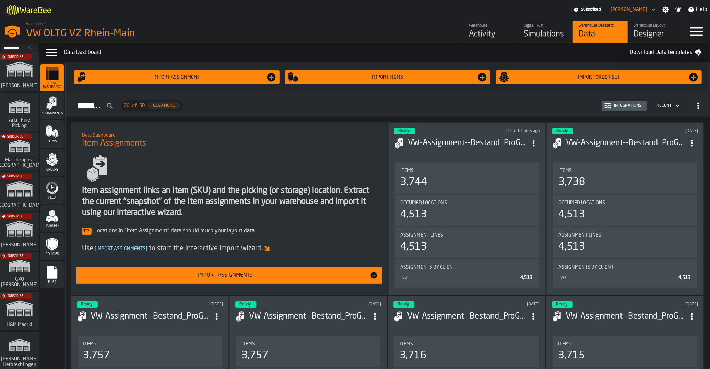
click at [58, 129] on icon "menu Items" at bounding box center [52, 132] width 14 height 14
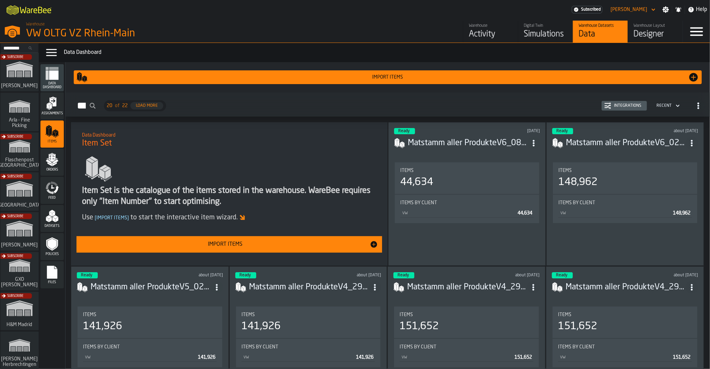
click at [635, 104] on div "Integrations" at bounding box center [627, 105] width 33 height 5
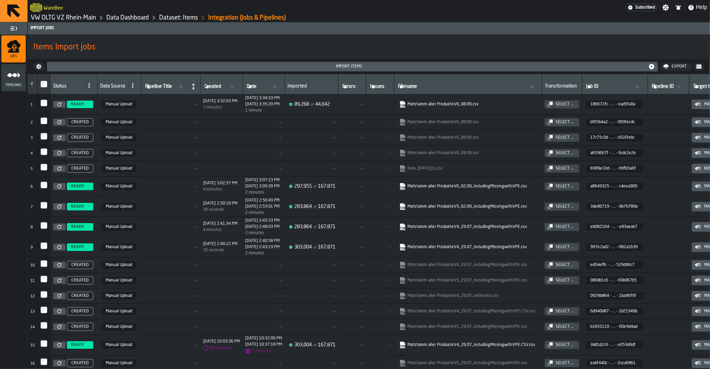
click at [494, 108] on link "Matstamm aller ProdukteV6_08.09.csv" at bounding box center [467, 104] width 136 height 7
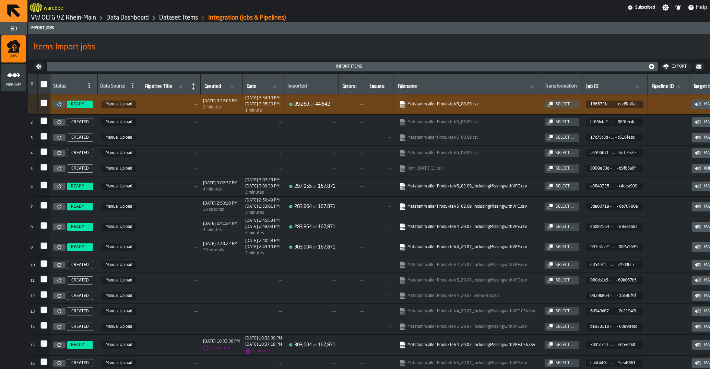
click at [126, 19] on link "Data Dashboard" at bounding box center [127, 18] width 43 height 8
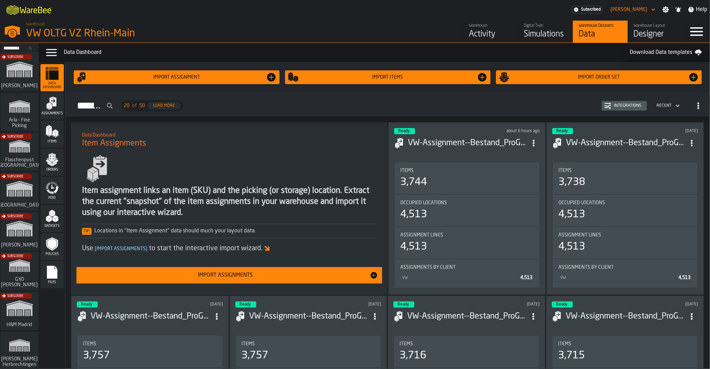
click at [58, 132] on polygon "menu Items" at bounding box center [57, 133] width 3 height 5
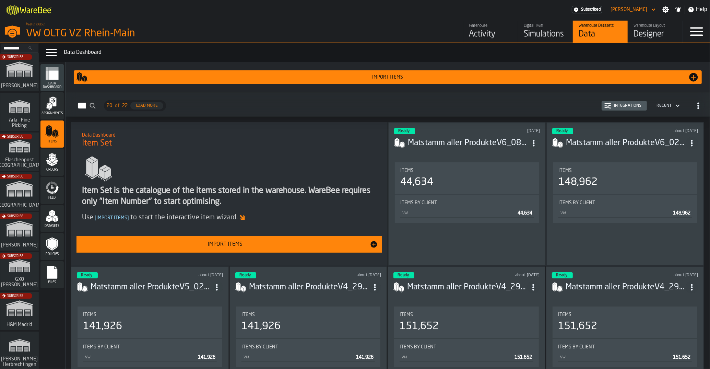
click at [211, 247] on div "Import Items" at bounding box center [226, 244] width 290 height 8
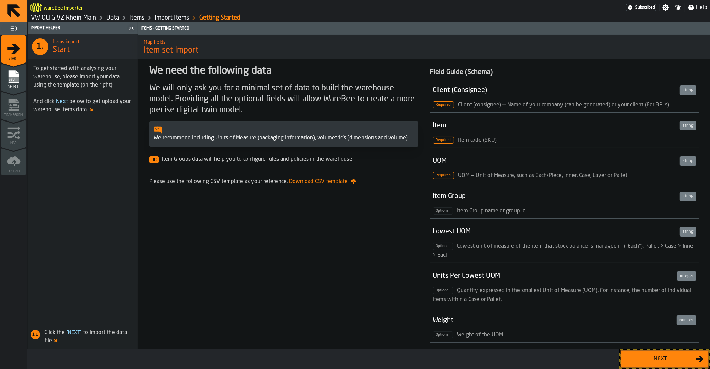
click at [686, 353] on button "Next" at bounding box center [665, 358] width 88 height 17
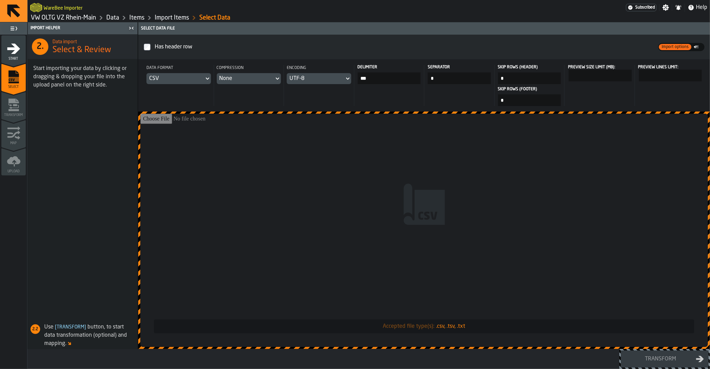
click at [453, 216] on input "Accepted file type(s): .csv, .tsv, .txt" at bounding box center [424, 230] width 568 height 233
type input "**********"
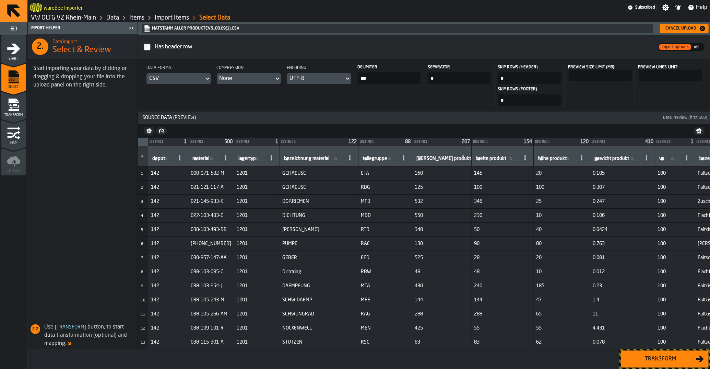
click at [645, 359] on div "Transform" at bounding box center [661, 359] width 71 height 8
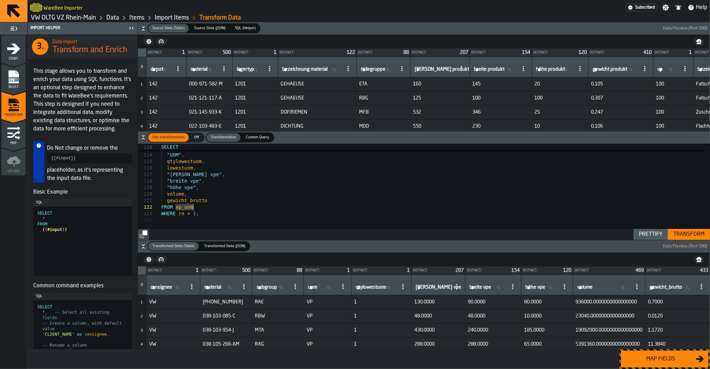
scroll to position [13, 0]
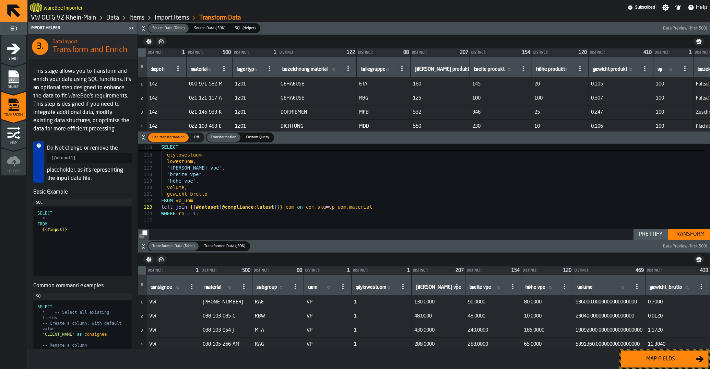
click at [643, 236] on div "Prettify" at bounding box center [650, 234] width 29 height 8
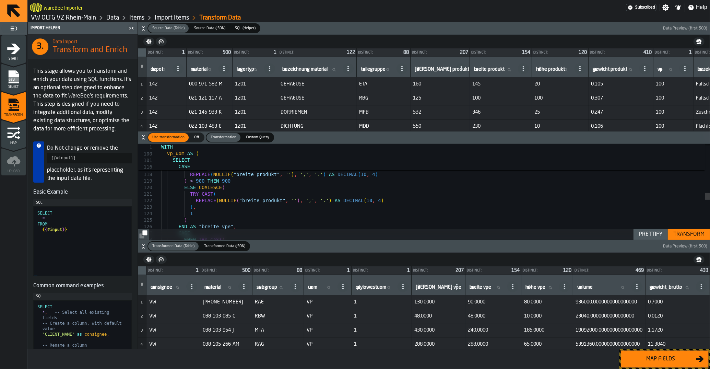
click at [679, 231] on div "Transform" at bounding box center [689, 234] width 37 height 8
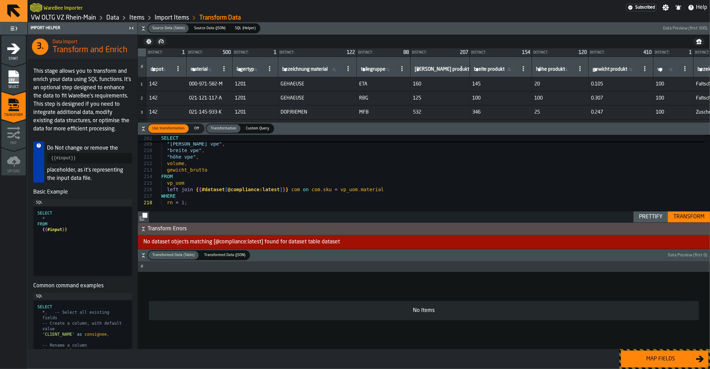
click at [686, 217] on div "Transform" at bounding box center [689, 217] width 37 height 8
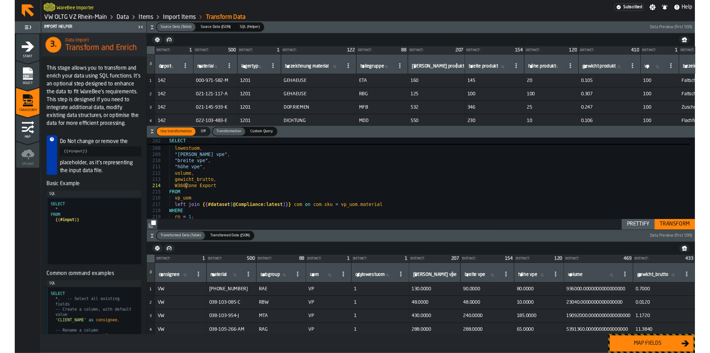
scroll to position [20, 0]
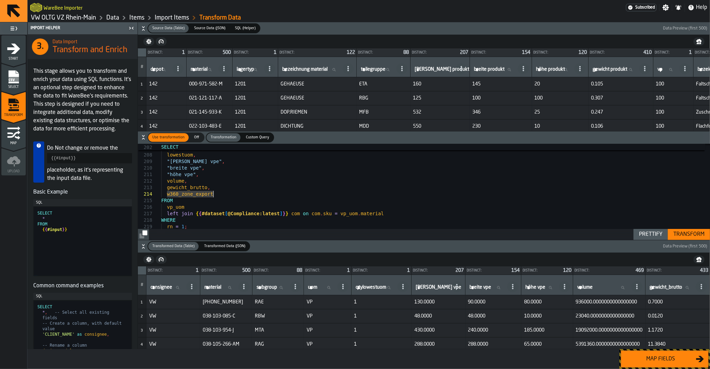
click at [682, 233] on div "Transform" at bounding box center [689, 234] width 37 height 8
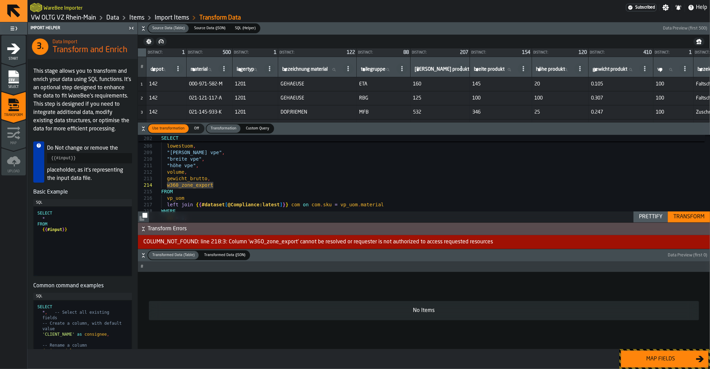
click at [680, 214] on div "Transform" at bounding box center [689, 217] width 37 height 8
drag, startPoint x: 221, startPoint y: 186, endPoint x: 167, endPoint y: 182, distance: 54.0
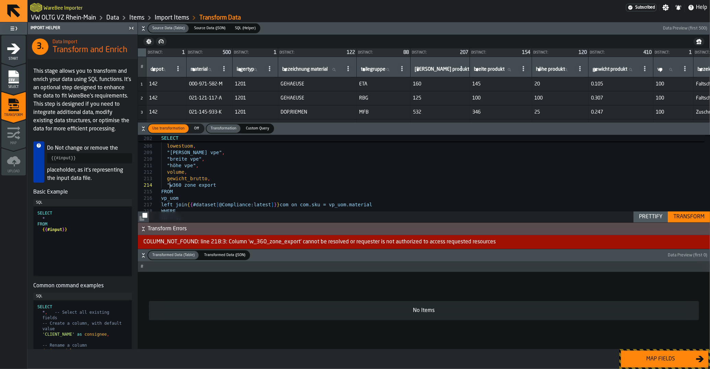
click at [681, 219] on div "Transform" at bounding box center [689, 217] width 37 height 8
click at [676, 220] on div "Transform" at bounding box center [689, 217] width 37 height 8
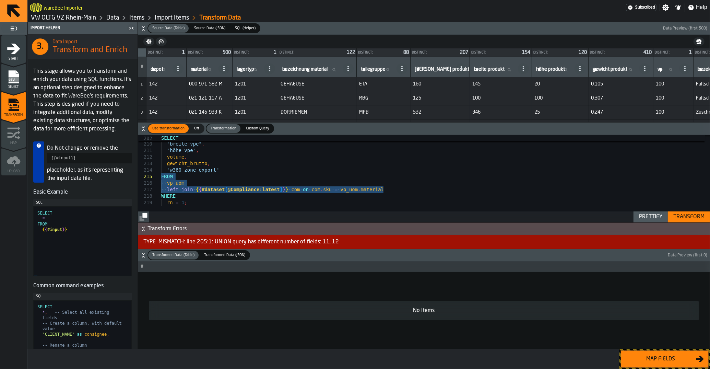
drag, startPoint x: 387, startPoint y: 192, endPoint x: 154, endPoint y: 175, distance: 233.7
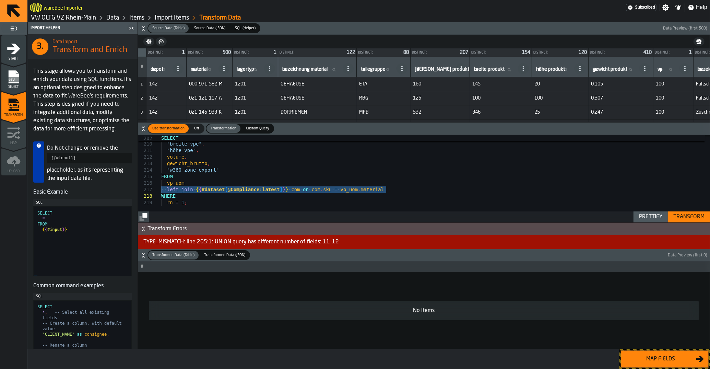
drag, startPoint x: 392, startPoint y: 192, endPoint x: 160, endPoint y: 171, distance: 233.6
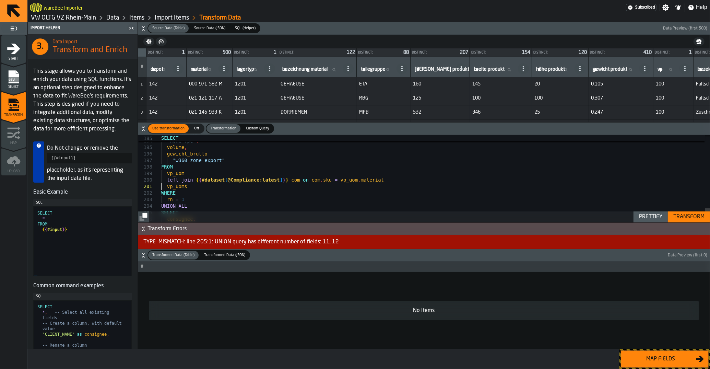
click at [680, 217] on div "Transform" at bounding box center [689, 217] width 37 height 8
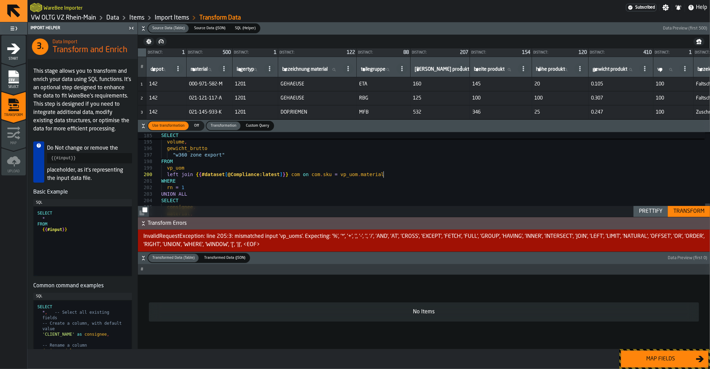
click at [701, 215] on div "Transform" at bounding box center [689, 211] width 37 height 8
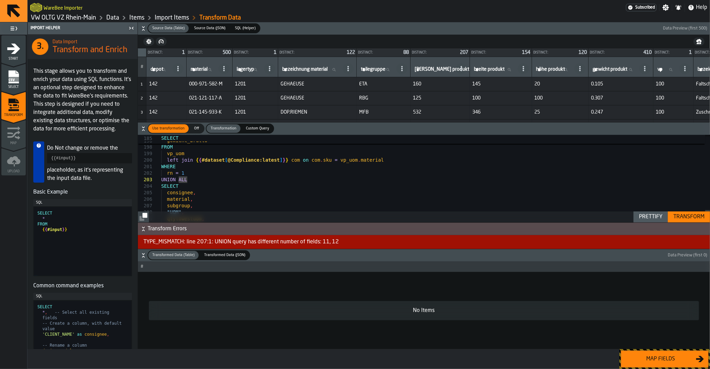
click at [143, 32] on h6 "Source Data (Table) Source Data (Table) Source Data (JSON) Source Data (JSON) S…" at bounding box center [424, 28] width 570 height 10
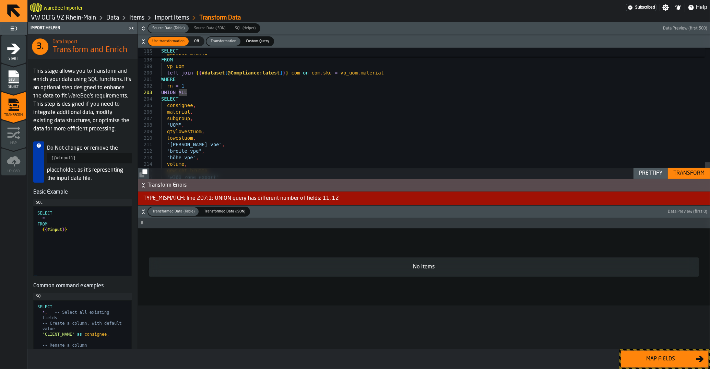
click at [145, 185] on icon "button-" at bounding box center [143, 185] width 7 height 7
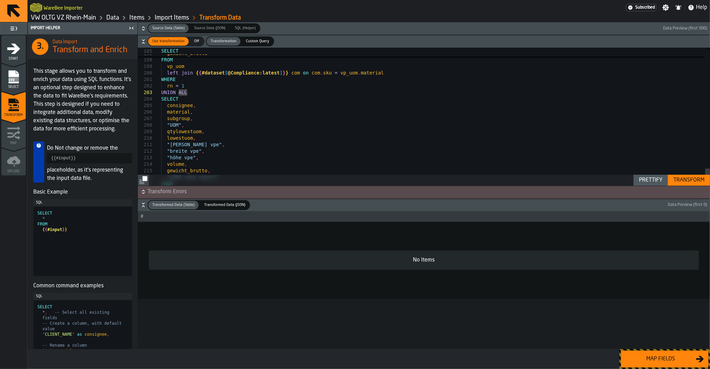
click at [143, 203] on icon "button-" at bounding box center [143, 204] width 7 height 7
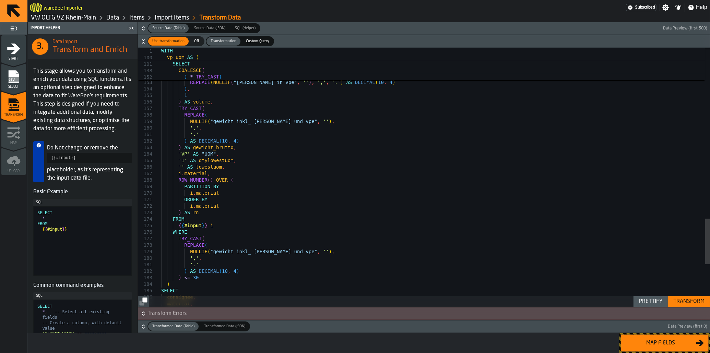
click at [142, 316] on icon "button-" at bounding box center [143, 314] width 7 height 7
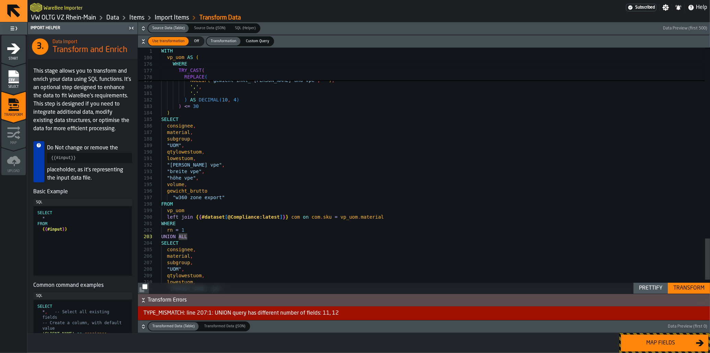
click at [193, 264] on div "subgroup ," at bounding box center [435, 263] width 549 height 7
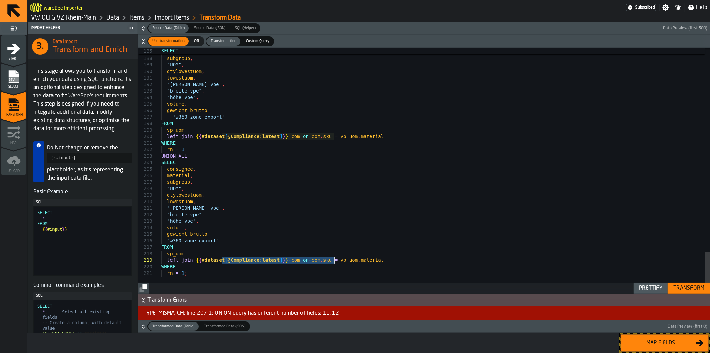
drag, startPoint x: 221, startPoint y: 260, endPoint x: 334, endPoint y: 263, distance: 113.3
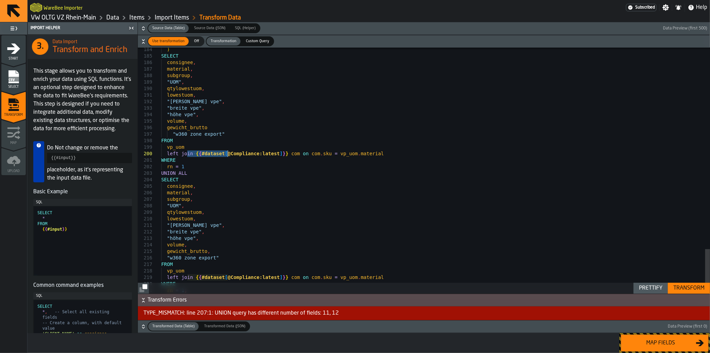
drag, startPoint x: 188, startPoint y: 155, endPoint x: 227, endPoint y: 157, distance: 39.2
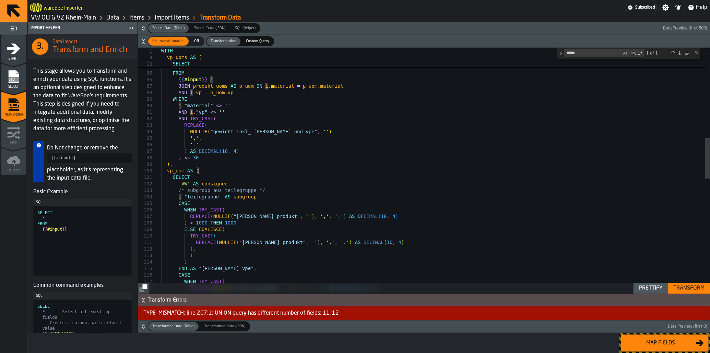
click at [185, 170] on div "REPLACE ( NULLIF ( "breite produkt" , '' ) , ',' , '.' ) AS DECIMAL ( 10 , 4 ) …" at bounding box center [435, 243] width 549 height 1474
click at [168, 173] on div "REPLACE ( NULLIF ( "breite produkt" , '' ) , ',' , '.' ) AS DECIMAL ( 10 , 4 ) …" at bounding box center [435, 243] width 549 height 1474
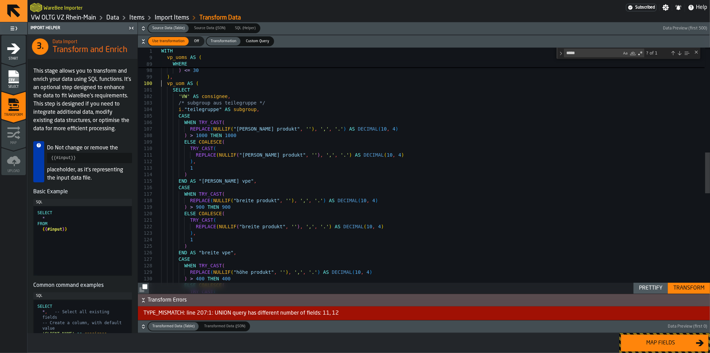
click at [694, 290] on div "Transform" at bounding box center [689, 288] width 37 height 8
click at [572, 55] on textarea "*****" at bounding box center [592, 53] width 57 height 8
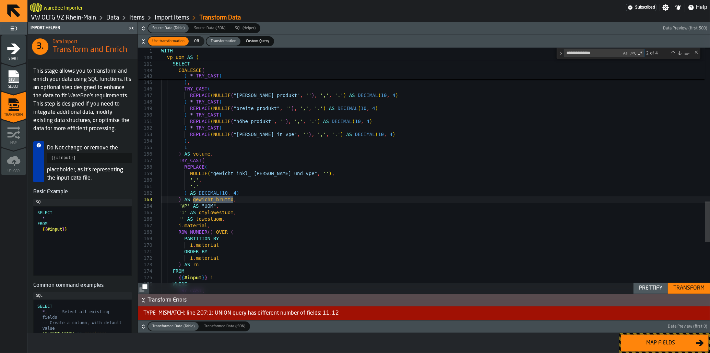
type textarea "**********"
click at [678, 56] on div "Next Match (Enter)" at bounding box center [679, 52] width 5 height 5
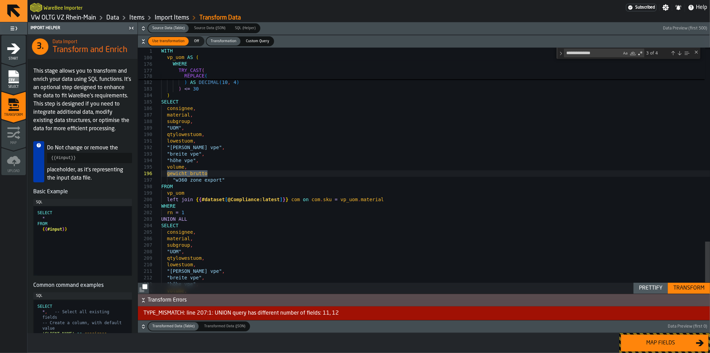
click at [678, 56] on div "Next Match (Enter)" at bounding box center [679, 52] width 5 height 5
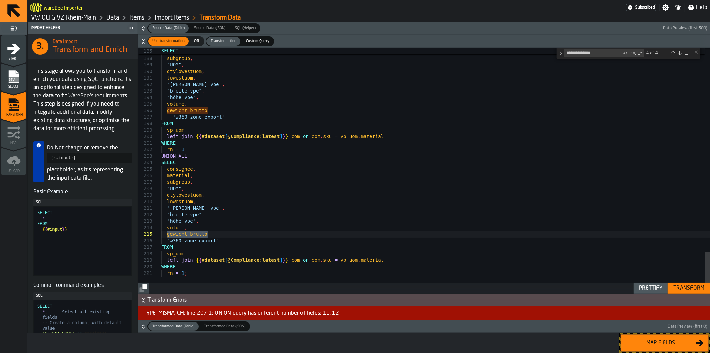
click at [672, 54] on div "Previous Match (Shift+Enter)" at bounding box center [672, 52] width 5 height 5
click at [686, 290] on div "Transform" at bounding box center [689, 288] width 37 height 8
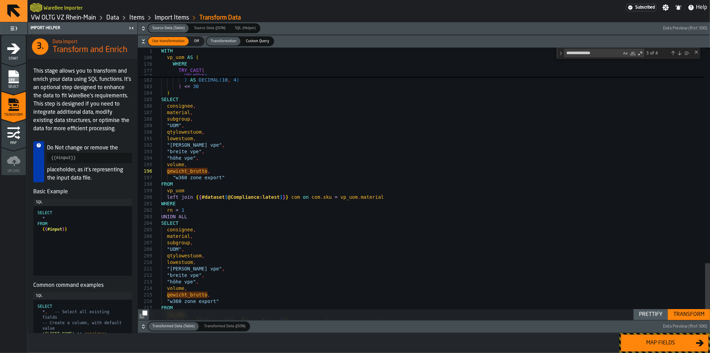
click at [682, 347] on div "Map fields" at bounding box center [661, 343] width 71 height 8
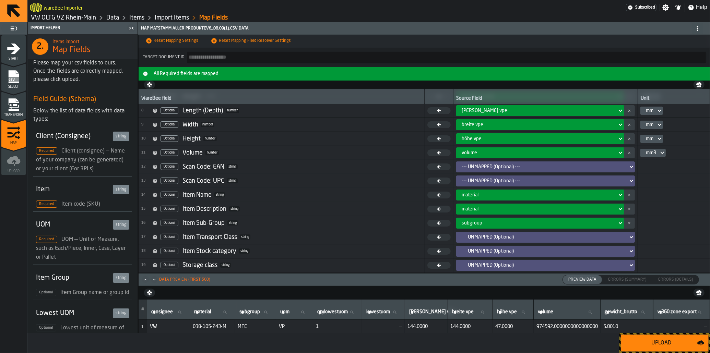
scroll to position [103, 0]
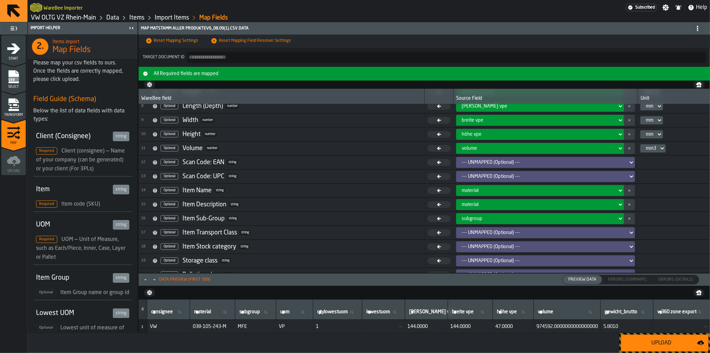
click at [480, 250] on div "--- UNMAPPED (Optional) ---" at bounding box center [543, 247] width 169 height 8
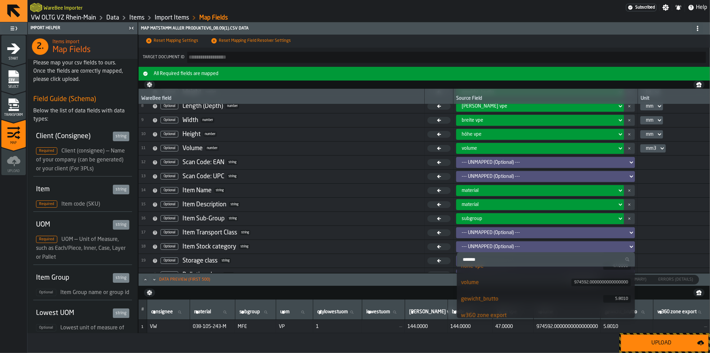
scroll to position [146, 0]
click at [470, 309] on div "w360 zone export" at bounding box center [546, 310] width 170 height 8
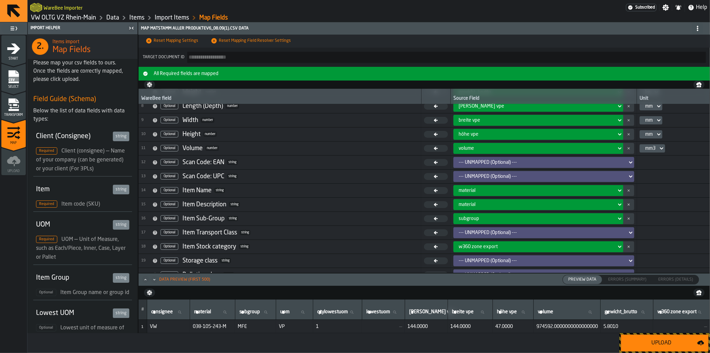
scroll to position [140, 0]
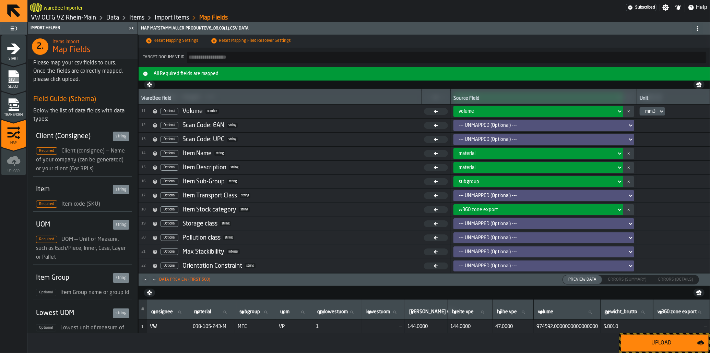
click at [673, 342] on div "Upload" at bounding box center [662, 343] width 72 height 8
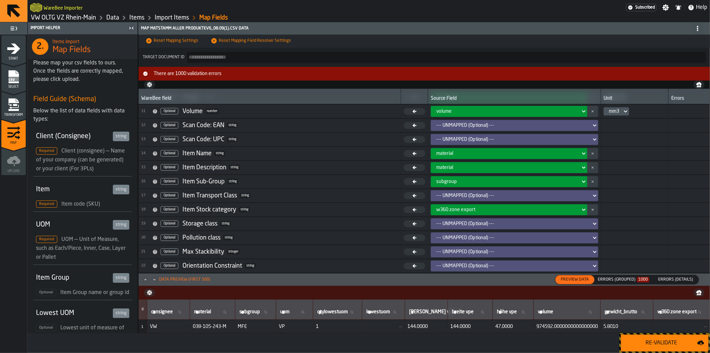
click at [620, 280] on div "Errors (Grouped) 1000" at bounding box center [623, 280] width 51 height 5
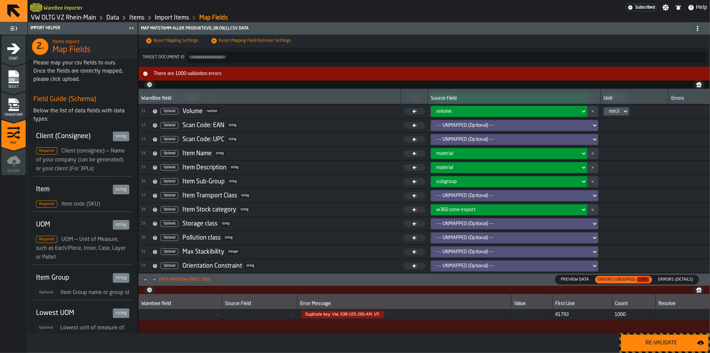
click at [435, 313] on span "Duplicate key: VW, 038-105-266-AM, VP," at bounding box center [404, 315] width 209 height 8
click at [670, 280] on span "Errors (Details)" at bounding box center [676, 280] width 40 height 6
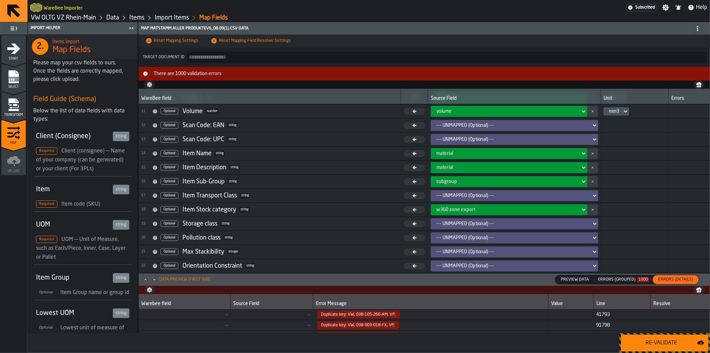
scroll to position [34, 0]
click at [630, 283] on div "Errors (Grouped) 1000" at bounding box center [623, 280] width 57 height 8
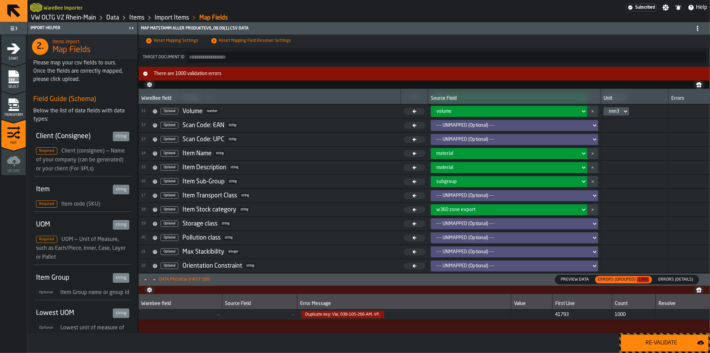
click at [332, 318] on span "Duplicate key: VW, 038-105-266-AM, VP," at bounding box center [343, 315] width 83 height 8
click at [354, 311] on td "Duplicate key: VW, 038-105-266-AM, VP," at bounding box center [404, 315] width 214 height 11
click at [11, 97] on div "Transform" at bounding box center [13, 105] width 24 height 23
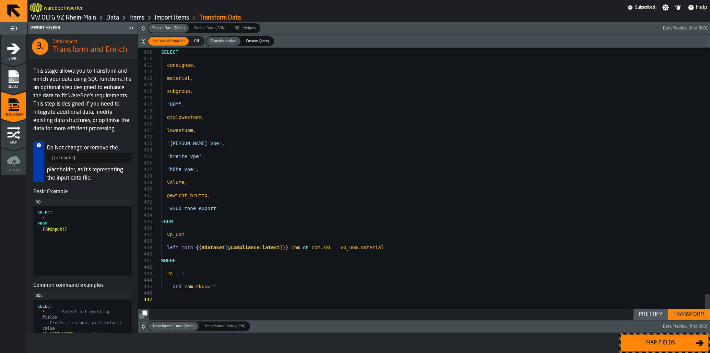
click at [679, 312] on div "Transform" at bounding box center [689, 315] width 37 height 8
click at [651, 315] on div "Prettify" at bounding box center [650, 315] width 29 height 8
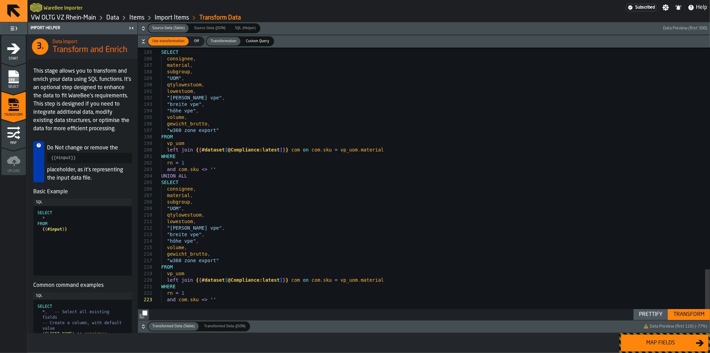
click at [654, 342] on div "Map fields" at bounding box center [661, 343] width 71 height 8
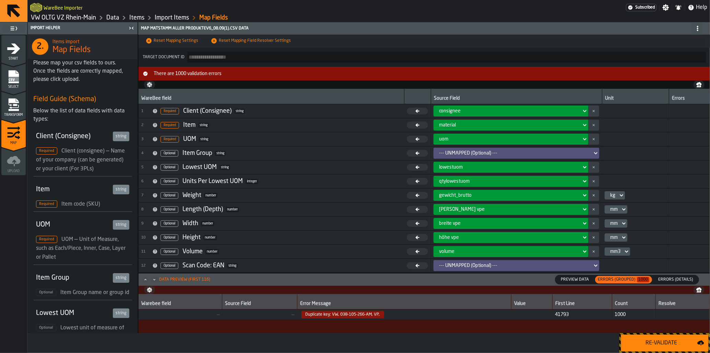
click at [656, 345] on div "Re-Validate" at bounding box center [662, 343] width 72 height 8
click at [348, 318] on span "Duplicate key: VW, 03F-133-366-C, VP," at bounding box center [343, 315] width 79 height 8
click at [585, 280] on span "Preview Data" at bounding box center [575, 280] width 34 height 6
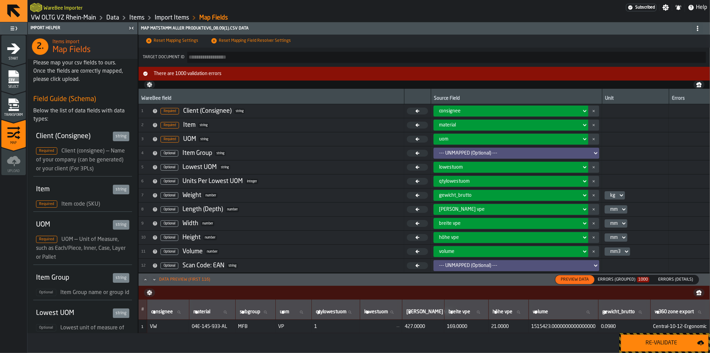
click at [665, 277] on span "Errors (Details)" at bounding box center [676, 280] width 40 height 6
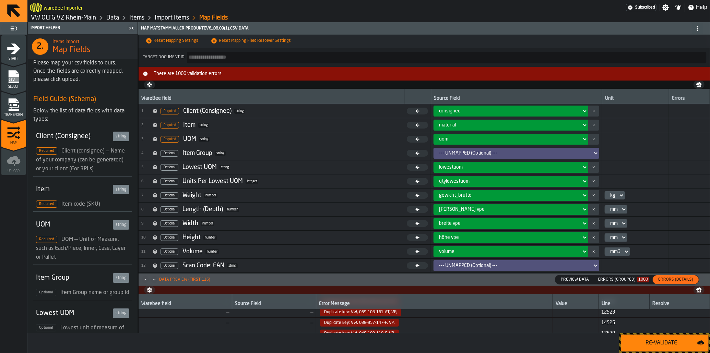
scroll to position [0, 0]
click at [631, 280] on div "Errors (Grouped) 1000" at bounding box center [623, 280] width 51 height 5
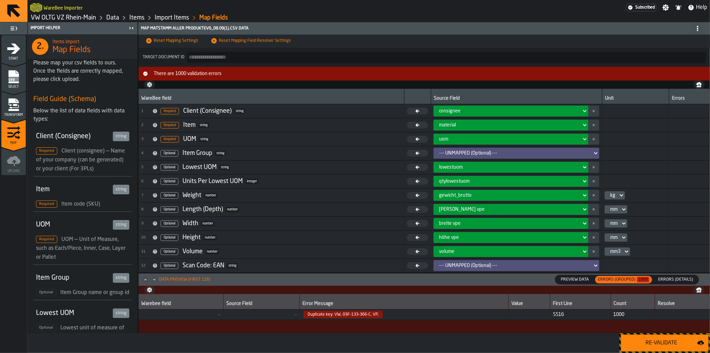
click at [347, 318] on span "Duplicate key: VW, 03F-133-366-C, VP," at bounding box center [343, 315] width 79 height 8
click at [585, 280] on span "Preview Data" at bounding box center [575, 280] width 34 height 6
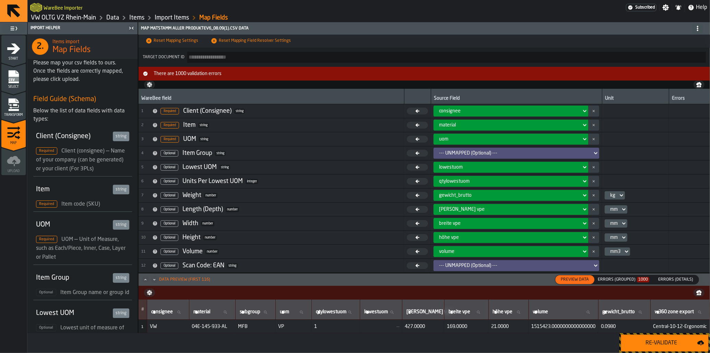
click at [617, 279] on div "Errors (Grouped) 1000" at bounding box center [623, 280] width 51 height 5
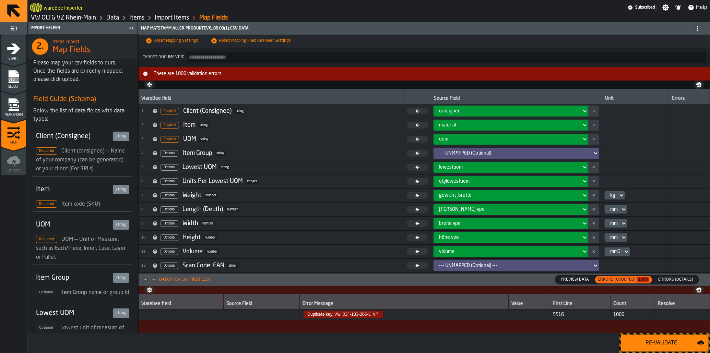
click at [667, 279] on span "Errors (Details)" at bounding box center [676, 280] width 40 height 6
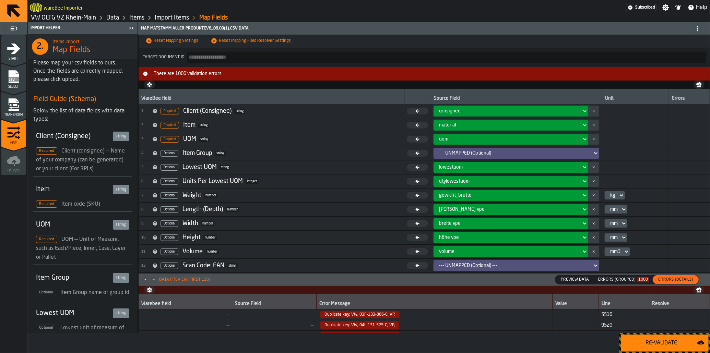
click at [22, 108] on div "Transform" at bounding box center [13, 107] width 24 height 19
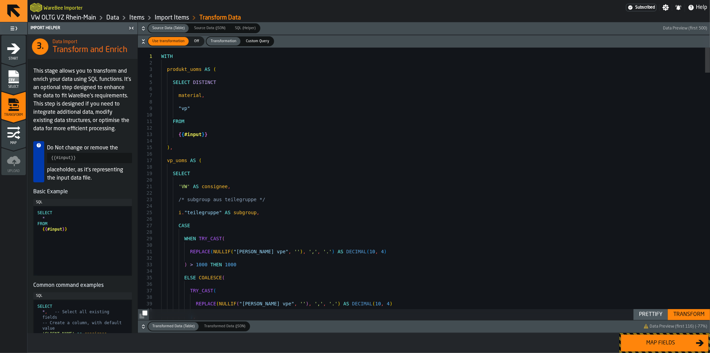
click at [655, 315] on div "Prettify" at bounding box center [650, 315] width 29 height 8
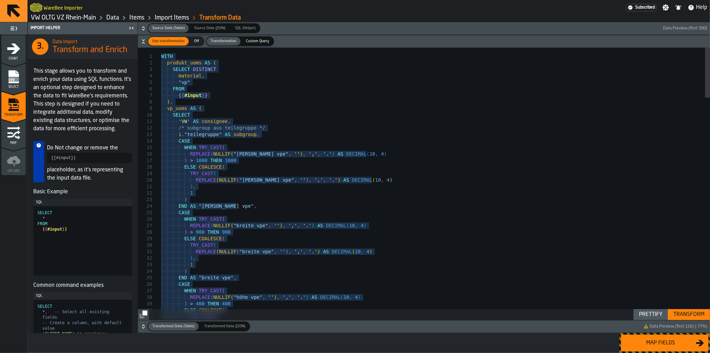
click at [674, 344] on div "Map fields" at bounding box center [661, 343] width 71 height 8
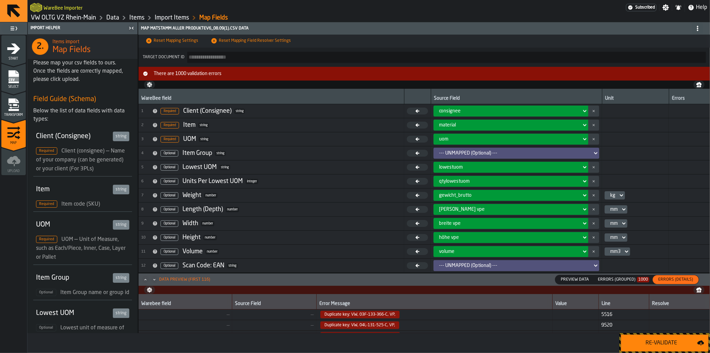
click at [402, 318] on span "Duplicate key: VW, 03F-133-366-C, VP," at bounding box center [434, 315] width 231 height 8
click at [673, 340] on div "Re-Validate" at bounding box center [662, 343] width 72 height 8
click at [15, 102] on icon "menu Transform" at bounding box center [13, 100] width 10 height 4
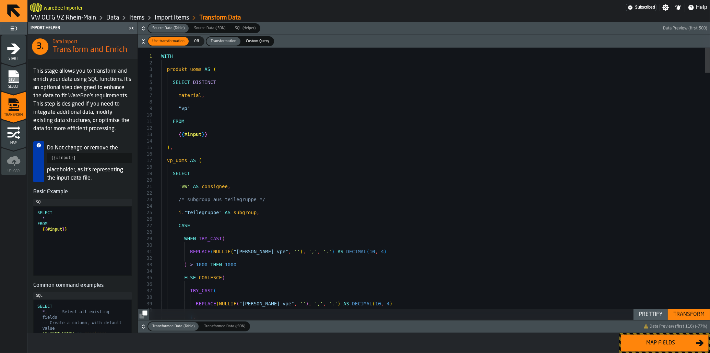
click at [648, 313] on div "Prettify" at bounding box center [650, 315] width 29 height 8
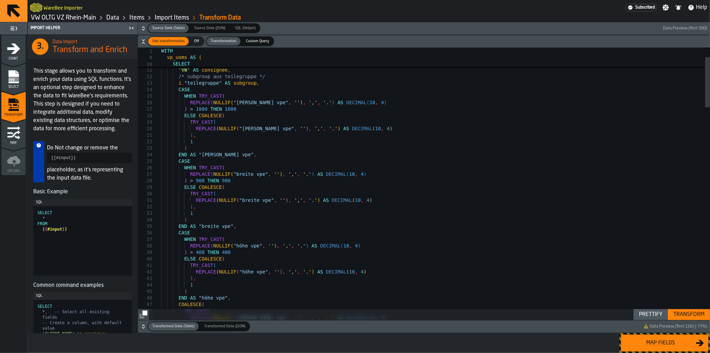
click at [684, 313] on div "Transform" at bounding box center [689, 315] width 37 height 8
click at [143, 328] on icon "button-" at bounding box center [143, 328] width 2 height 2
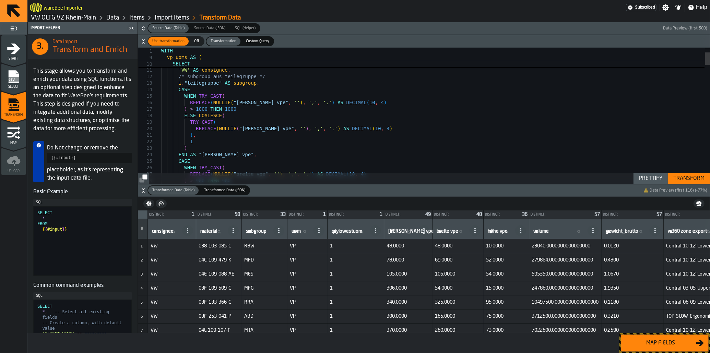
click at [654, 337] on button "Map fields" at bounding box center [665, 343] width 88 height 17
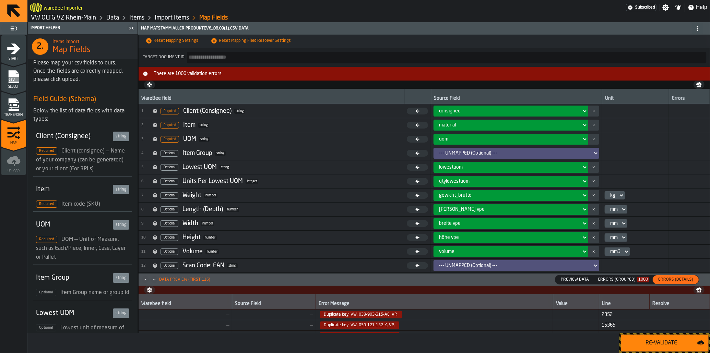
click at [654, 337] on button "Re-Validate" at bounding box center [665, 343] width 88 height 17
click at [616, 281] on div "Errors (Grouped) 1000" at bounding box center [623, 280] width 51 height 5
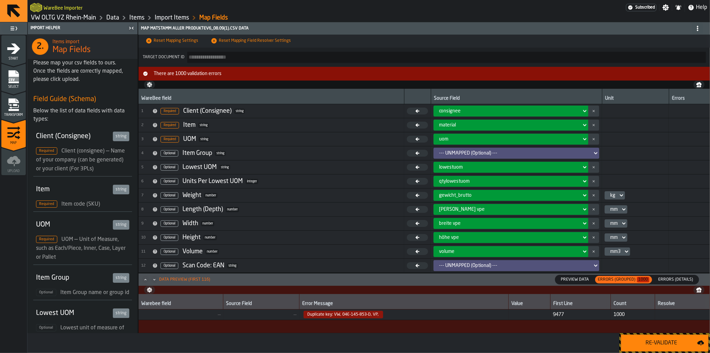
click at [338, 316] on span "Duplicate key: VW, 04E-145-853-D, VP," at bounding box center [344, 315] width 80 height 8
click at [8, 103] on icon "menu Transform" at bounding box center [14, 105] width 14 height 14
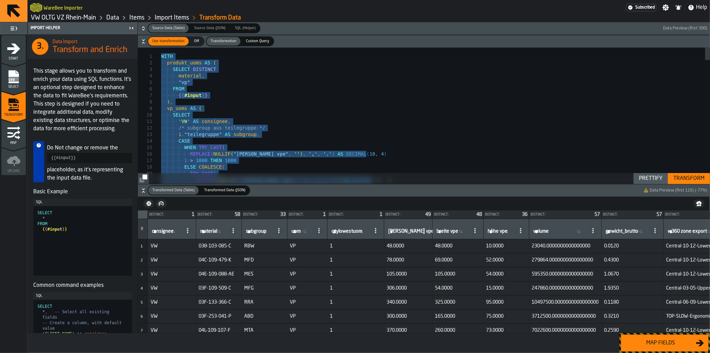
click at [12, 142] on span "Map" at bounding box center [13, 143] width 24 height 4
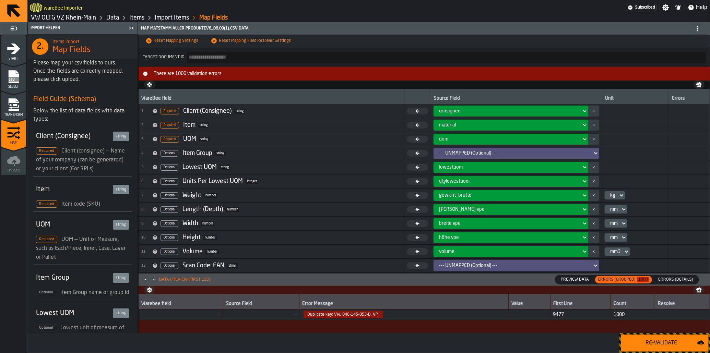
click at [316, 318] on span "Duplicate key: VW, 04E-145-853-D, VP," at bounding box center [344, 315] width 80 height 8
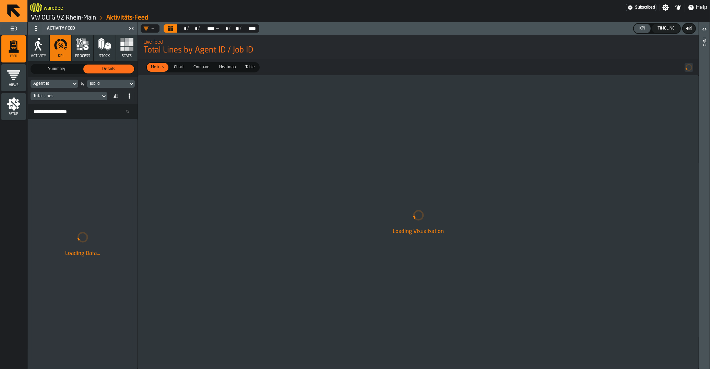
click at [50, 13] on div "WareBee" at bounding box center [328, 7] width 596 height 12
click at [49, 15] on link "VW OLTG VZ Rhein-Main" at bounding box center [63, 18] width 65 height 8
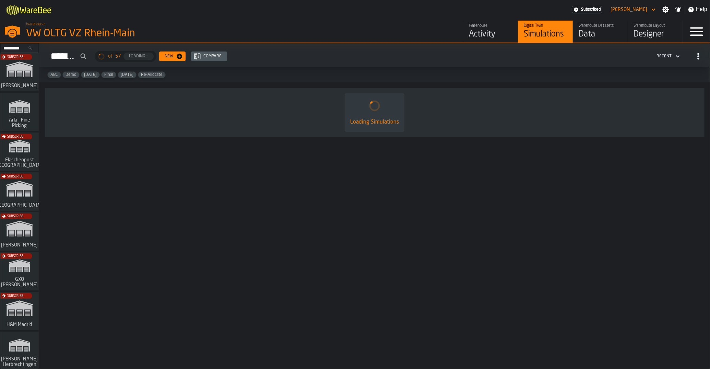
click at [598, 35] on div "Data" at bounding box center [601, 34] width 44 height 11
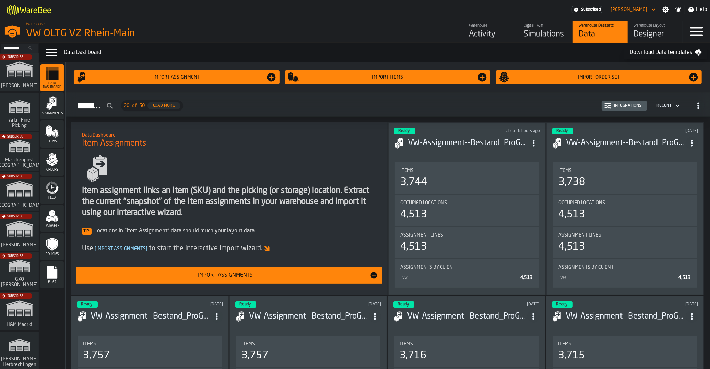
click at [51, 219] on polygon "menu Datasets" at bounding box center [50, 219] width 3 height 5
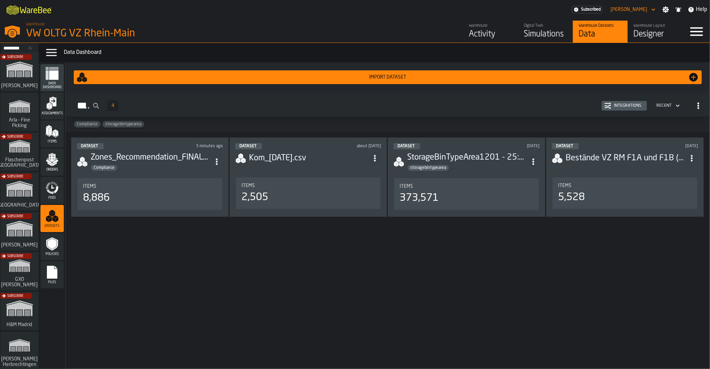
click at [153, 158] on h3 "Zones_Recommendation_FINAL_120925.csv" at bounding box center [151, 157] width 120 height 11
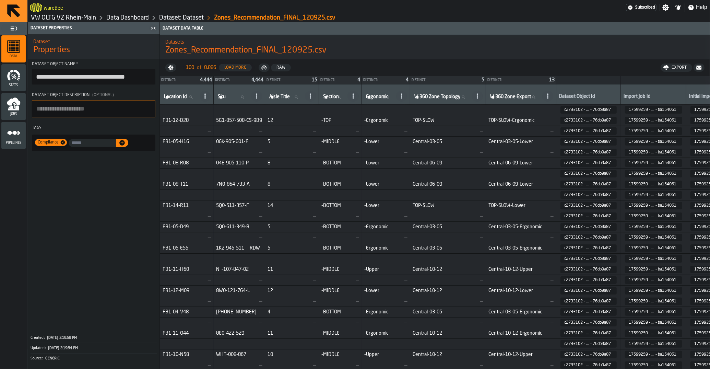
click at [280, 65] on button "Raw" at bounding box center [281, 68] width 20 height 8
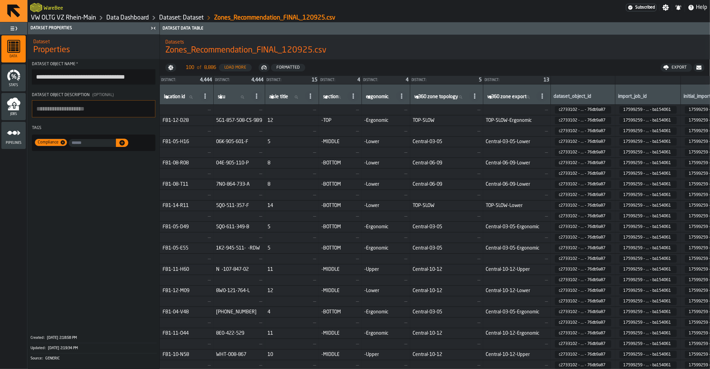
drag, startPoint x: 546, startPoint y: 99, endPoint x: 522, endPoint y: 96, distance: 23.9
click at [522, 96] on input "w360 zone export w360 zone export" at bounding box center [510, 97] width 49 height 9
click at [531, 57] on div "Datasets Zones_Recommendation_FINAL_120925.csv" at bounding box center [435, 47] width 550 height 29
click at [545, 98] on icon at bounding box center [542, 95] width 5 height 5
click at [538, 124] on span "Copy Header as SQL" at bounding box center [542, 126] width 49 height 8
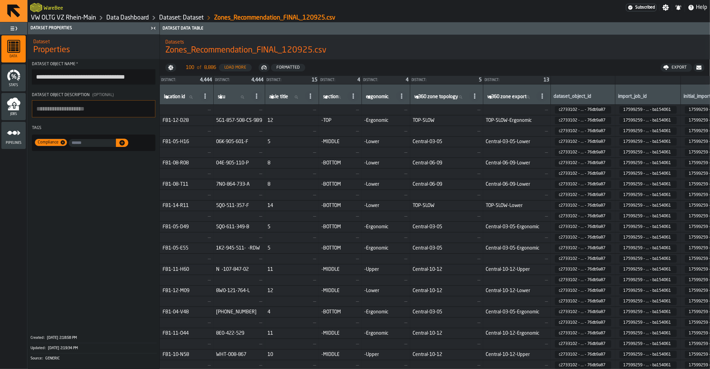
click at [11, 89] on div "Stats" at bounding box center [13, 77] width 24 height 27
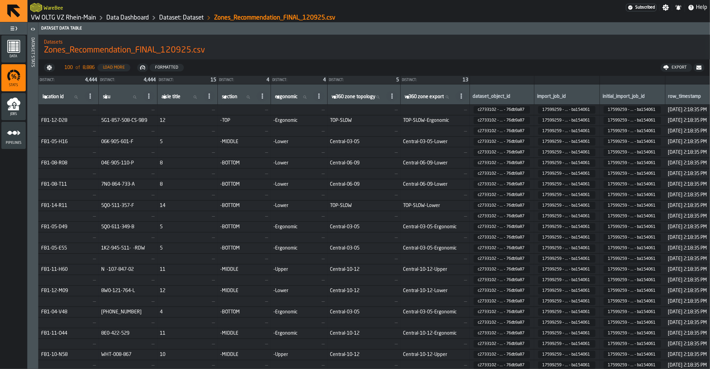
click at [9, 106] on icon "menu Jobs" at bounding box center [14, 104] width 14 height 14
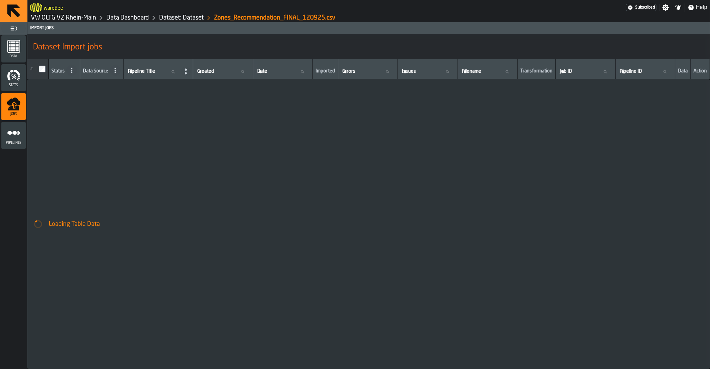
click at [12, 132] on icon "menu Pipelines" at bounding box center [14, 133] width 14 height 14
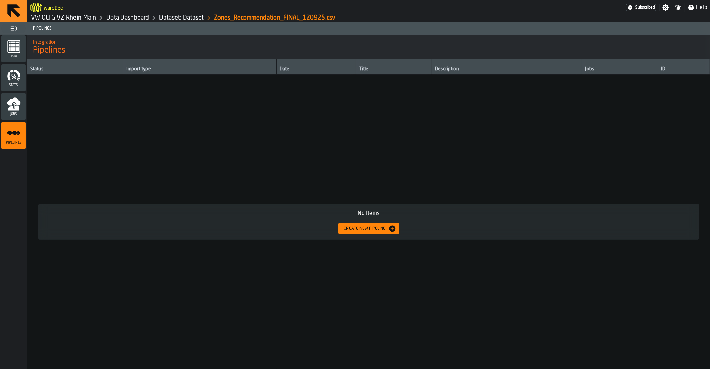
click at [19, 100] on icon "menu Jobs" at bounding box center [14, 104] width 14 height 14
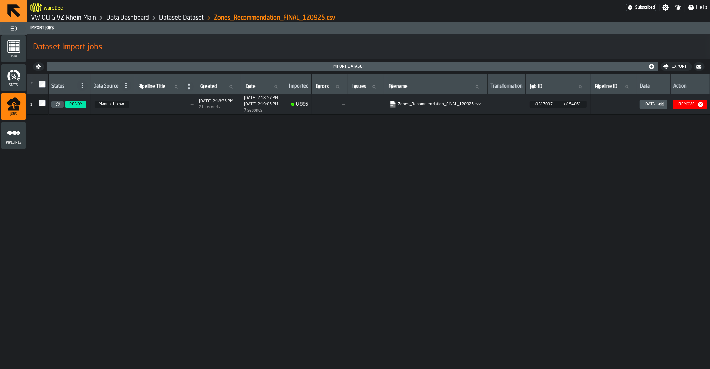
click at [16, 78] on icon "menu Stats" at bounding box center [14, 75] width 14 height 14
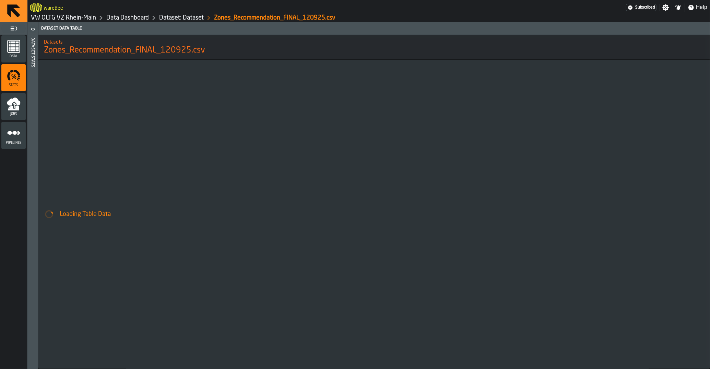
click at [15, 52] on icon "menu Data" at bounding box center [13, 46] width 13 height 13
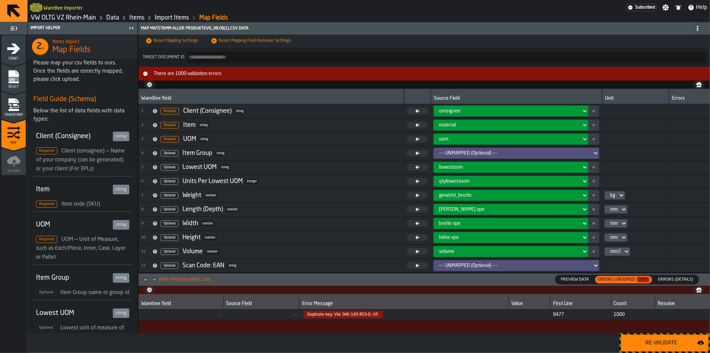
click at [412, 317] on span "Duplicate key: VW, 04E-145-853-D, VP," at bounding box center [404, 315] width 204 height 8
click at [580, 281] on span "Preview Data" at bounding box center [575, 280] width 34 height 6
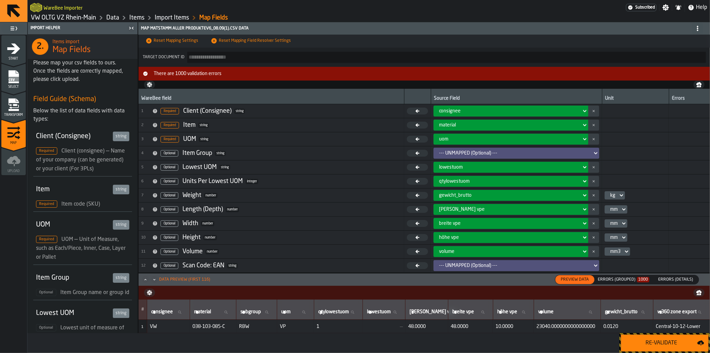
click at [619, 281] on div "Errors (Grouped) 1000" at bounding box center [623, 280] width 51 height 5
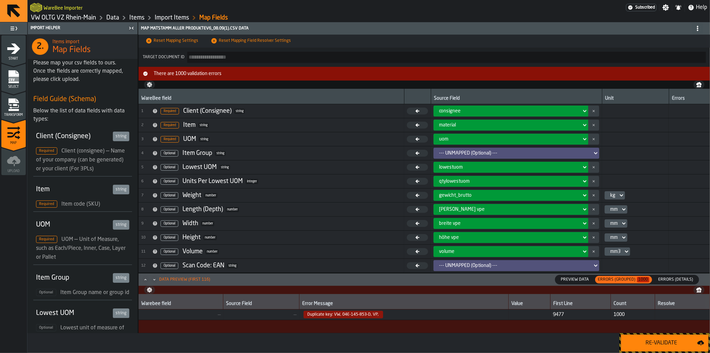
click at [13, 112] on div "Transform" at bounding box center [13, 107] width 24 height 19
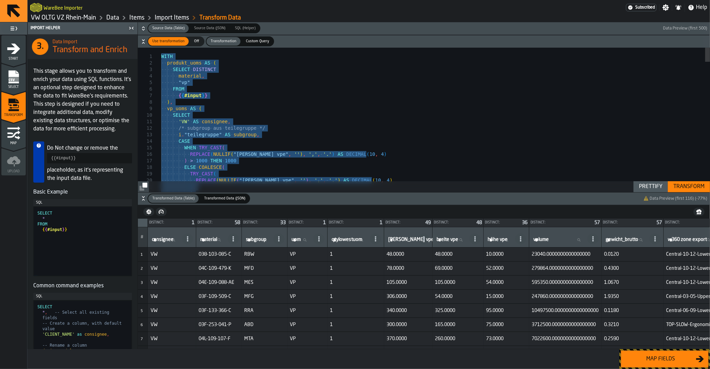
click at [647, 353] on div "Map fields" at bounding box center [661, 359] width 71 height 8
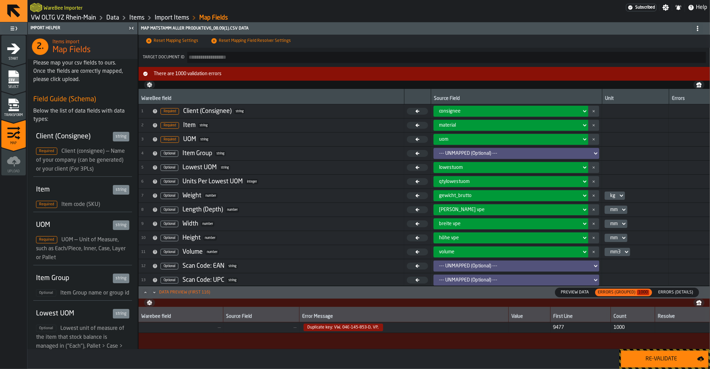
click at [356, 330] on span "Duplicate key: VW, 04E-145-853-D, VP," at bounding box center [344, 328] width 80 height 8
click at [348, 322] on th "Error Message" at bounding box center [404, 314] width 209 height 15
click at [342, 329] on span "Duplicate key: VW, 04E-145-853-D, VP," at bounding box center [344, 328] width 80 height 8
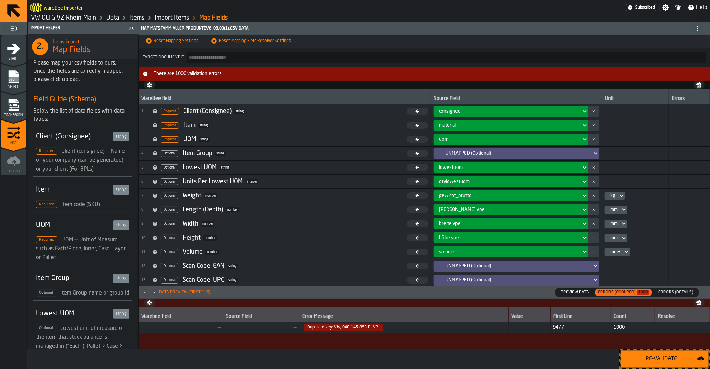
click at [339, 327] on span "Duplicate key: VW, 04E-145-853-D, VP," at bounding box center [344, 328] width 80 height 8
click at [688, 290] on span "Errors (Details)" at bounding box center [676, 292] width 40 height 6
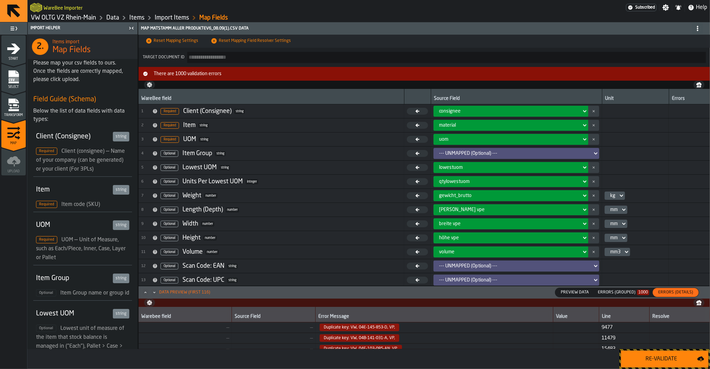
click at [9, 105] on icon "menu Transform" at bounding box center [10, 104] width 4 height 3
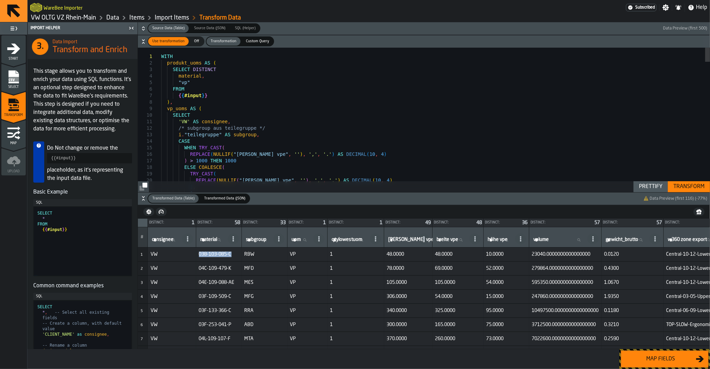
drag, startPoint x: 244, startPoint y: 253, endPoint x: 227, endPoint y: 241, distance: 20.7
click at [226, 241] on input "material material" at bounding box center [212, 239] width 27 height 9
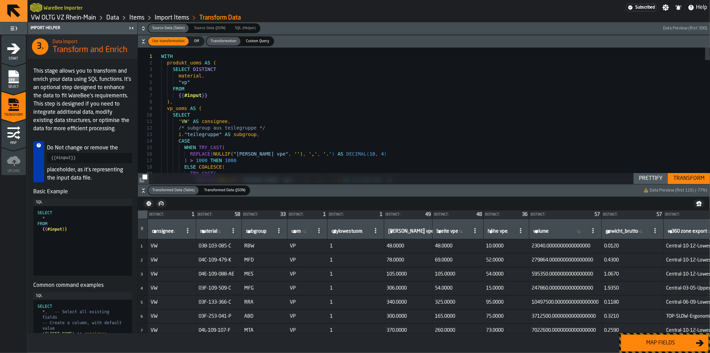
click at [221, 231] on icon at bounding box center [219, 231] width 3 height 3
click at [226, 231] on input "material material" at bounding box center [212, 231] width 27 height 9
paste input "**********"
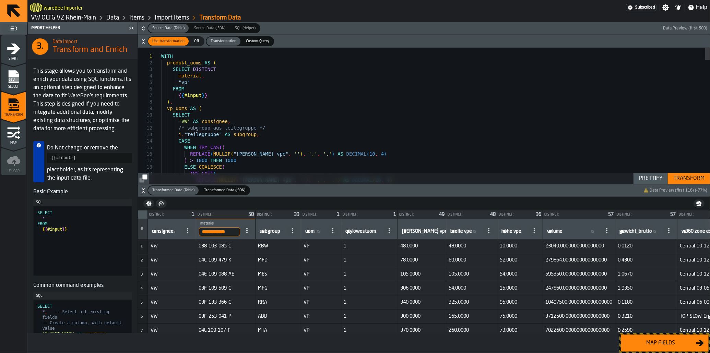
type input "**********"
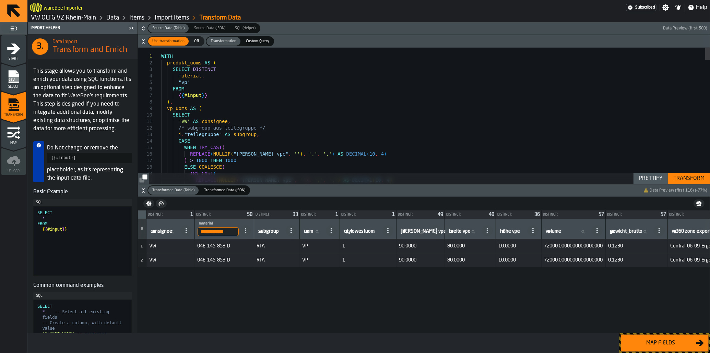
click at [140, 191] on h6 "Transformed Data (Table) Transformed Data (Table) Transformed Data (JSON) Trans…" at bounding box center [424, 191] width 570 height 10
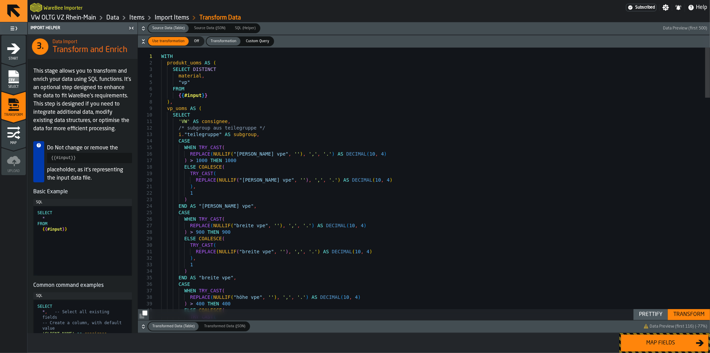
click at [141, 27] on icon "button-" at bounding box center [143, 28] width 7 height 7
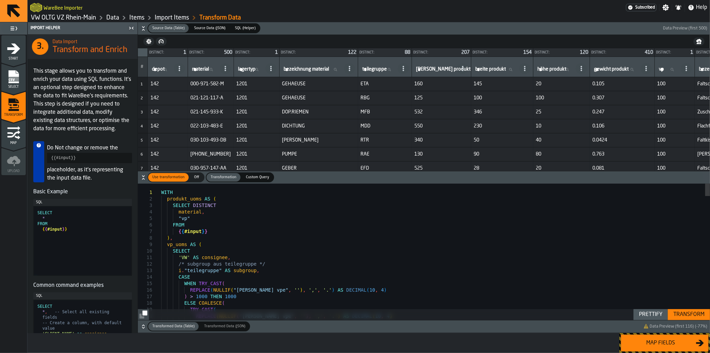
click at [219, 71] on input "material material" at bounding box center [205, 69] width 28 height 9
paste input "**********"
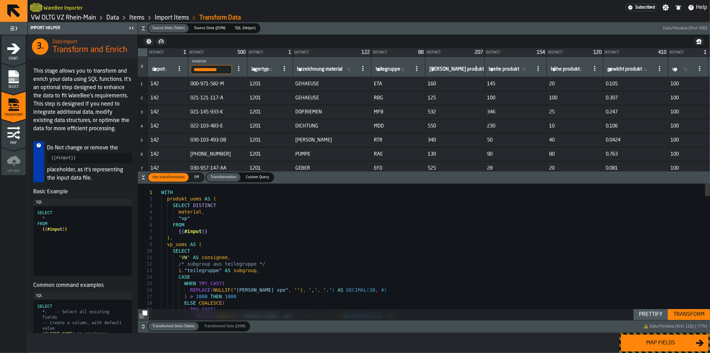
type input "**********"
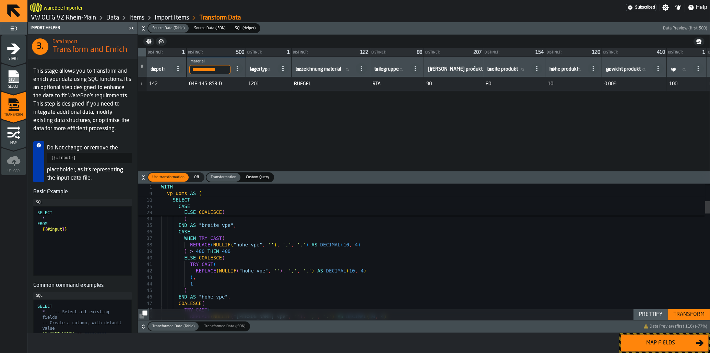
click at [144, 329] on icon "button-" at bounding box center [143, 327] width 7 height 7
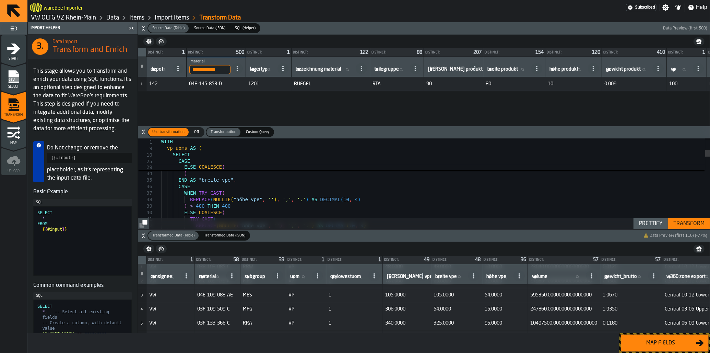
scroll to position [69, 0]
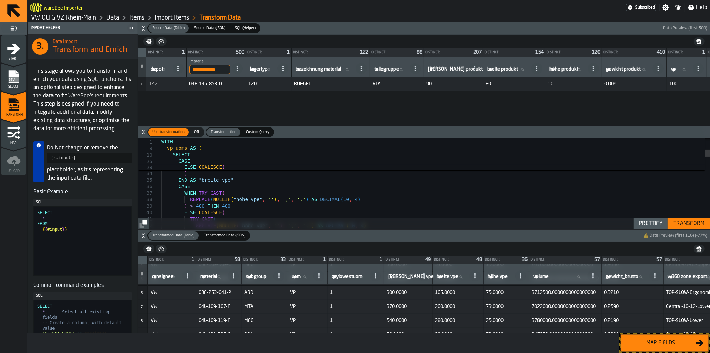
click at [224, 280] on input "material material" at bounding box center [212, 277] width 27 height 9
paste input "**********"
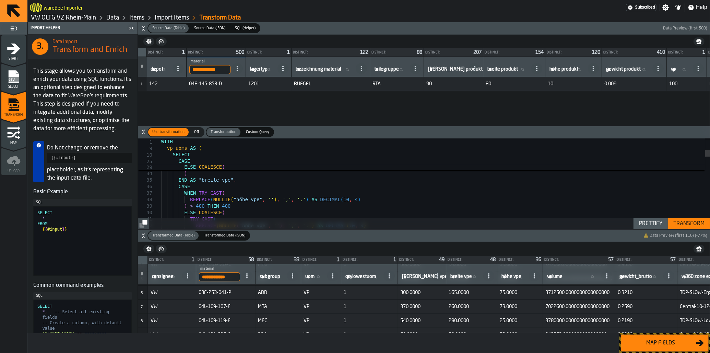
type input "**********"
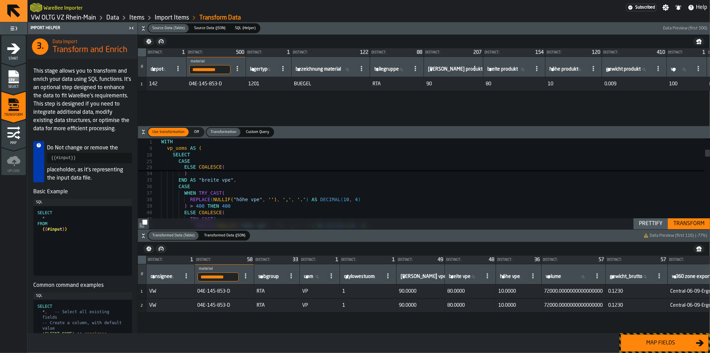
click at [237, 276] on input "**********" at bounding box center [218, 277] width 41 height 9
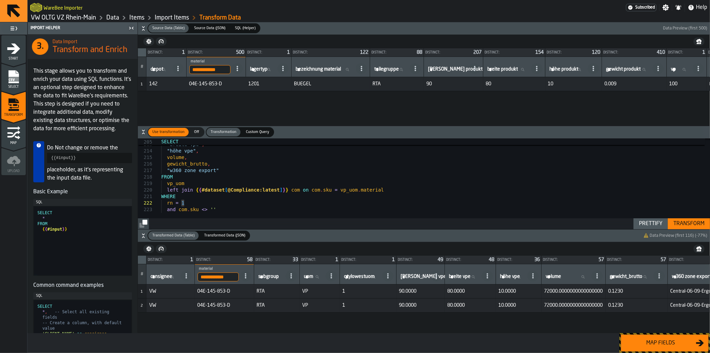
click at [144, 237] on icon "button-" at bounding box center [143, 237] width 2 height 2
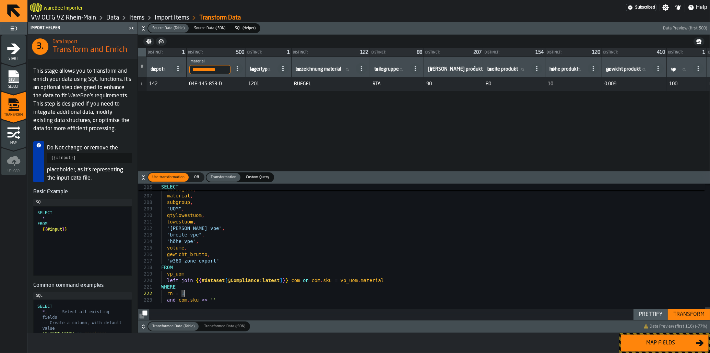
scroll to position [7, 0]
click at [694, 315] on div "Transform" at bounding box center [689, 315] width 37 height 8
click at [666, 344] on div "Map fields" at bounding box center [661, 343] width 71 height 8
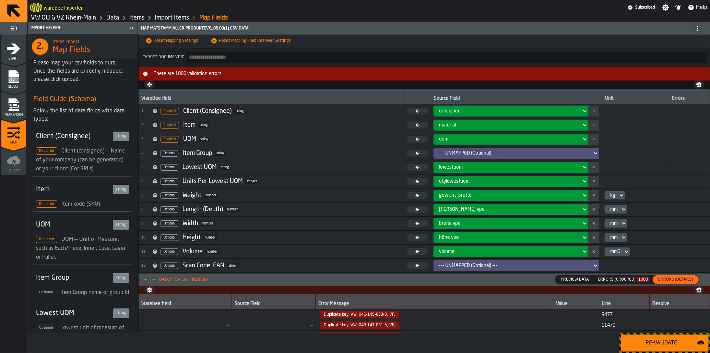
click at [666, 344] on div "Re-Validate" at bounding box center [662, 343] width 72 height 8
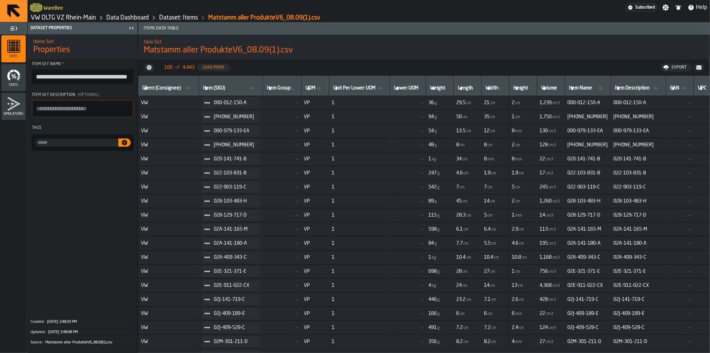
scroll to position [0, 19]
drag, startPoint x: 87, startPoint y: 80, endPoint x: 135, endPoint y: 80, distance: 47.4
click at [133, 80] on input "**********" at bounding box center [83, 76] width 102 height 15
click at [114, 76] on input "**********" at bounding box center [83, 76] width 102 height 15
click at [119, 77] on input "**********" at bounding box center [83, 76] width 102 height 15
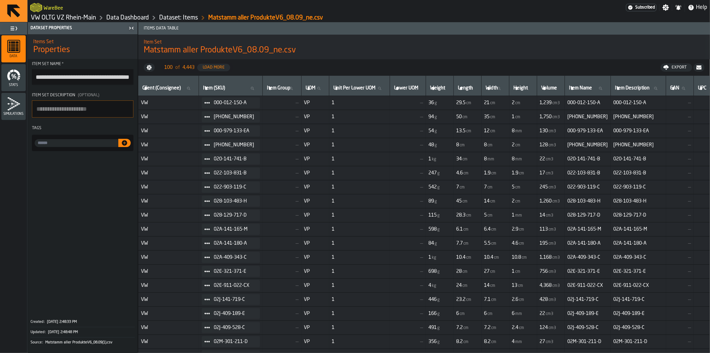
scroll to position [0, 16]
type input "**********"
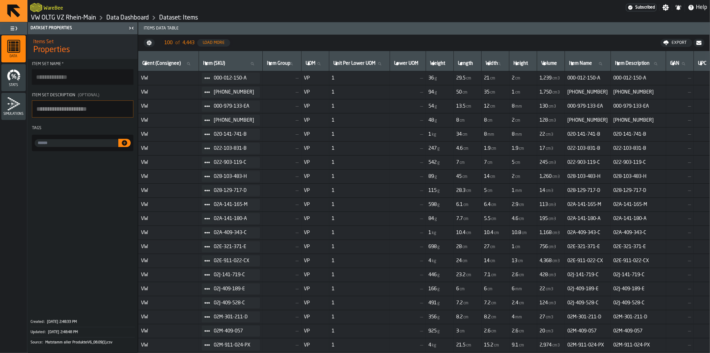
scroll to position [0, 0]
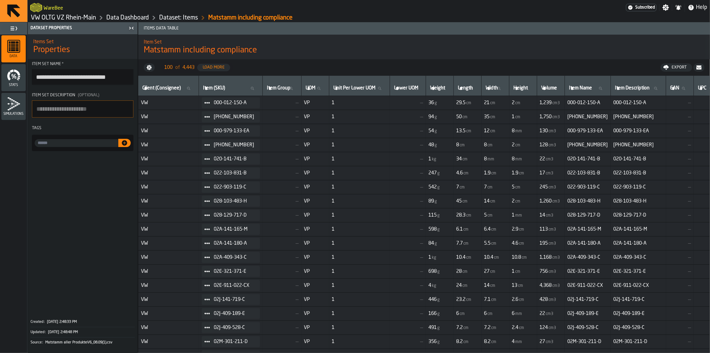
click at [115, 193] on span at bounding box center [83, 234] width 110 height 161
click at [122, 77] on input "**********" at bounding box center [83, 76] width 102 height 15
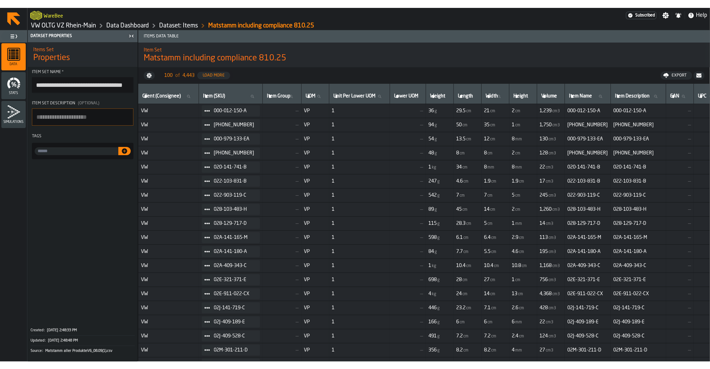
scroll to position [0, 14]
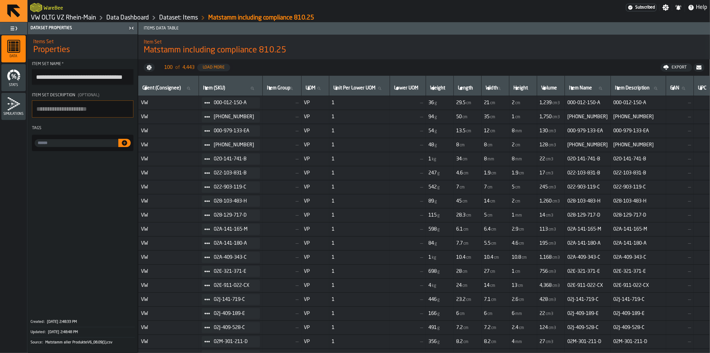
click at [111, 75] on input "**********" at bounding box center [83, 76] width 102 height 15
click at [113, 75] on input "**********" at bounding box center [83, 76] width 102 height 15
type input "**********"
click at [83, 190] on span at bounding box center [83, 234] width 110 height 161
click at [161, 18] on link "Dataset: Items" at bounding box center [178, 18] width 39 height 8
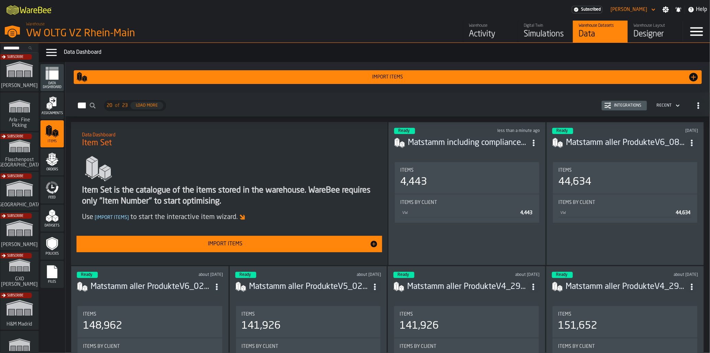
click at [534, 36] on div "Simulations" at bounding box center [546, 34] width 44 height 11
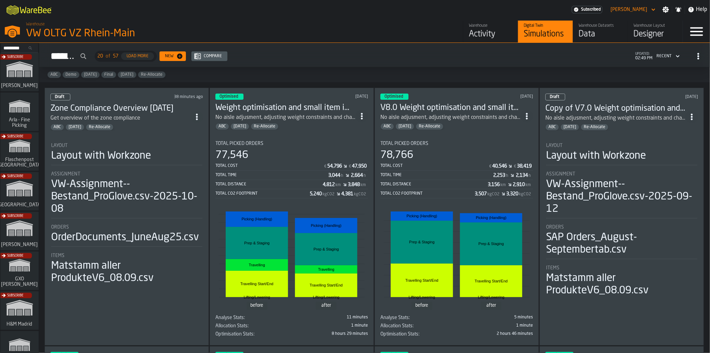
click at [167, 161] on div "Layout with Workzone" at bounding box center [126, 156] width 151 height 12
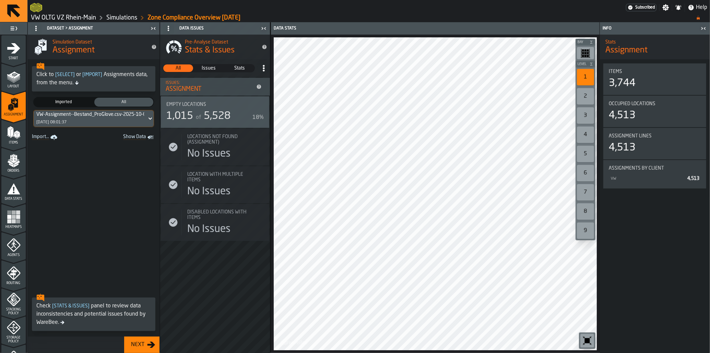
click at [5, 133] on div "Items" at bounding box center [13, 135] width 24 height 19
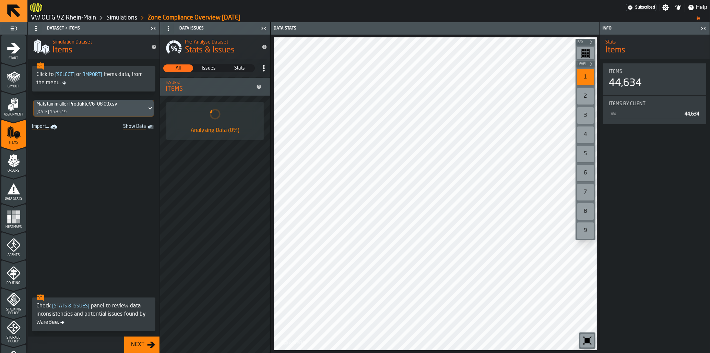
click at [60, 113] on div "[DATE] 15:35:19" at bounding box center [51, 112] width 30 height 5
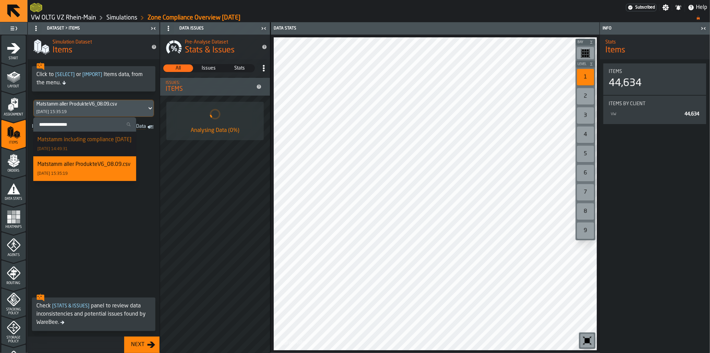
click at [78, 144] on div "Matstamm including compliance [DATE]" at bounding box center [84, 140] width 94 height 8
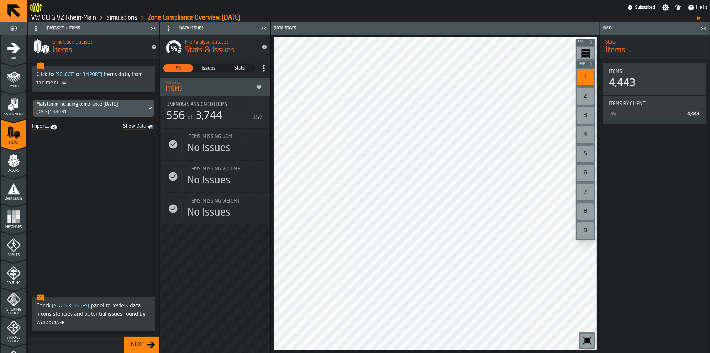
click at [19, 217] on rect "menu Heatmaps" at bounding box center [18, 217] width 4 height 4
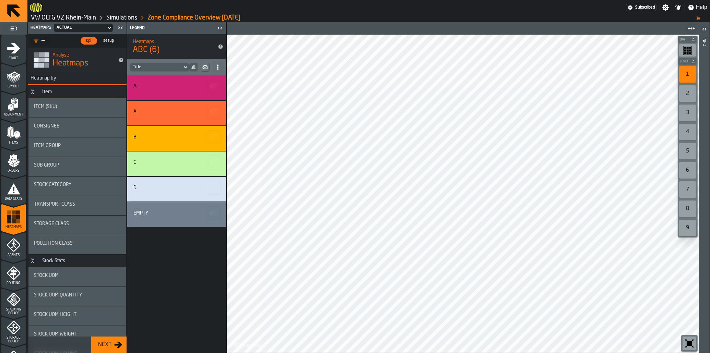
click at [72, 189] on div "Stock Category" at bounding box center [77, 186] width 86 height 8
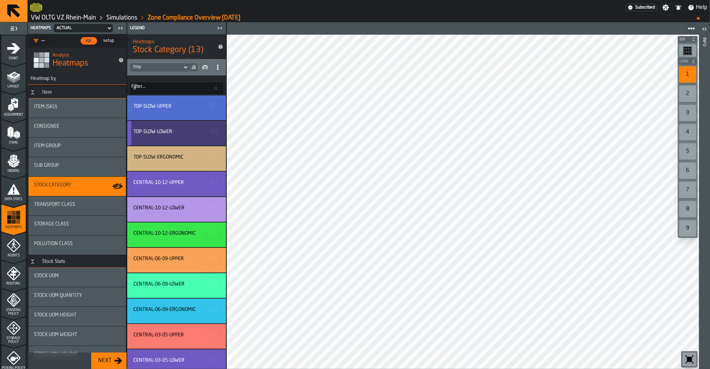
click at [189, 135] on div "TOP-SLOW-LOWER" at bounding box center [175, 131] width 84 height 5
click at [161, 120] on div "TOP-SLOW-UPPER TOP-SLOW-LOWER TOP-SLOW-ERGONOMIC CENTRAL-10-12-UPPER CENTRAL-10…" at bounding box center [176, 259] width 99 height 329
click at [165, 128] on div "TOP-SLOW-LOWER" at bounding box center [176, 133] width 99 height 25
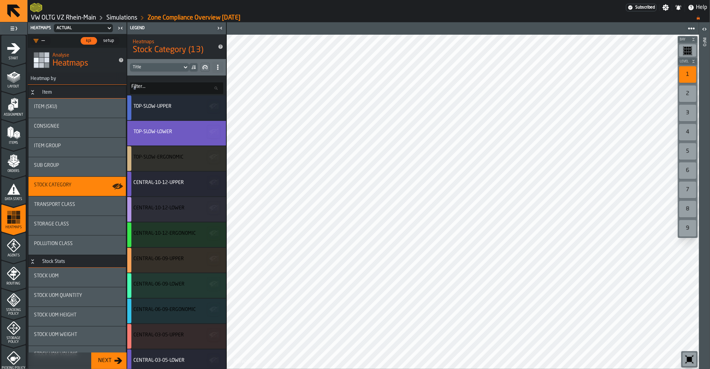
click at [204, 68] on icon "button-" at bounding box center [204, 67] width 5 height 5
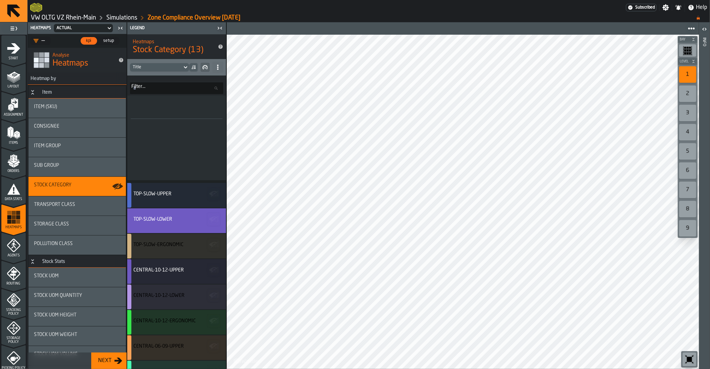
click at [204, 68] on icon "button-" at bounding box center [204, 67] width 5 height 5
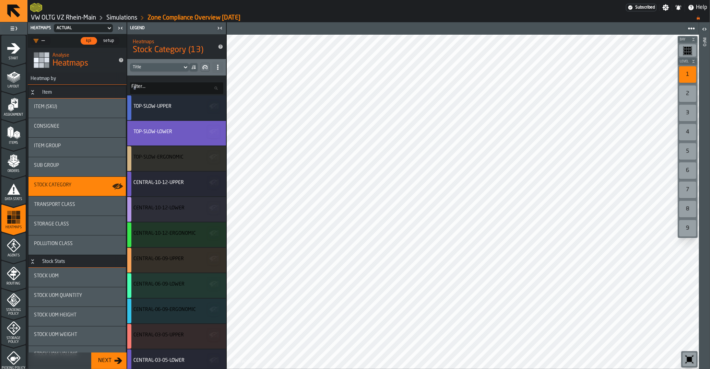
click at [221, 69] on span at bounding box center [217, 67] width 11 height 11
click at [198, 92] on li "Show as Percentages" at bounding box center [194, 97] width 60 height 16
click at [165, 136] on div "TOP-SLOW-LOWER" at bounding box center [175, 133] width 84 height 8
click at [14, 324] on icon "menu Storage Policy" at bounding box center [14, 328] width 14 height 14
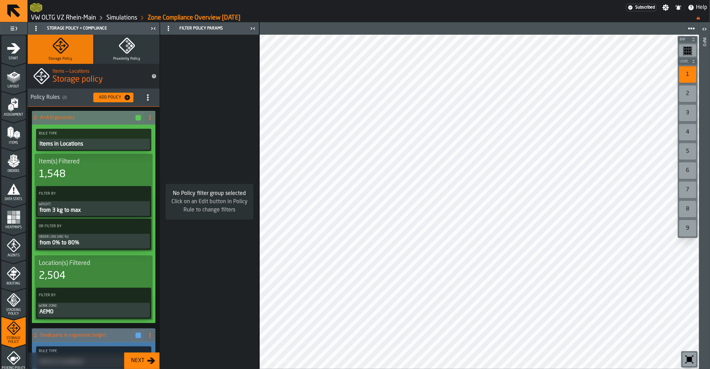
click at [37, 122] on div "A+A Ergonomics" at bounding box center [87, 118] width 110 height 14
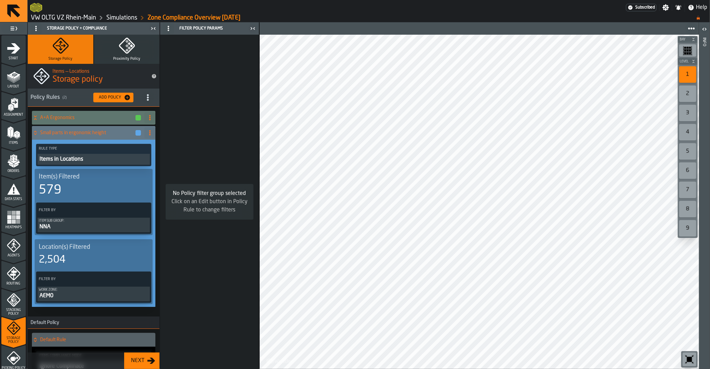
click at [37, 131] on icon at bounding box center [35, 132] width 7 height 5
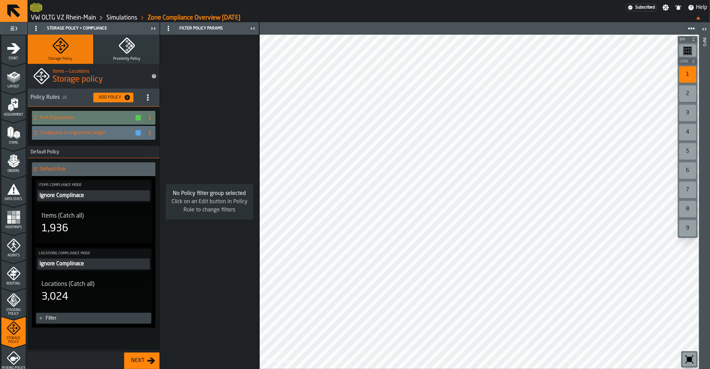
click at [150, 120] on circle at bounding box center [149, 119] width 1 height 1
click at [144, 141] on li "Delete" at bounding box center [123, 148] width 66 height 16
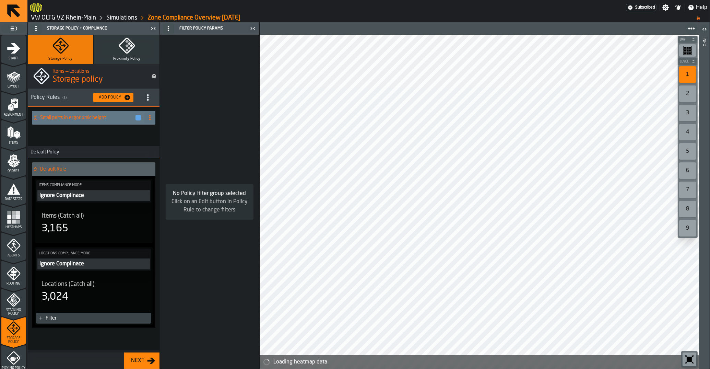
click at [152, 121] on span at bounding box center [149, 117] width 11 height 11
click at [138, 143] on li "Delete" at bounding box center [123, 148] width 66 height 16
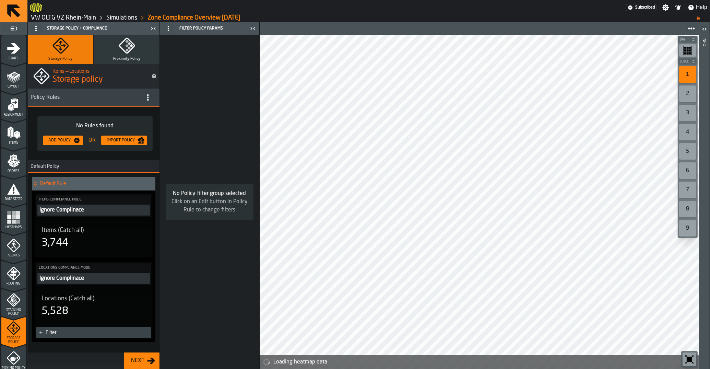
click at [78, 139] on icon "button-Add Policy" at bounding box center [76, 140] width 5 height 5
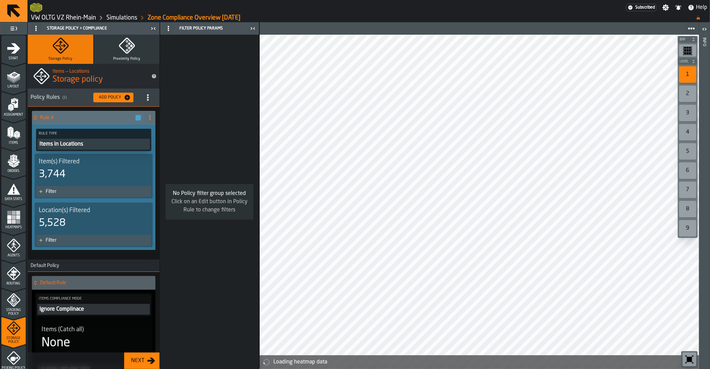
click at [78, 142] on div "Items in Locations" at bounding box center [94, 144] width 110 height 8
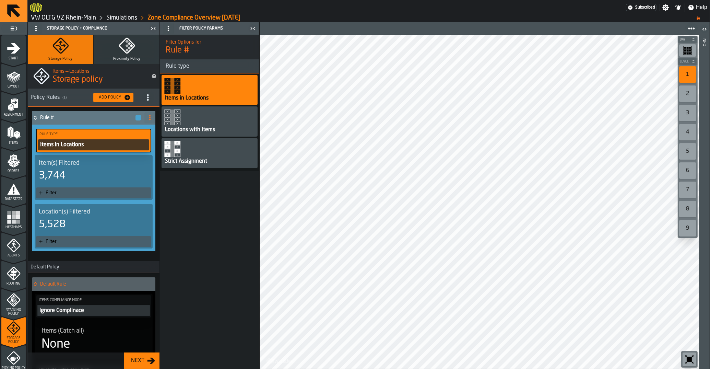
click at [145, 120] on span at bounding box center [149, 117] width 11 height 11
click at [197, 147] on div "Strict Assignment" at bounding box center [210, 153] width 96 height 30
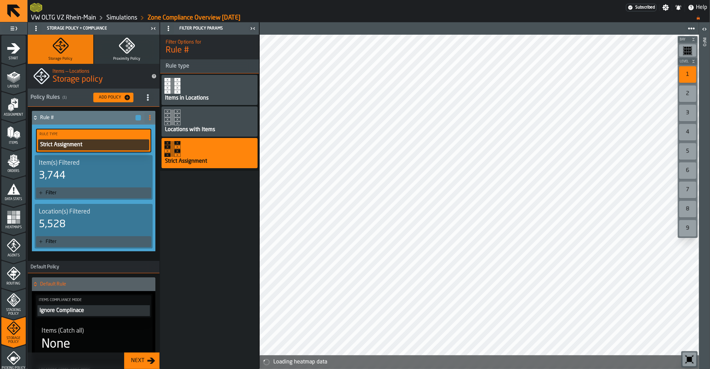
click at [68, 195] on div "Filter" at bounding box center [97, 192] width 103 height 5
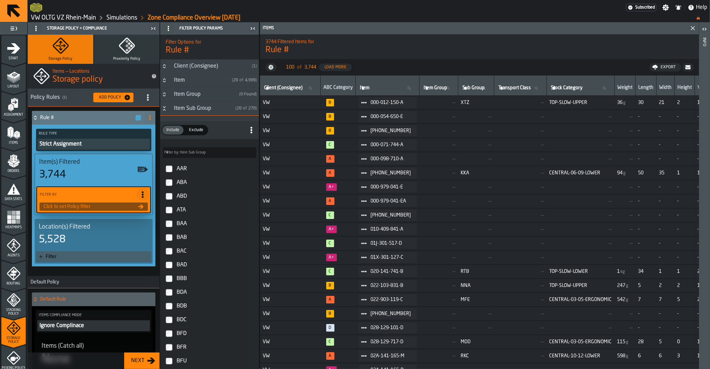
click at [168, 111] on button "Button-Item Sub Group-open" at bounding box center [164, 108] width 8 height 5
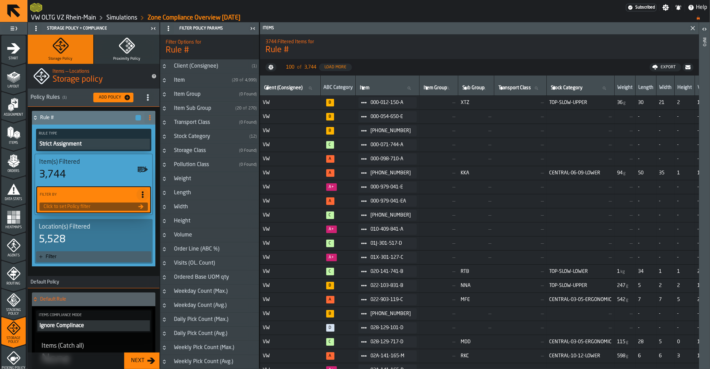
click at [166, 137] on icon "Button-Stock Category-closed" at bounding box center [164, 136] width 5 height 5
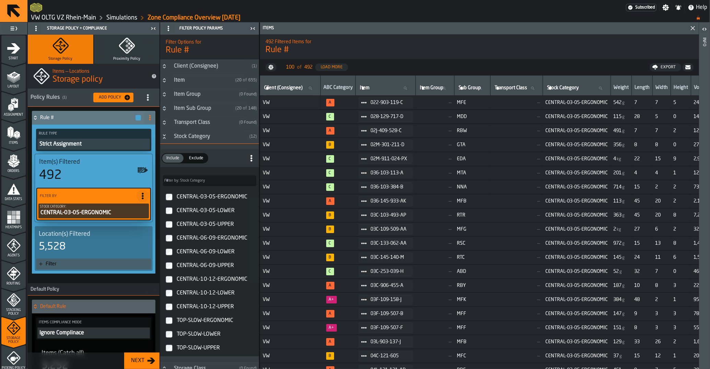
click at [61, 265] on div "Filter" at bounding box center [97, 263] width 103 height 5
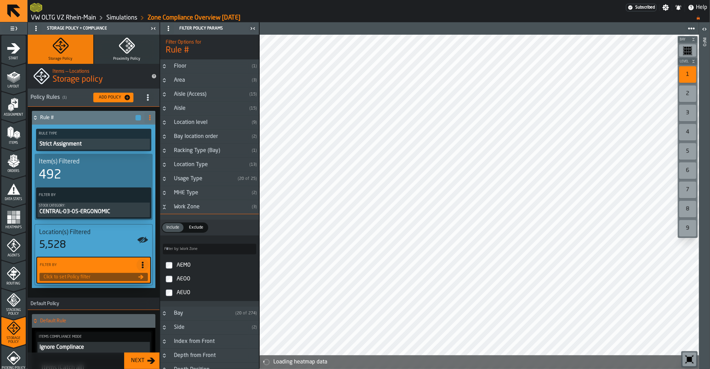
click at [187, 112] on div "Aisle" at bounding box center [208, 108] width 77 height 8
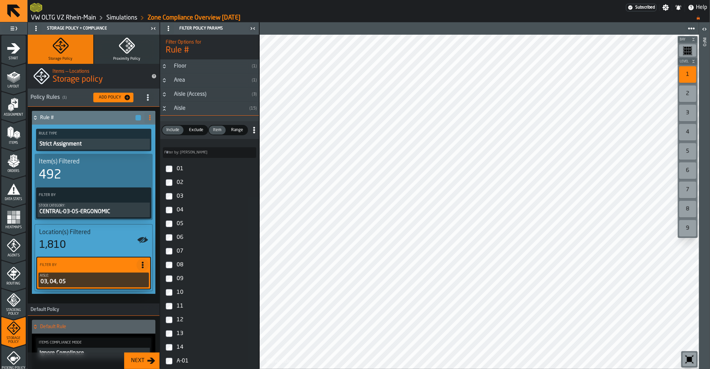
click at [164, 110] on icon "Button-Aisle-open" at bounding box center [164, 108] width 5 height 5
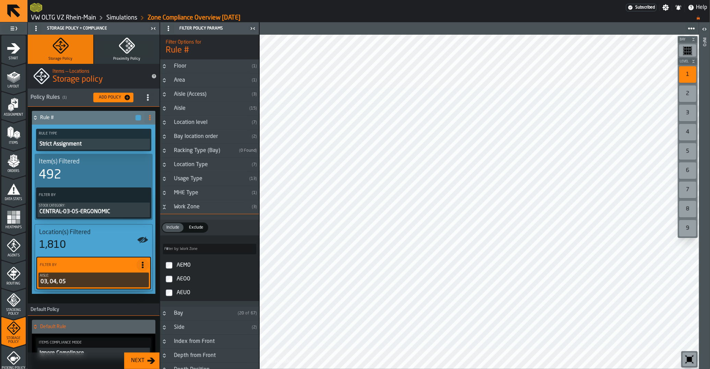
click at [164, 210] on icon "Button-Work Zone-open" at bounding box center [164, 206] width 5 height 5
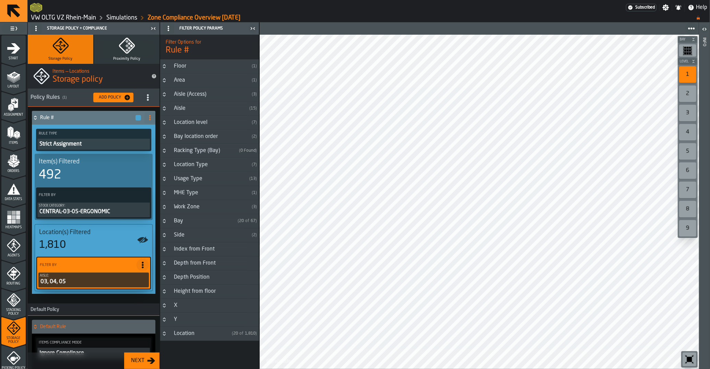
click at [164, 210] on icon "Button-Work Zone-closed" at bounding box center [164, 206] width 5 height 5
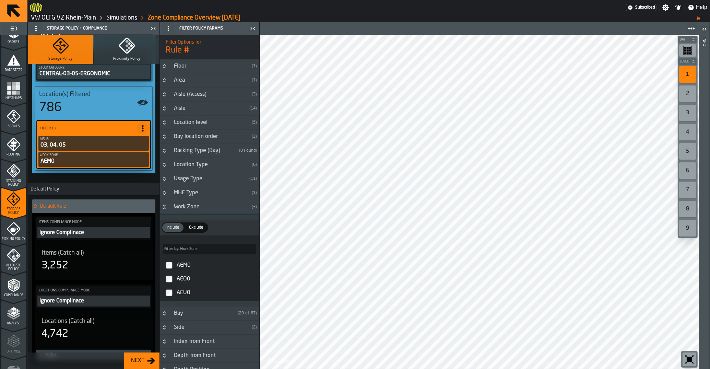
scroll to position [138, 0]
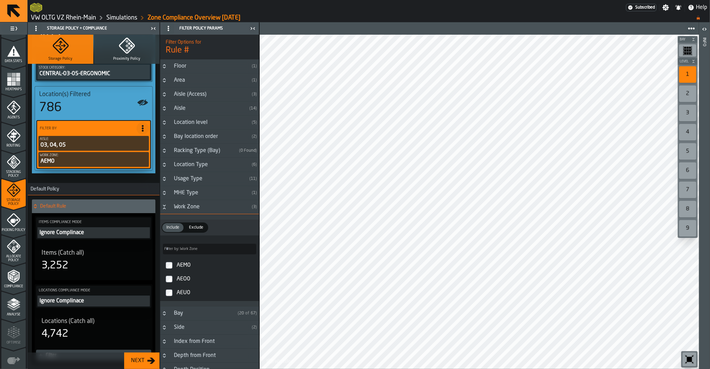
click at [17, 288] on span "Compliance" at bounding box center [13, 286] width 24 height 4
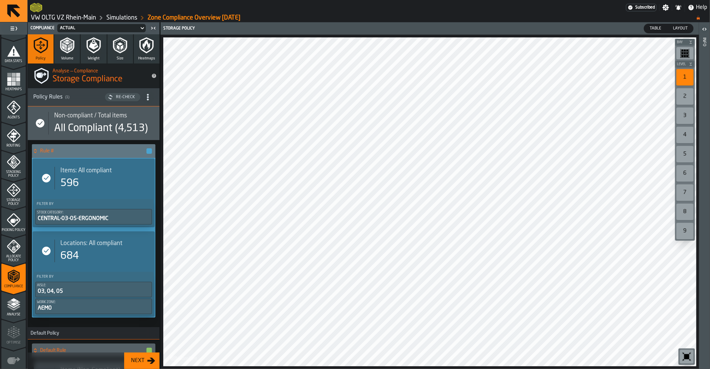
click at [53, 149] on h4 "Rule #" at bounding box center [93, 150] width 106 height 5
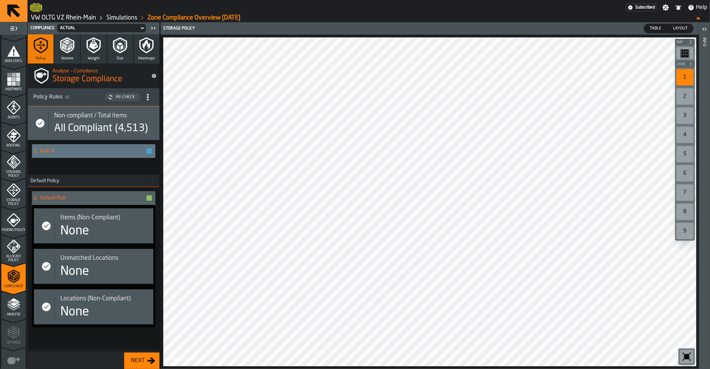
click at [53, 149] on h4 "Rule #" at bounding box center [93, 150] width 106 height 5
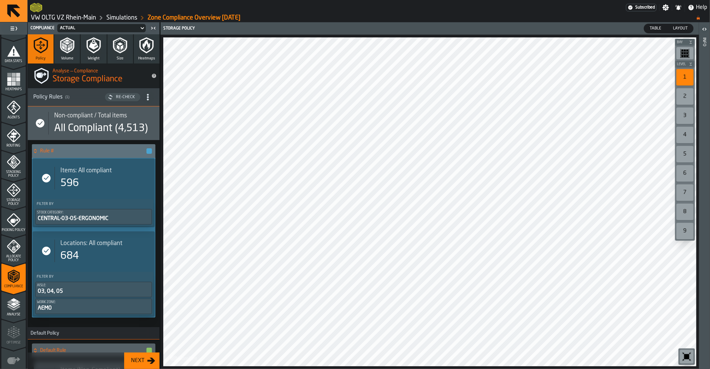
click at [9, 79] on rect "menu Heatmaps" at bounding box center [9, 79] width 4 height 4
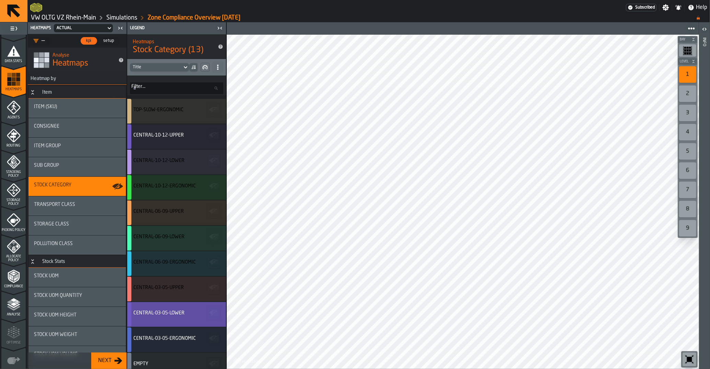
scroll to position [54, 0]
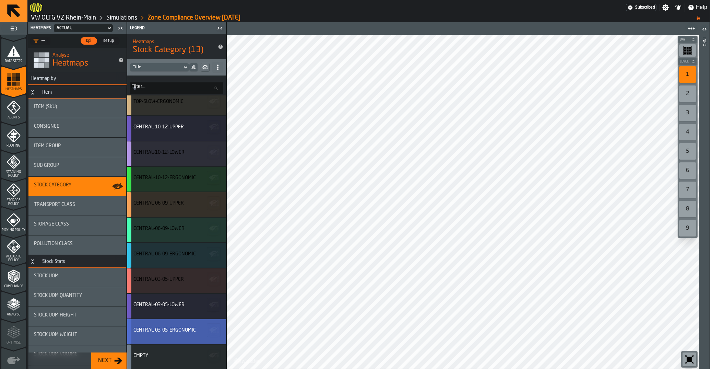
click at [173, 332] on div "CENTRAL-03-05-ERGONOMIC" at bounding box center [164, 329] width 62 height 5
click at [684, 115] on div "3" at bounding box center [687, 113] width 17 height 16
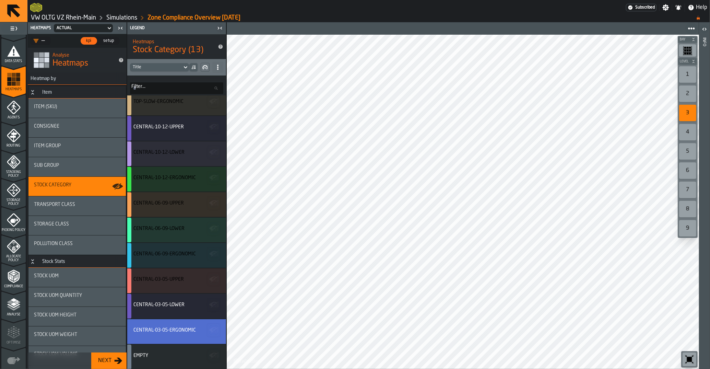
click at [689, 210] on div "8" at bounding box center [687, 209] width 17 height 16
click at [693, 197] on div "7" at bounding box center [687, 190] width 17 height 16
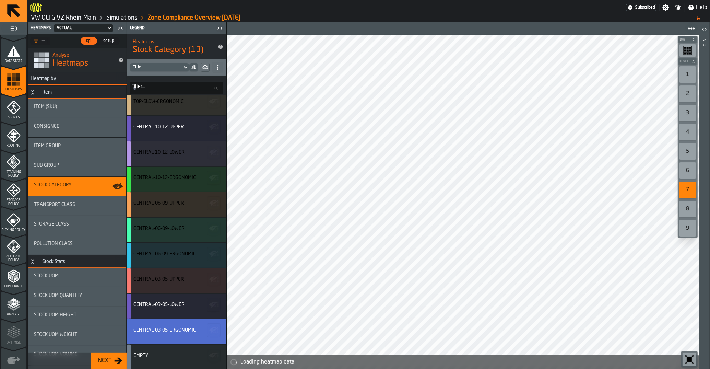
click at [693, 175] on div "6" at bounding box center [687, 170] width 17 height 16
click at [689, 227] on div "9" at bounding box center [687, 228] width 17 height 16
click at [688, 156] on div "5" at bounding box center [687, 151] width 17 height 16
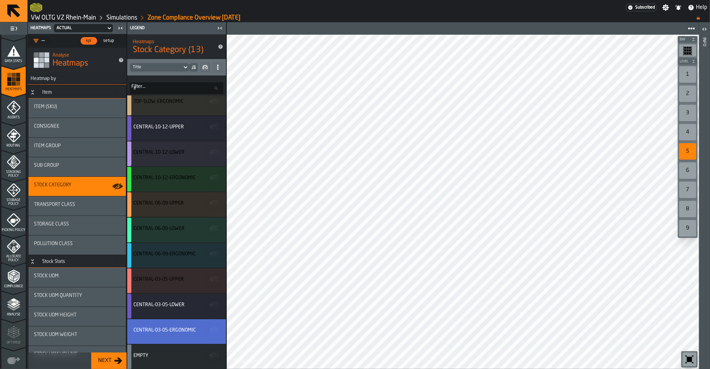
click at [15, 196] on icon "menu Storage Policy" at bounding box center [14, 190] width 14 height 14
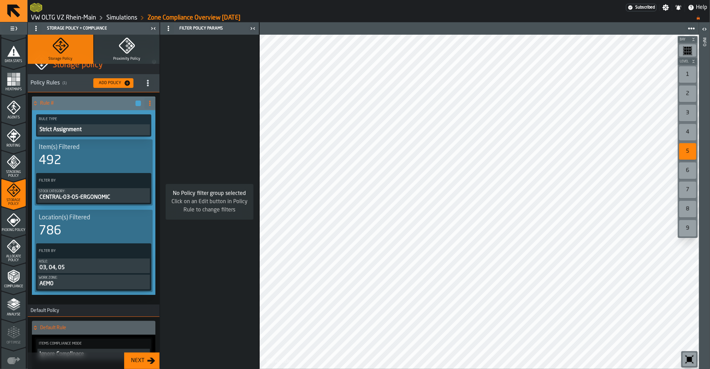
scroll to position [0, 0]
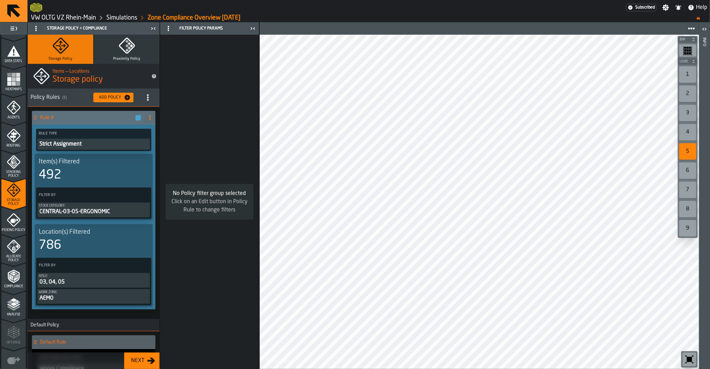
drag, startPoint x: 19, startPoint y: 82, endPoint x: 26, endPoint y: 84, distance: 7.5
click at [18, 81] on icon "menu Heatmaps" at bounding box center [14, 79] width 14 height 14
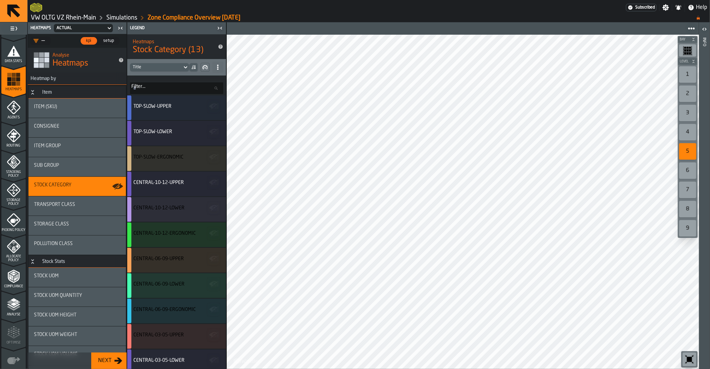
click at [217, 70] on icon at bounding box center [217, 67] width 5 height 5
click at [116, 39] on span "setup" at bounding box center [109, 41] width 16 height 6
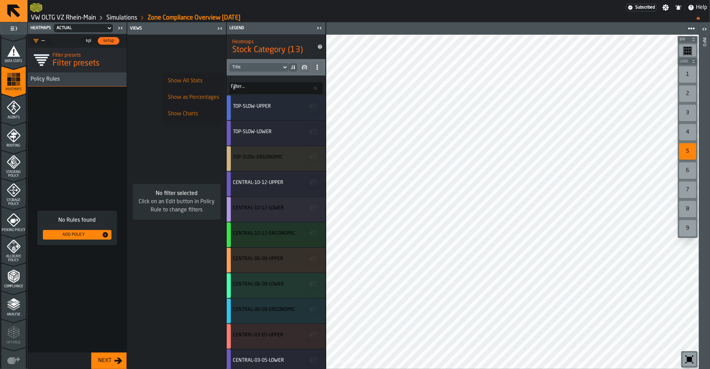
click at [91, 234] on div "Add Policy" at bounding box center [74, 234] width 56 height 5
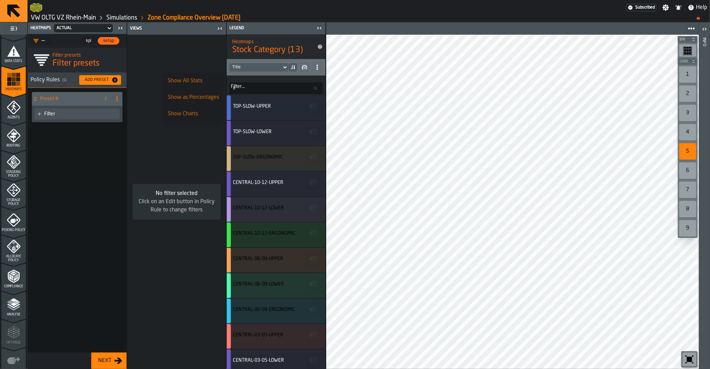
click at [67, 118] on div "Filter" at bounding box center [77, 113] width 85 height 11
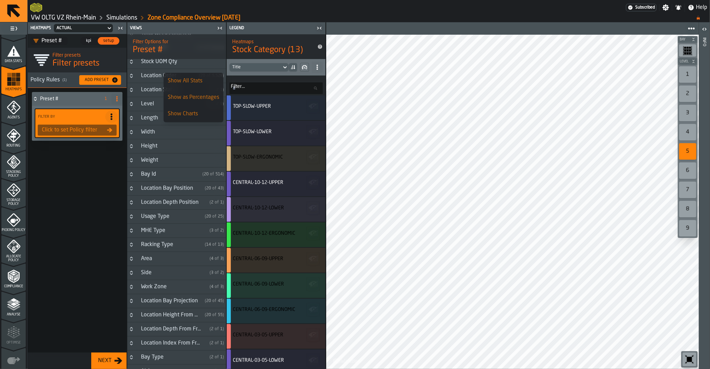
scroll to position [379, 0]
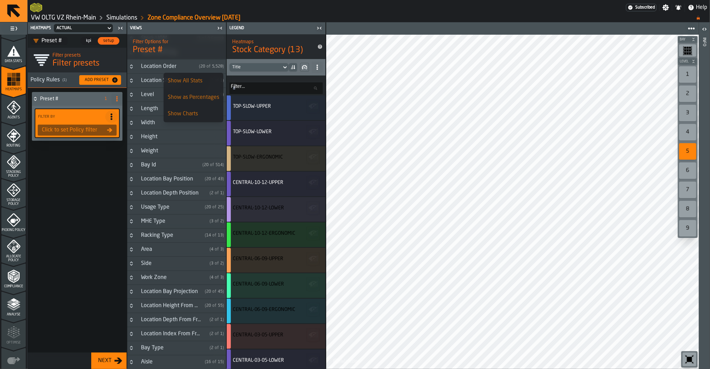
click at [154, 281] on div "Work Zone" at bounding box center [172, 277] width 70 height 8
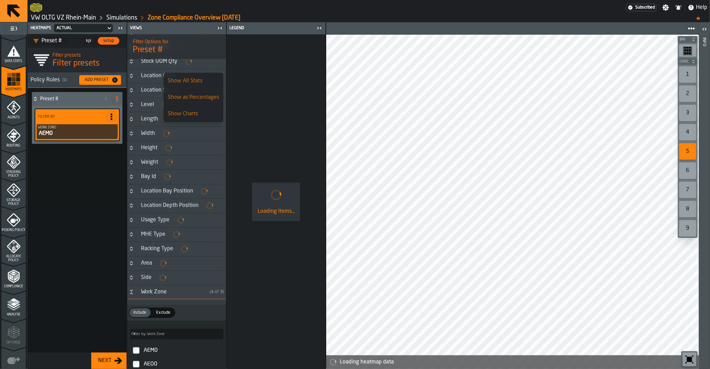
scroll to position [388, 0]
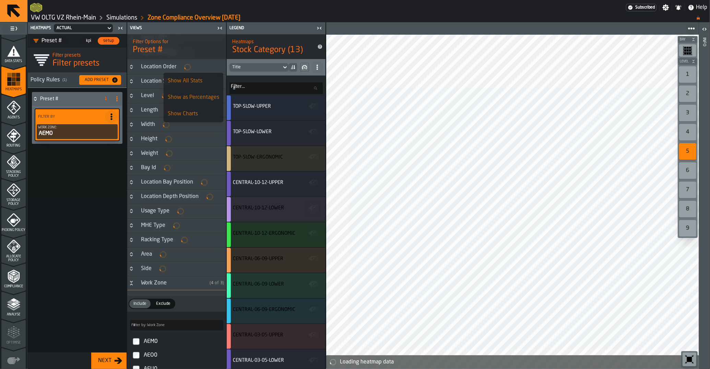
click at [121, 100] on span at bounding box center [117, 98] width 11 height 11
click at [115, 109] on div "Rename" at bounding box center [90, 113] width 58 height 8
click at [74, 97] on input "********" at bounding box center [65, 99] width 50 height 12
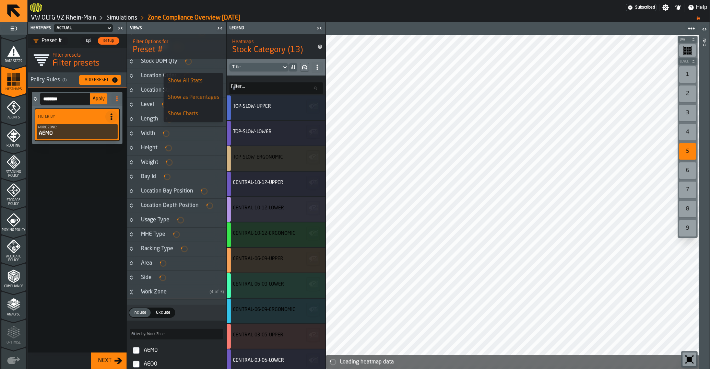
click at [74, 97] on input "********" at bounding box center [65, 99] width 50 height 12
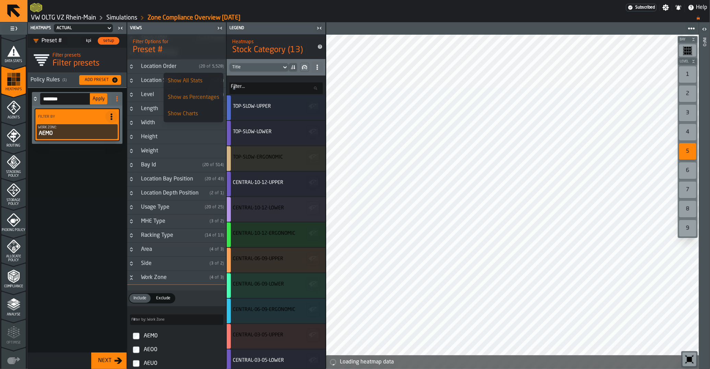
click at [74, 97] on input "********" at bounding box center [65, 99] width 50 height 12
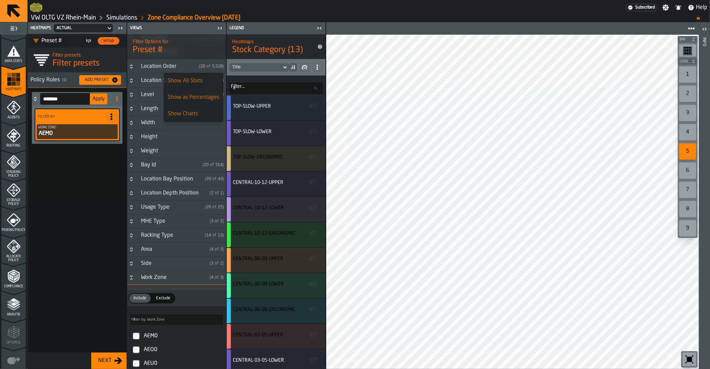
click at [74, 97] on input "********" at bounding box center [65, 99] width 50 height 12
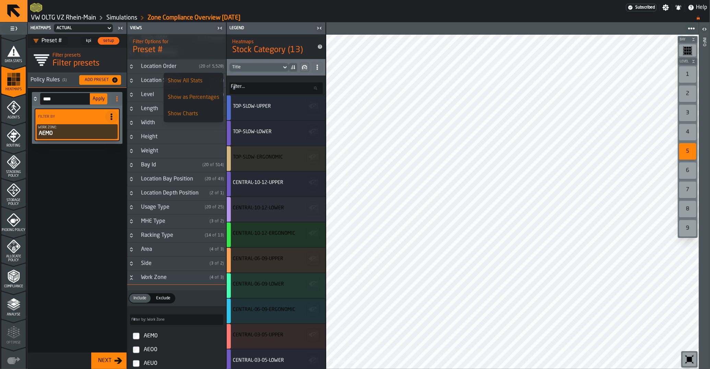
type input "****"
click at [98, 96] on button "Apply" at bounding box center [98, 98] width 17 height 11
click at [85, 44] on span "kpi" at bounding box center [88, 41] width 11 height 6
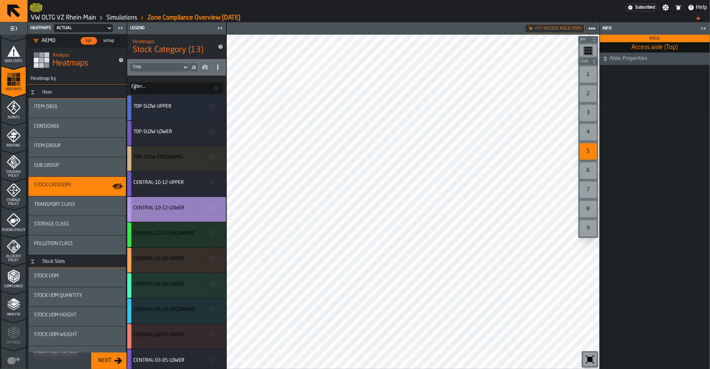
scroll to position [54, 0]
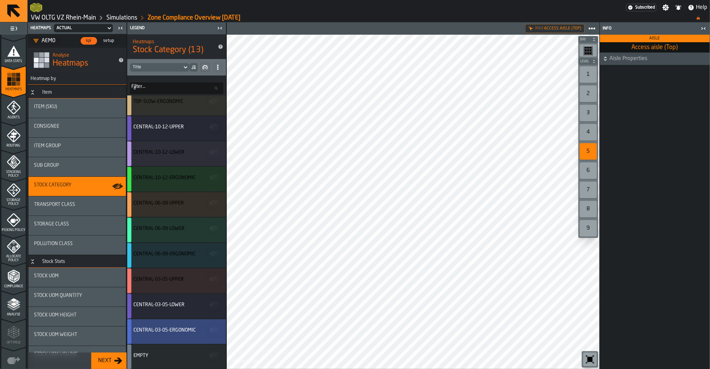
click at [173, 323] on div "CENTRAL-03-05-ERGONOMIC" at bounding box center [176, 331] width 99 height 25
click at [224, 71] on div "Title" at bounding box center [176, 67] width 99 height 16
click at [221, 70] on span at bounding box center [217, 67] width 11 height 11
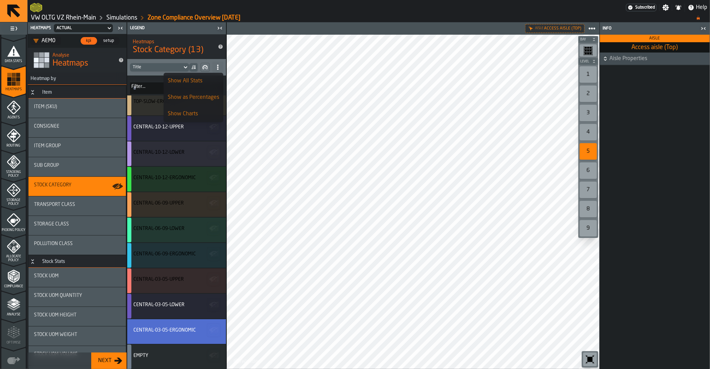
click at [210, 81] on div "Show All Stats" at bounding box center [193, 81] width 51 height 8
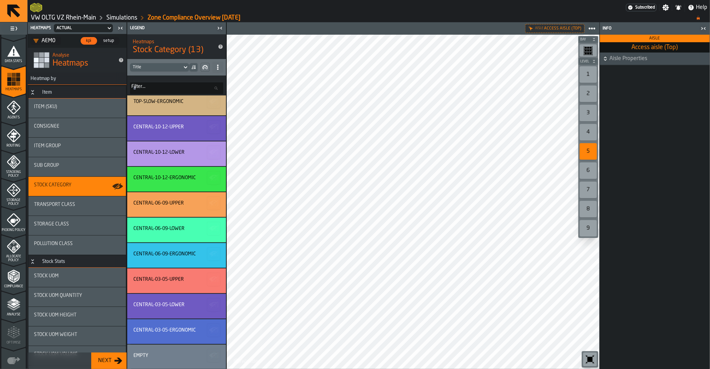
click at [592, 110] on div "3" at bounding box center [588, 113] width 17 height 16
click at [10, 202] on span "Storage Policy" at bounding box center [13, 202] width 24 height 8
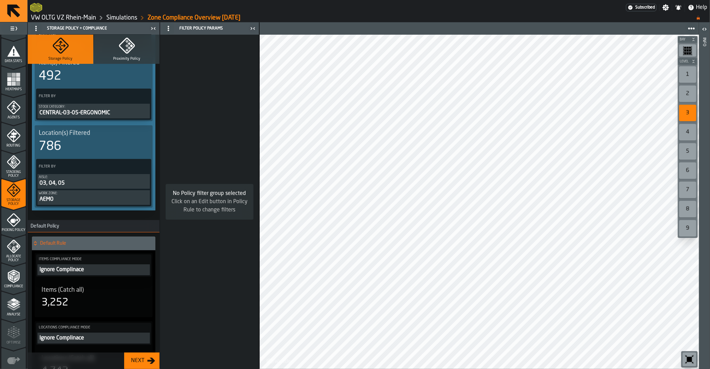
scroll to position [138, 0]
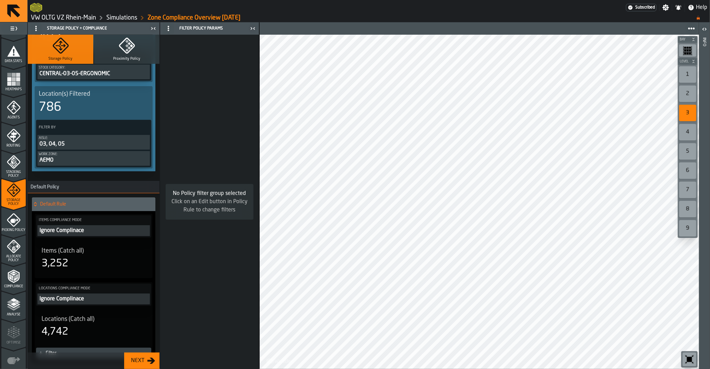
click at [73, 210] on div "Default Rule" at bounding box center [92, 204] width 121 height 14
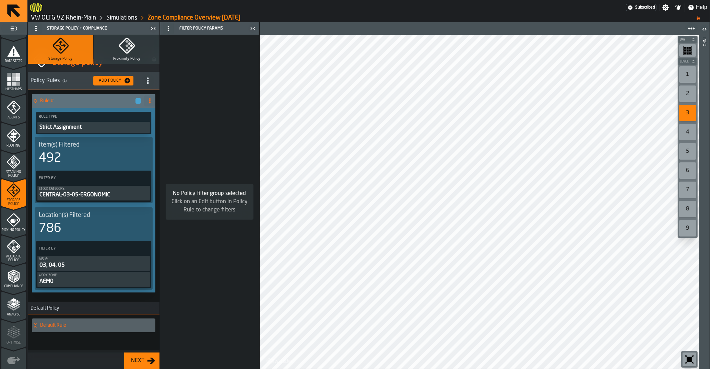
click at [75, 331] on div "Default Rule" at bounding box center [92, 325] width 121 height 14
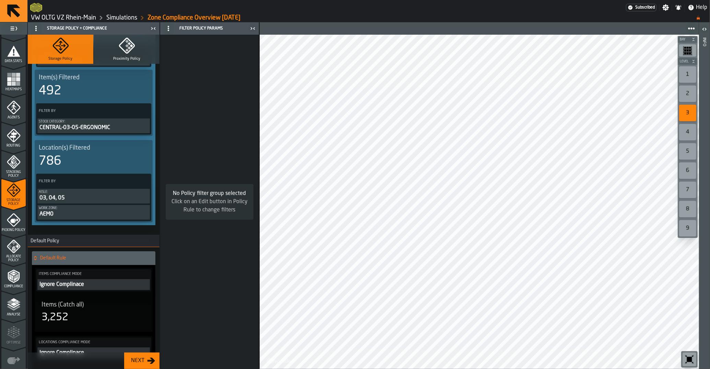
scroll to position [120, 0]
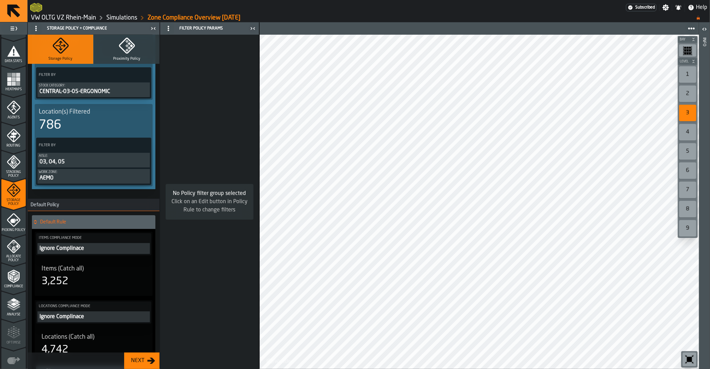
click at [62, 250] on div "Ignore Complinace" at bounding box center [94, 248] width 110 height 8
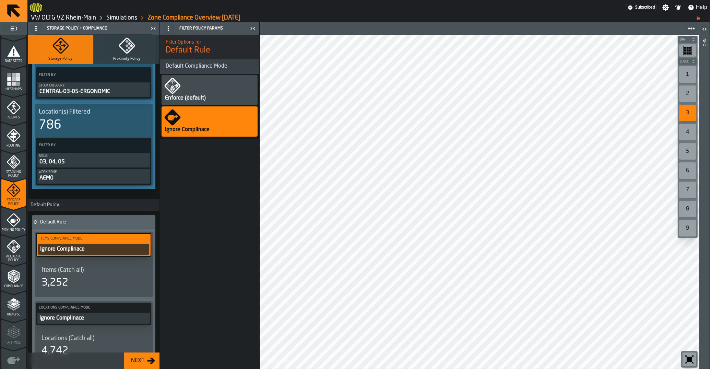
click at [198, 98] on div "Enforce (default)" at bounding box center [185, 98] width 42 height 8
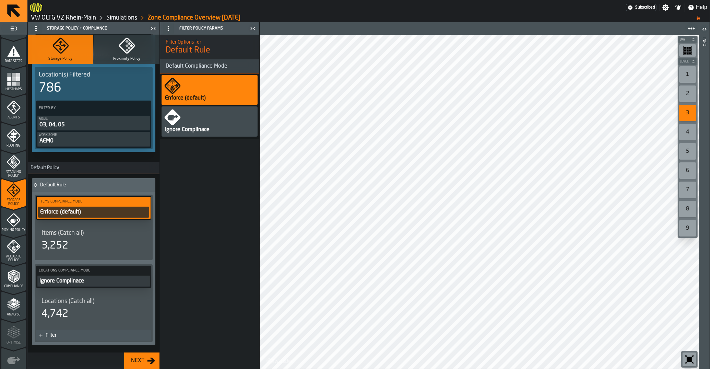
scroll to position [173, 0]
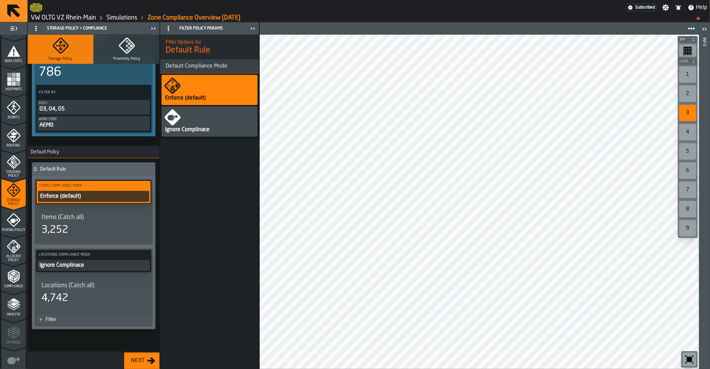
click at [83, 302] on div "4,742" at bounding box center [94, 298] width 104 height 12
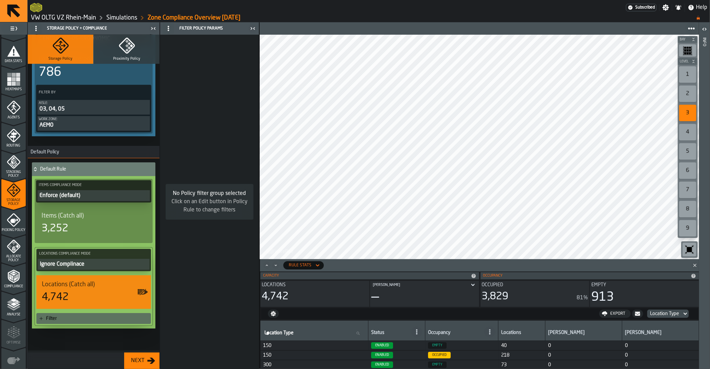
click at [109, 255] on label "Locations Compliance Mode" at bounding box center [94, 253] width 112 height 7
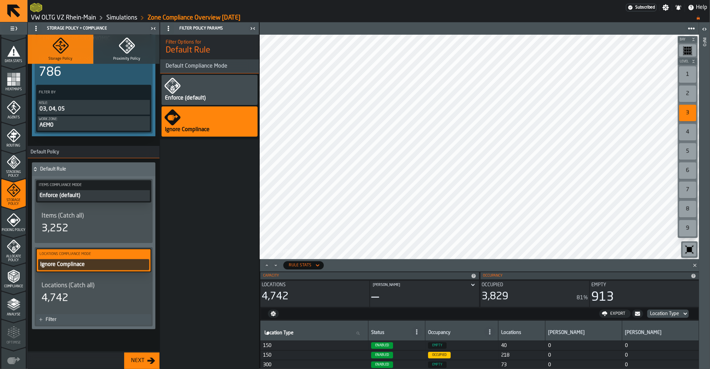
click at [206, 92] on div "Enforce (default)" at bounding box center [210, 90] width 96 height 30
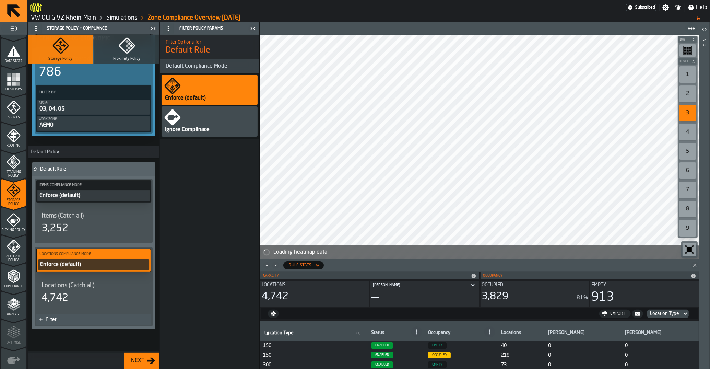
click at [87, 80] on div "Location(s) Filtered 786" at bounding box center [93, 67] width 115 height 27
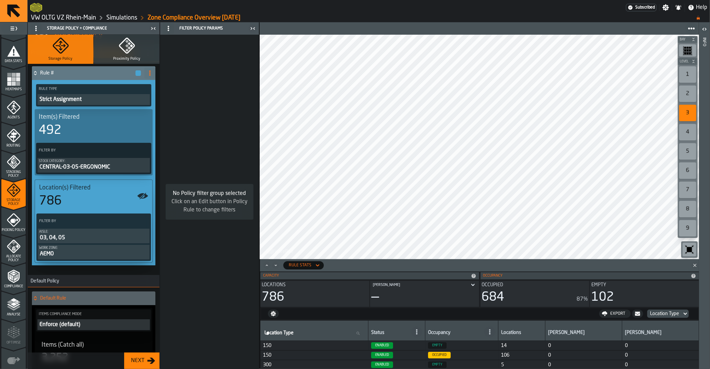
scroll to position [1, 0]
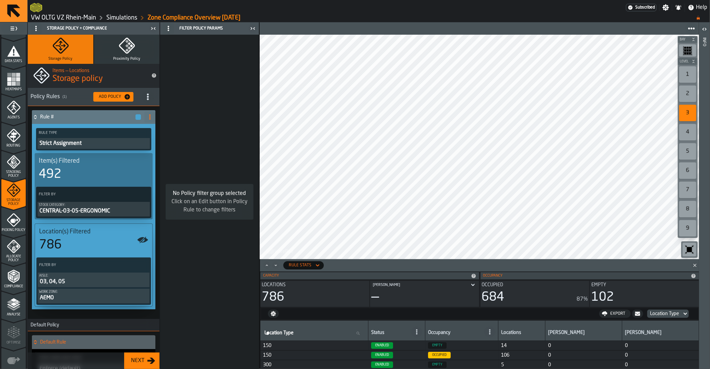
click at [10, 288] on span "Compliance" at bounding box center [13, 286] width 24 height 4
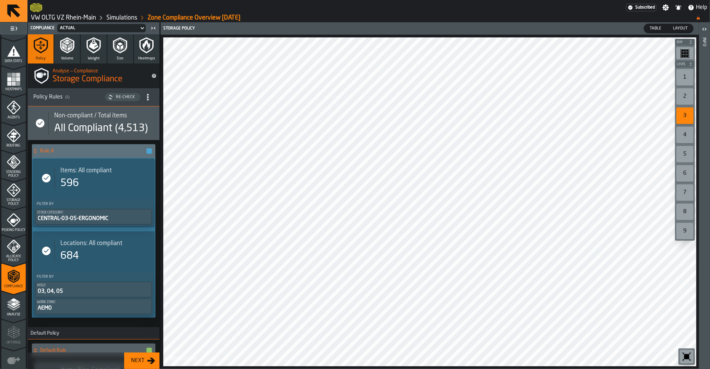
click at [123, 101] on button "Re-Check" at bounding box center [122, 97] width 35 height 8
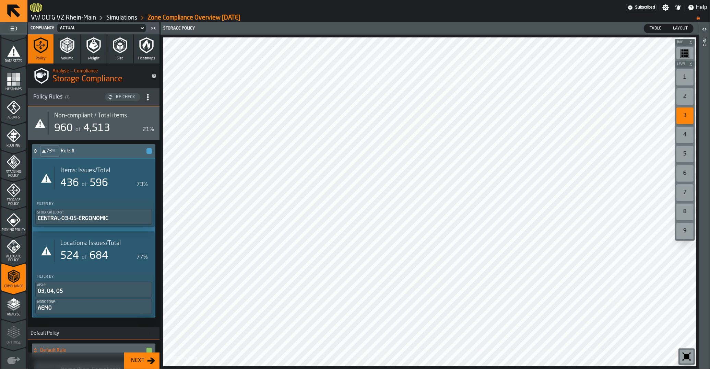
click at [96, 186] on span "596" at bounding box center [99, 183] width 19 height 10
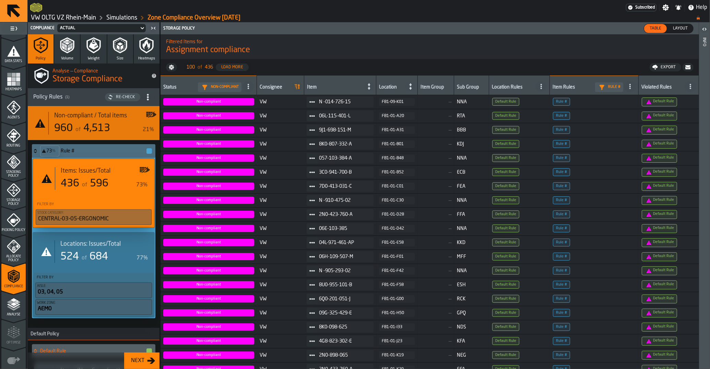
click at [36, 152] on icon at bounding box center [35, 150] width 7 height 5
